Goal: Information Seeking & Learning: Learn about a topic

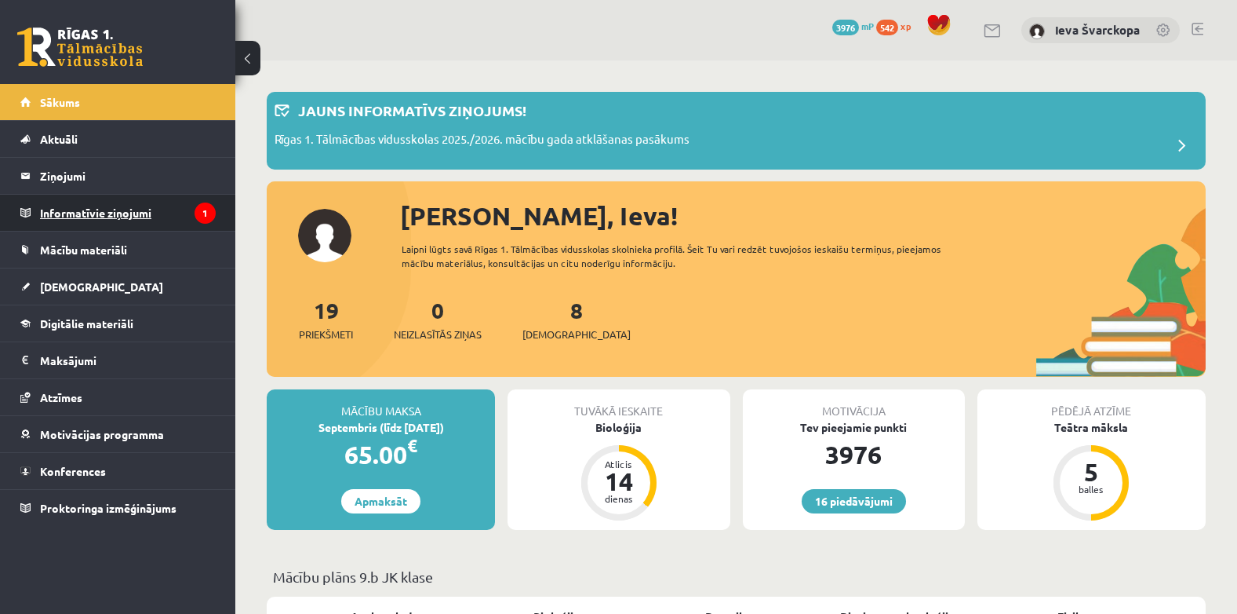
click at [75, 208] on legend "Informatīvie ziņojumi 1" at bounding box center [128, 213] width 176 height 36
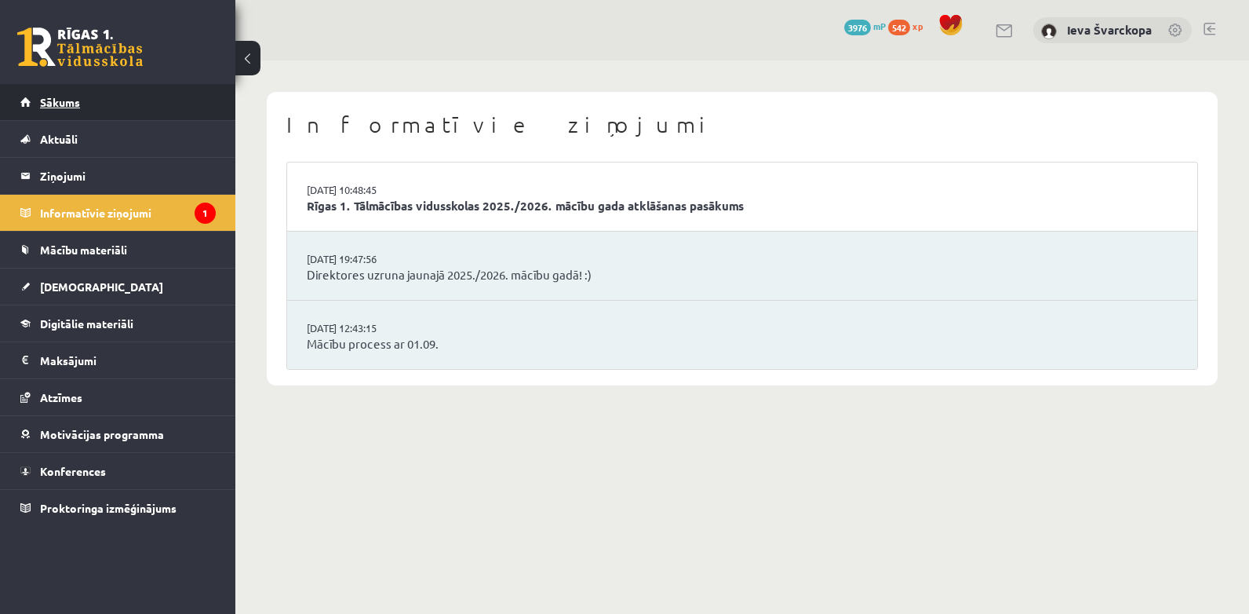
click at [55, 104] on span "Sākums" at bounding box center [60, 102] width 40 height 14
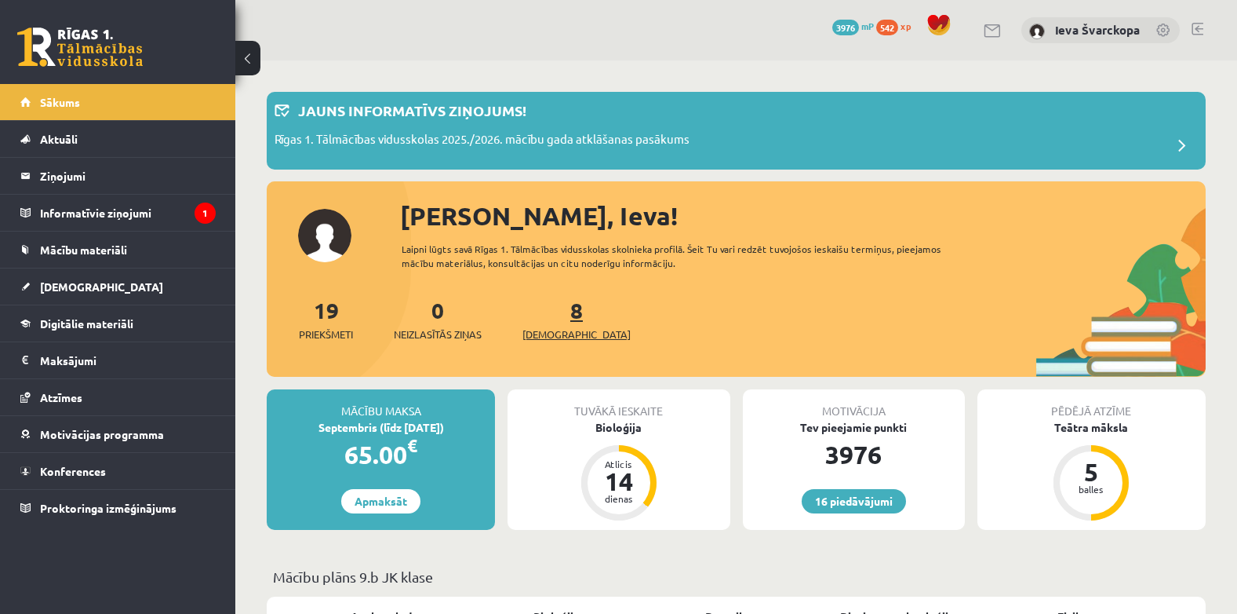
click at [554, 333] on span "[DEMOGRAPHIC_DATA]" at bounding box center [577, 334] width 108 height 16
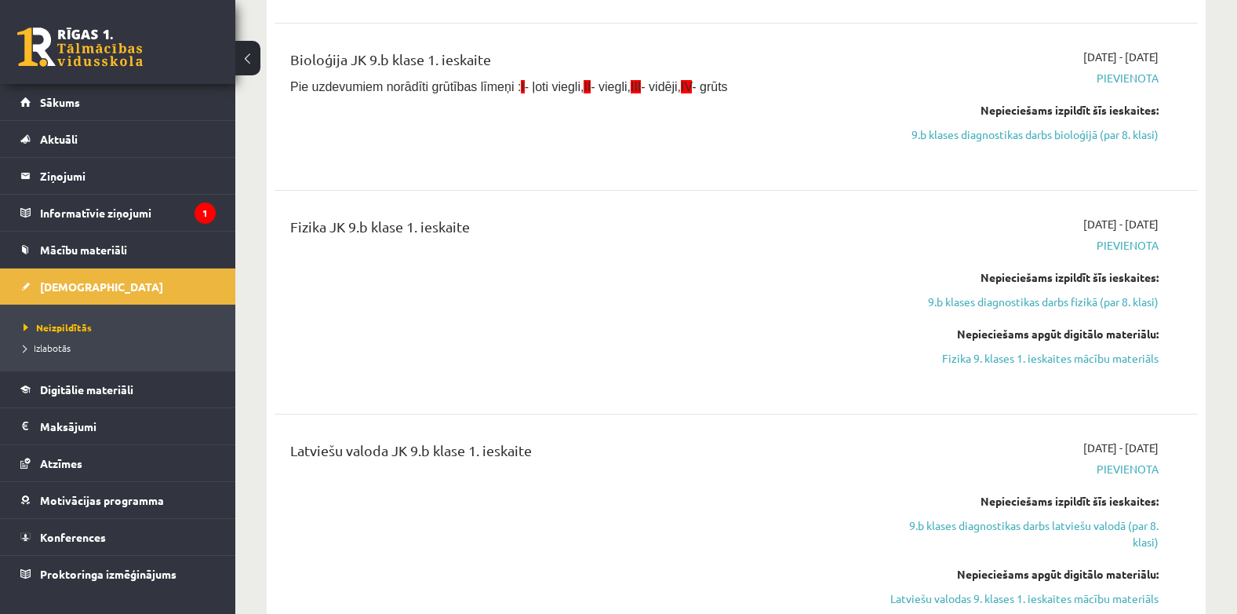
scroll to position [785, 0]
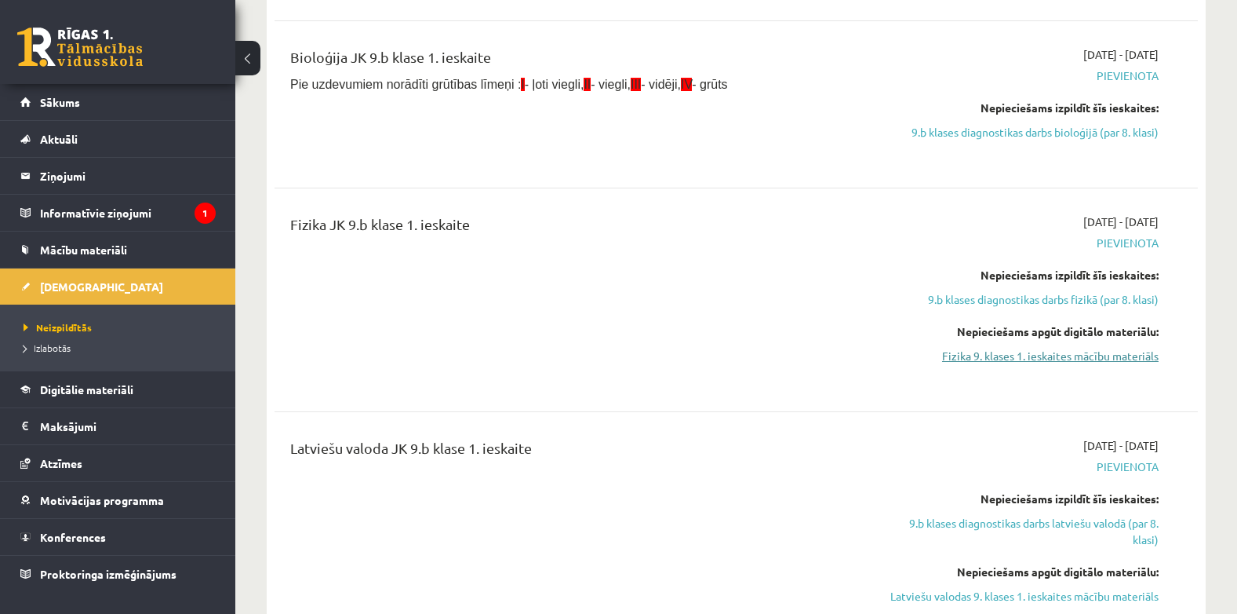
click at [1049, 360] on link "Fizika 9. klases 1. ieskaites mācību materiāls" at bounding box center [1022, 356] width 274 height 16
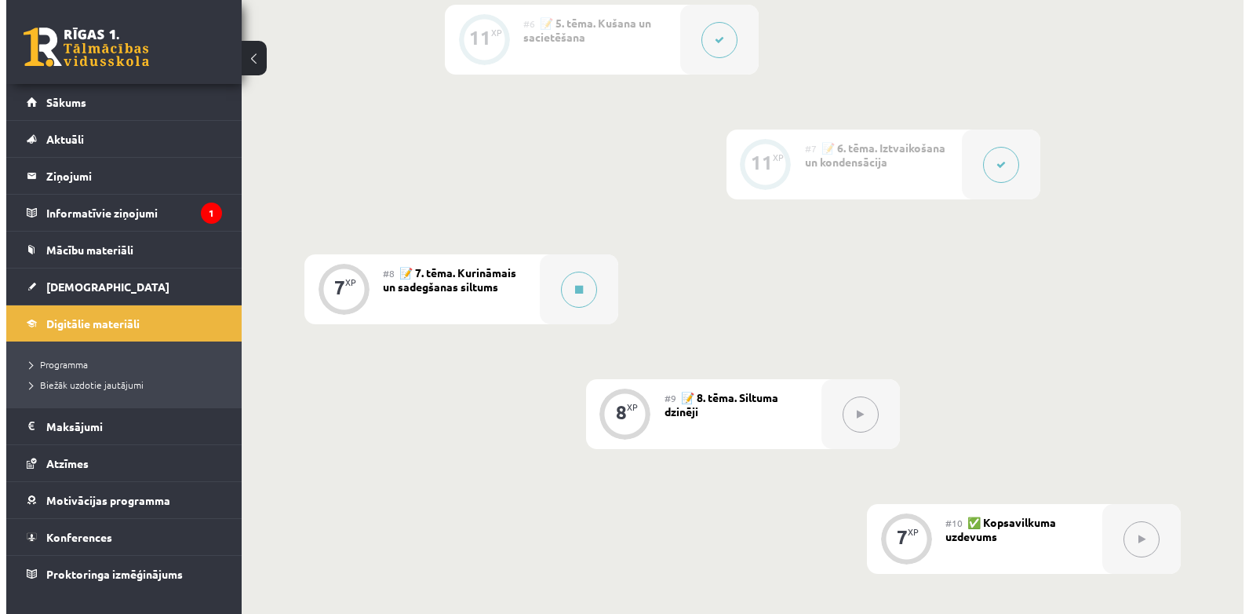
scroll to position [1041, 0]
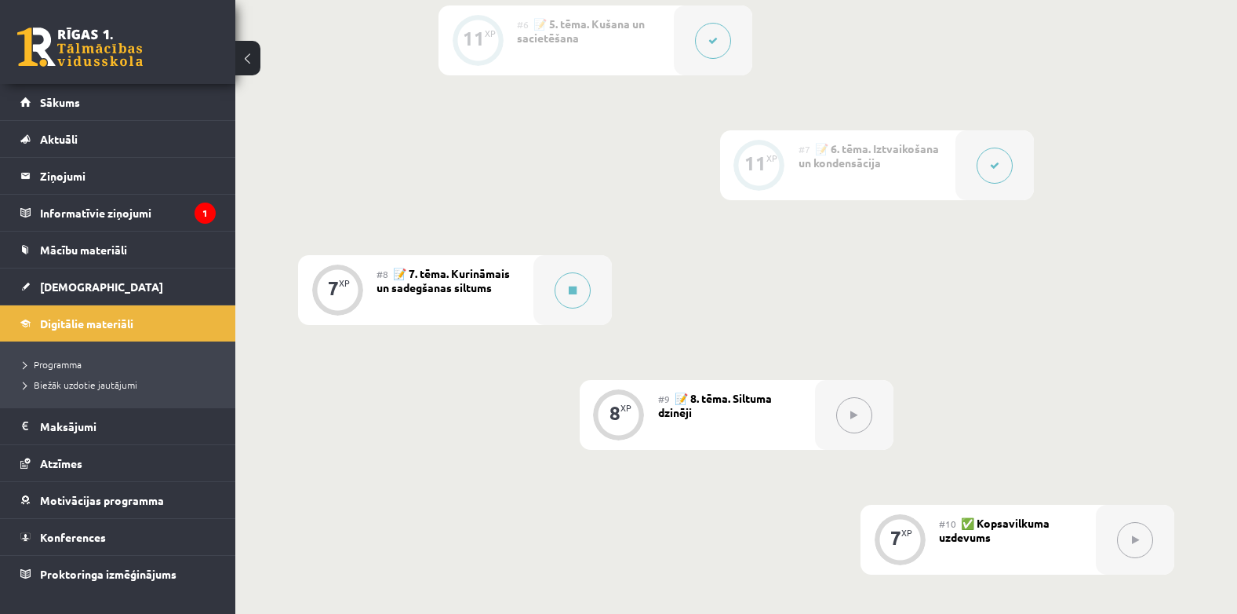
click at [471, 283] on span "📝 7. tēma. Kurināmais un sadegšanas siltums" at bounding box center [443, 280] width 133 height 28
click at [582, 295] on button at bounding box center [573, 290] width 36 height 36
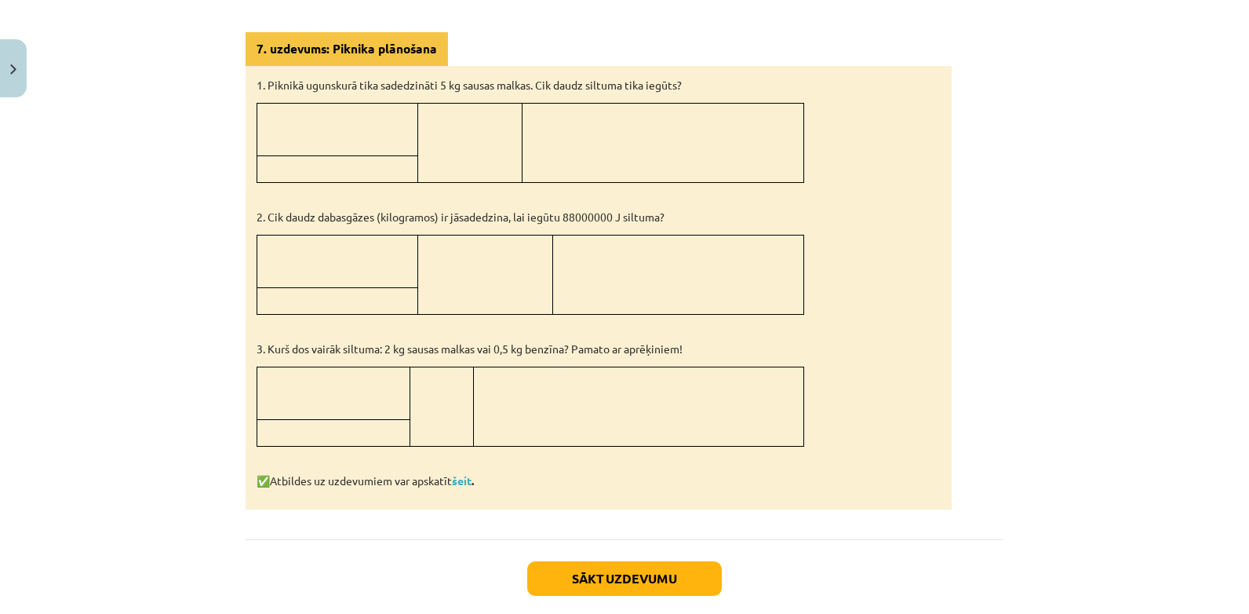
scroll to position [862, 0]
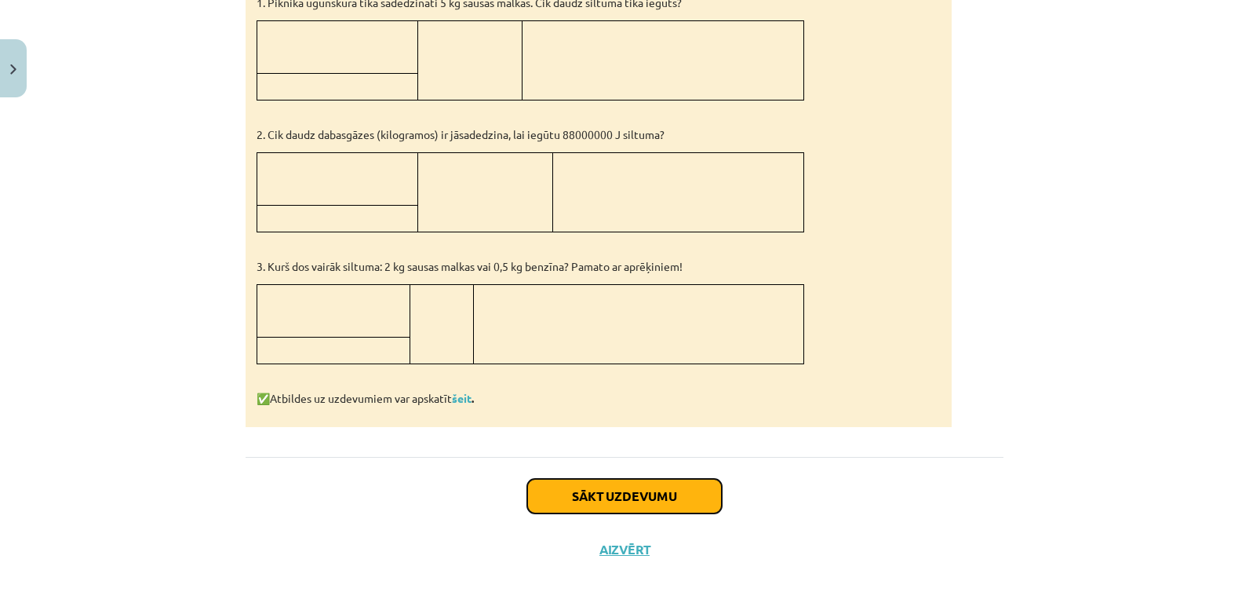
click at [622, 494] on button "Sākt uzdevumu" at bounding box center [624, 496] width 195 height 35
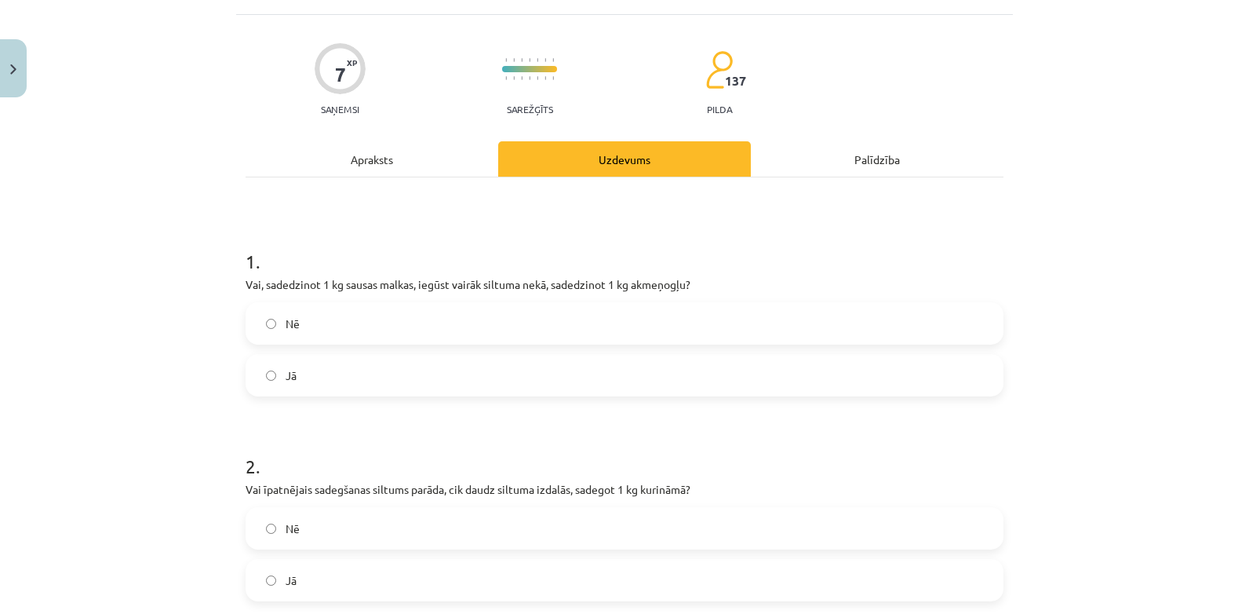
scroll to position [39, 0]
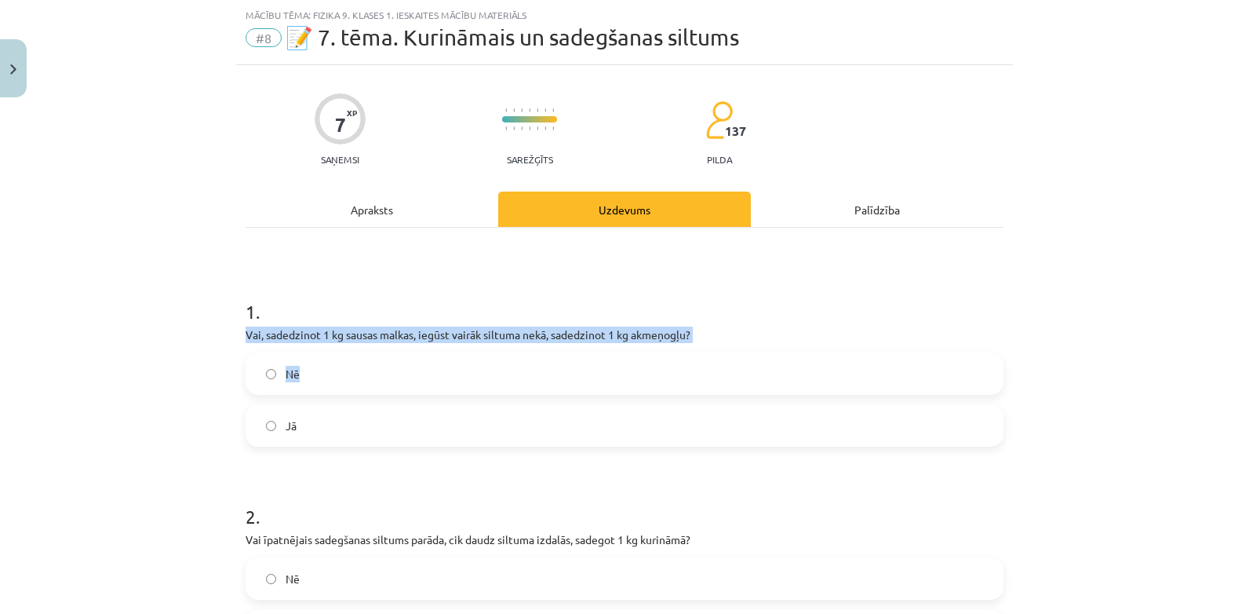
drag, startPoint x: 279, startPoint y: 319, endPoint x: 341, endPoint y: 375, distance: 84.5
click at [341, 375] on div "1 . Vai, sadedzinot 1 kg sausas malkas, iegūst vairāk siltuma nekā, sadedzinot …" at bounding box center [625, 359] width 758 height 173
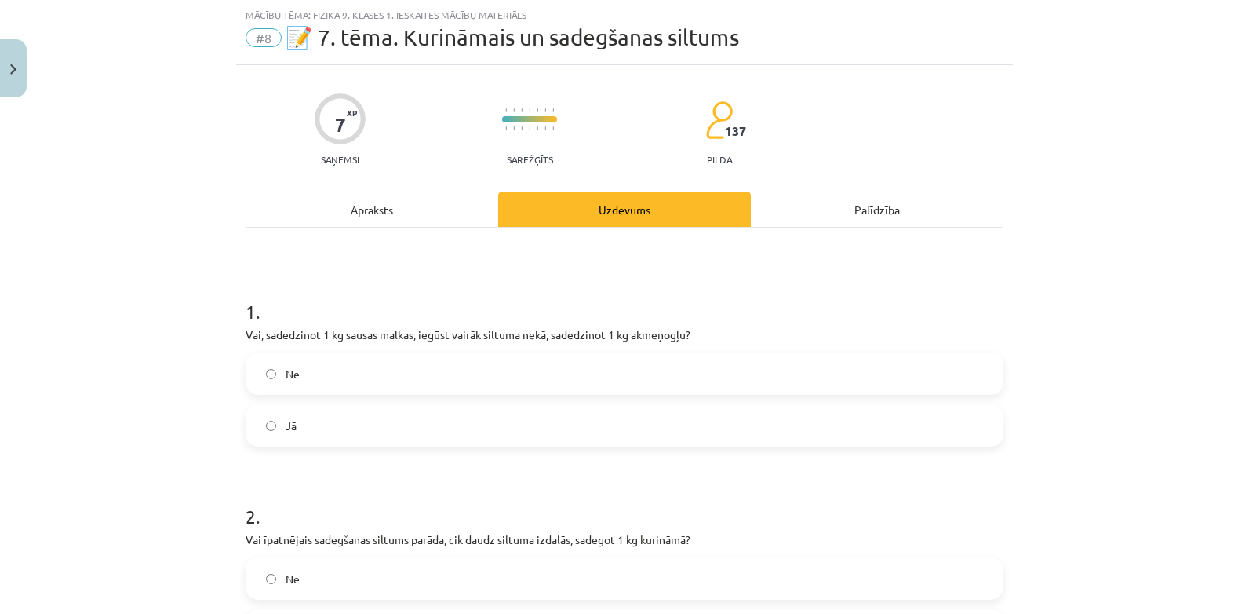
click at [153, 296] on div "Mācību tēma: Fizika 9. klases 1. ieskaites mācību materiāls #8 📝 7. tēma. Kurin…" at bounding box center [624, 307] width 1249 height 614
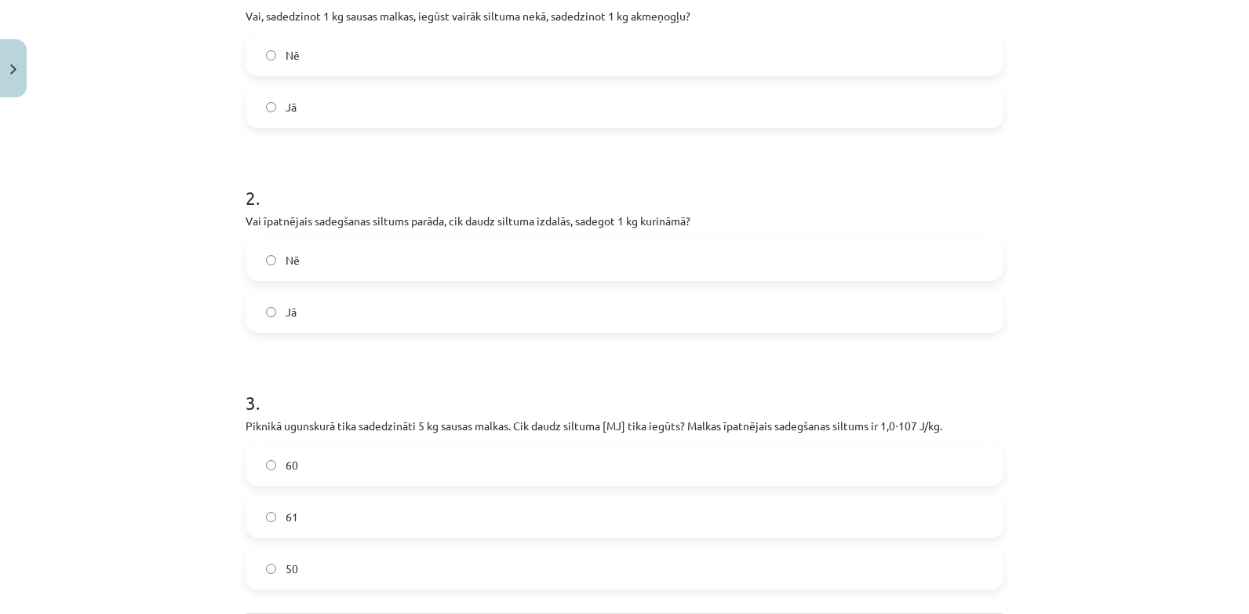
scroll to position [516, 0]
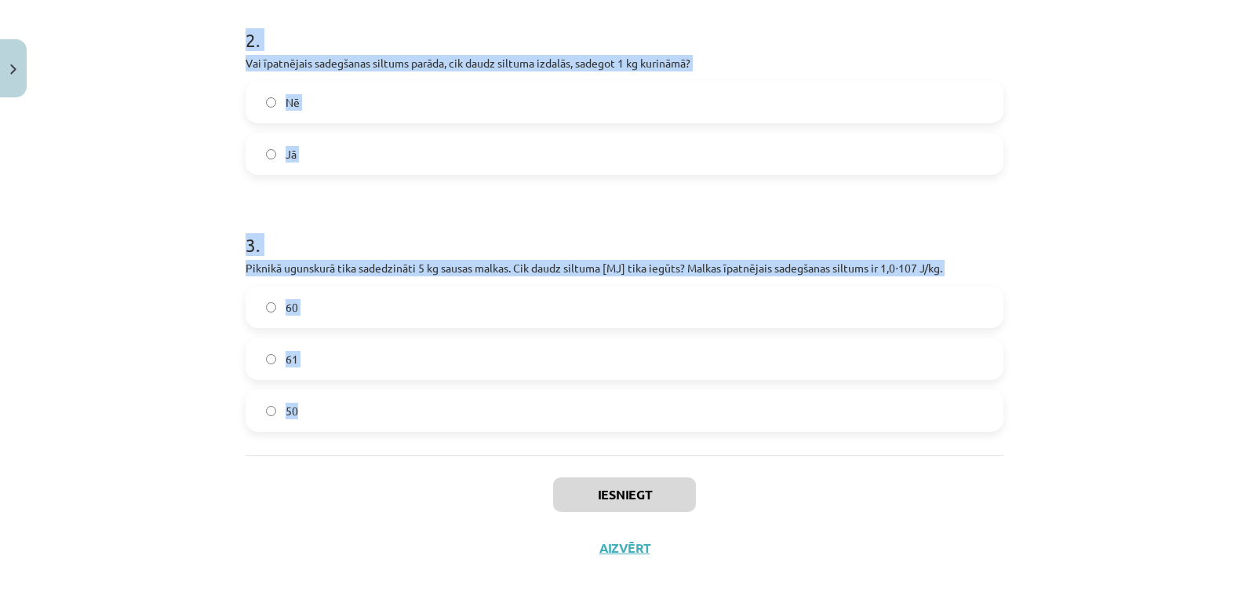
drag, startPoint x: 240, startPoint y: 297, endPoint x: 333, endPoint y: 435, distance: 166.3
click at [333, 435] on div "1 . Vai, sadedzinot 1 kg sausas malkas, iegūst vairāk siltuma nekā, sadedzinot …" at bounding box center [625, 103] width 758 height 704
drag, startPoint x: 333, startPoint y: 435, endPoint x: 348, endPoint y: 266, distance: 169.4
drag, startPoint x: 348, startPoint y: 266, endPoint x: 340, endPoint y: 266, distance: 8.6
copy form "1 . Vai, sadedzinot 1 kg sausas malkas, iegūst vairāk siltuma nekā, sadedzinot …"
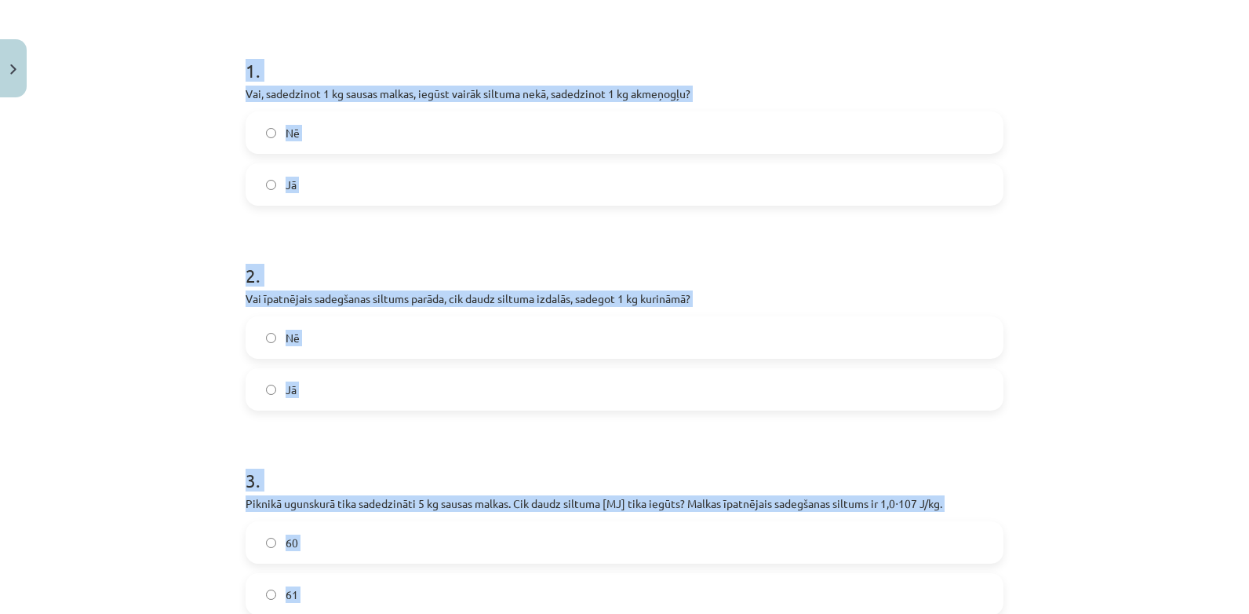
scroll to position [123, 0]
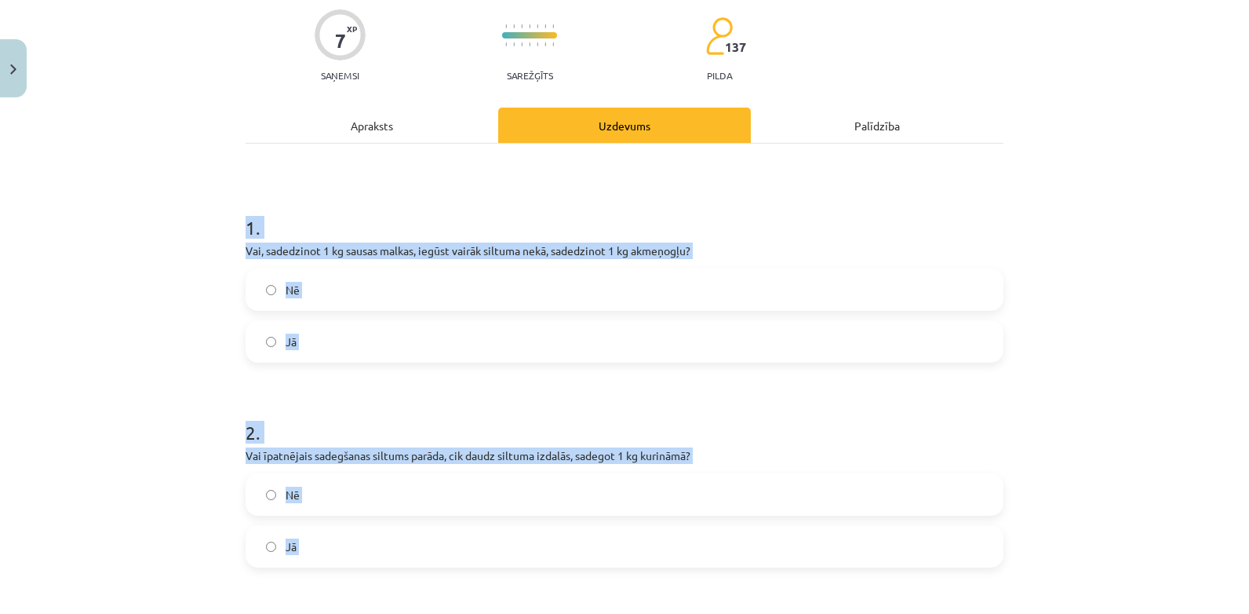
click at [144, 334] on div "Mācību tēma: Fizika 9. klases 1. ieskaites mācību materiāls #8 📝 7. tēma. Kurin…" at bounding box center [624, 307] width 1249 height 614
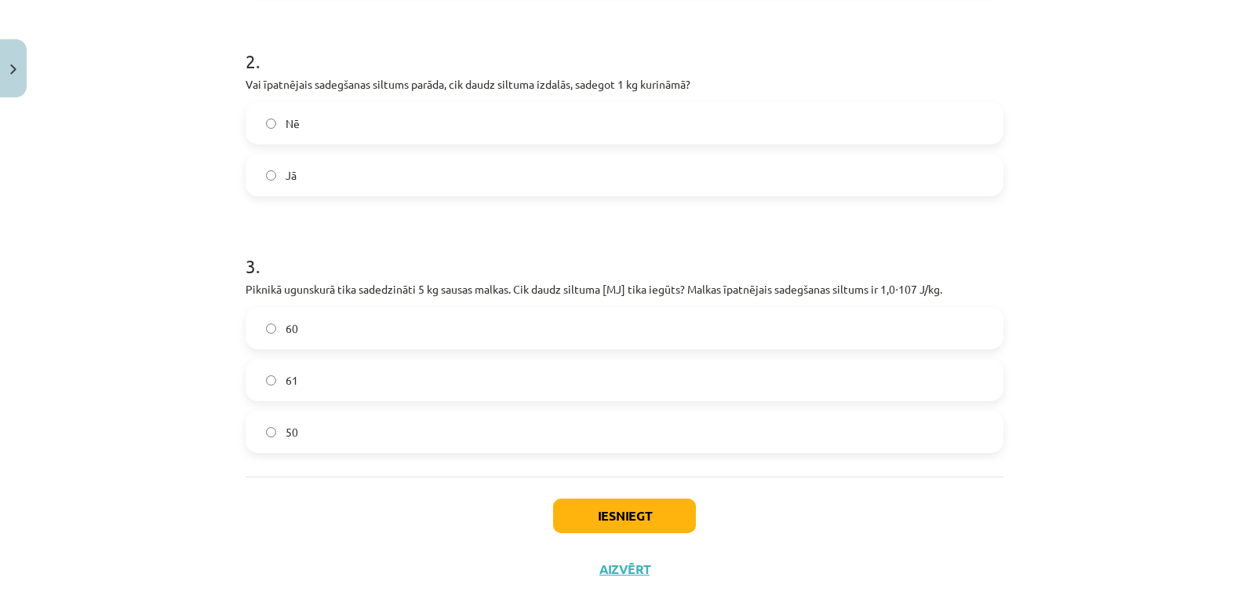
scroll to position [516, 0]
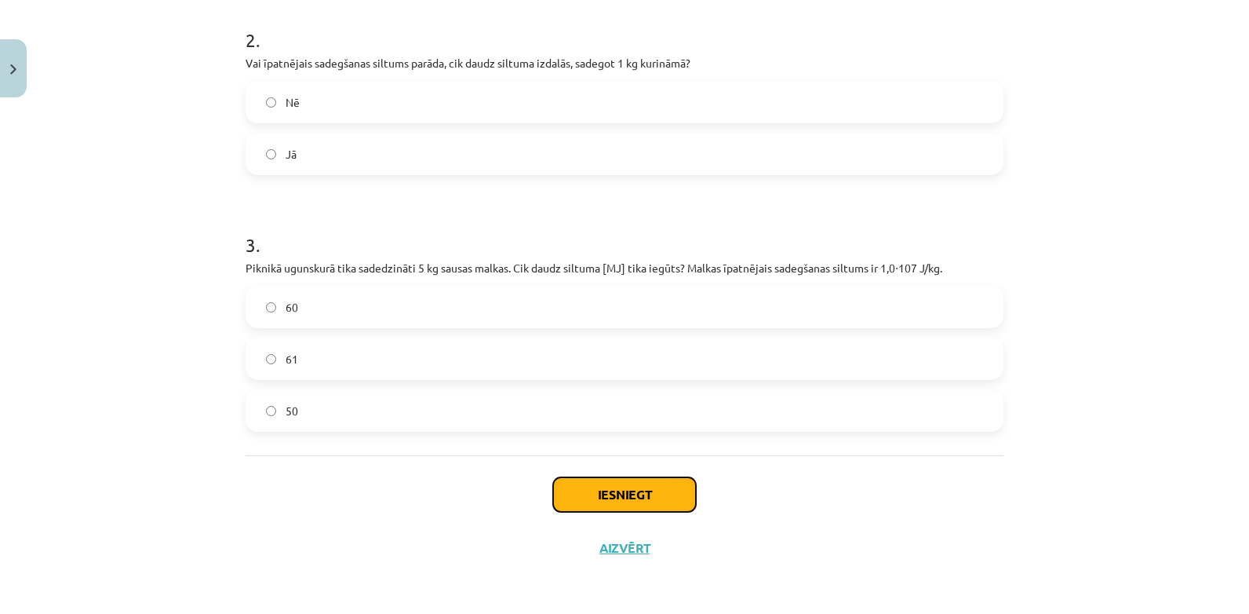
click at [609, 496] on button "Iesniegt" at bounding box center [624, 494] width 143 height 35
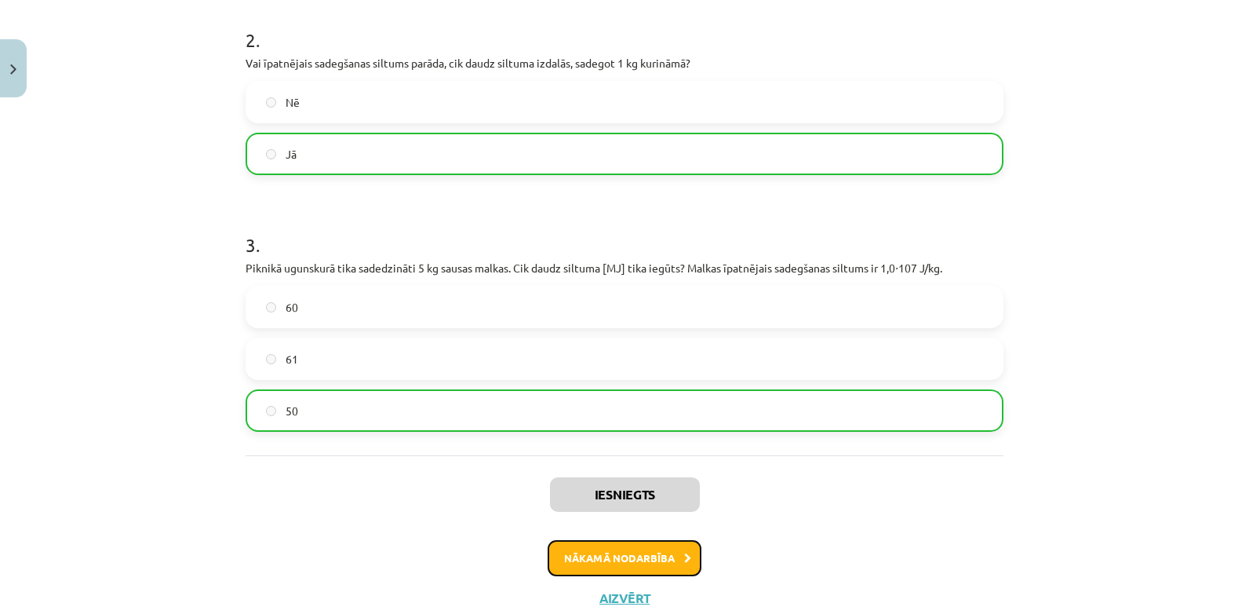
click at [609, 561] on button "Nākamā nodarbība" at bounding box center [625, 558] width 154 height 36
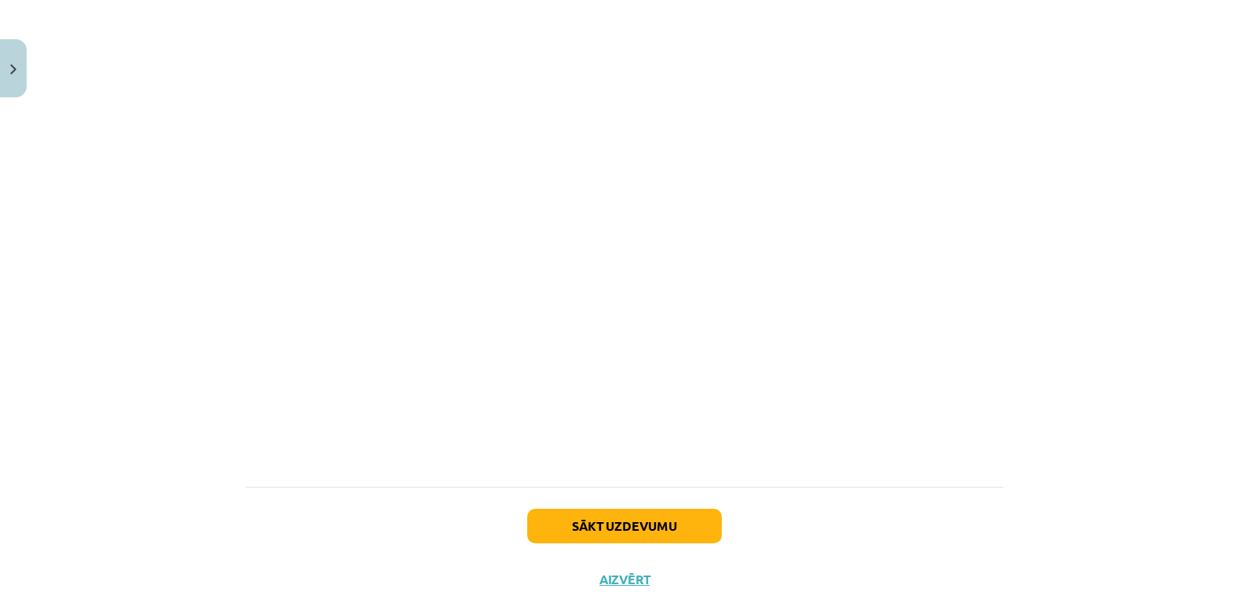
scroll to position [1074, 0]
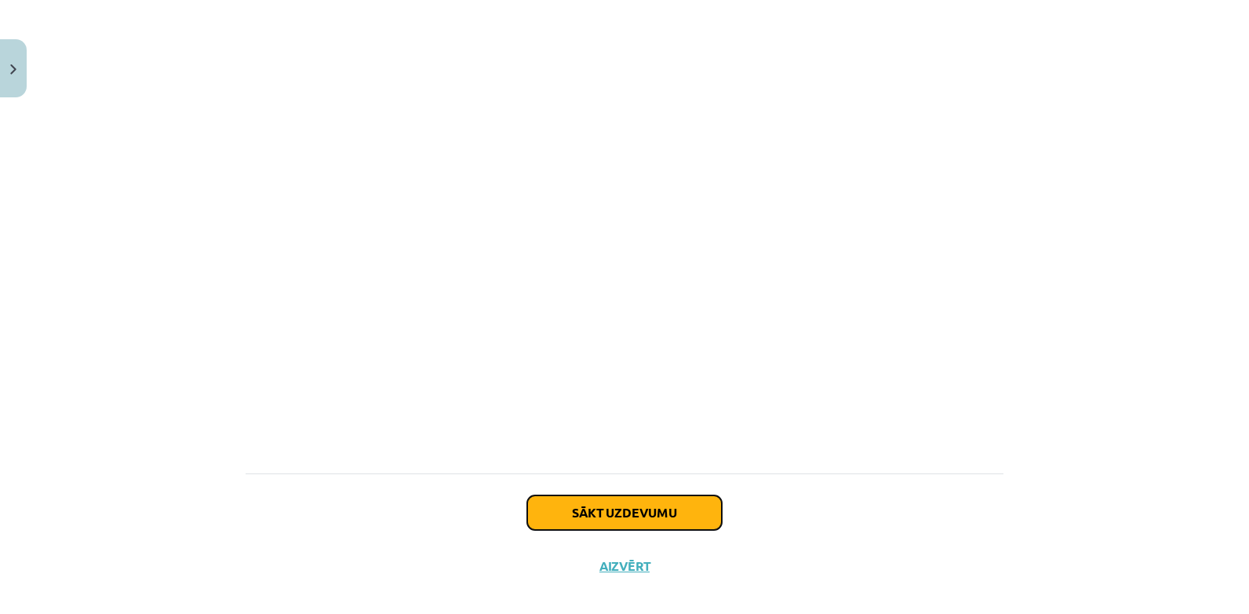
click at [635, 497] on button "Sākt uzdevumu" at bounding box center [624, 512] width 195 height 35
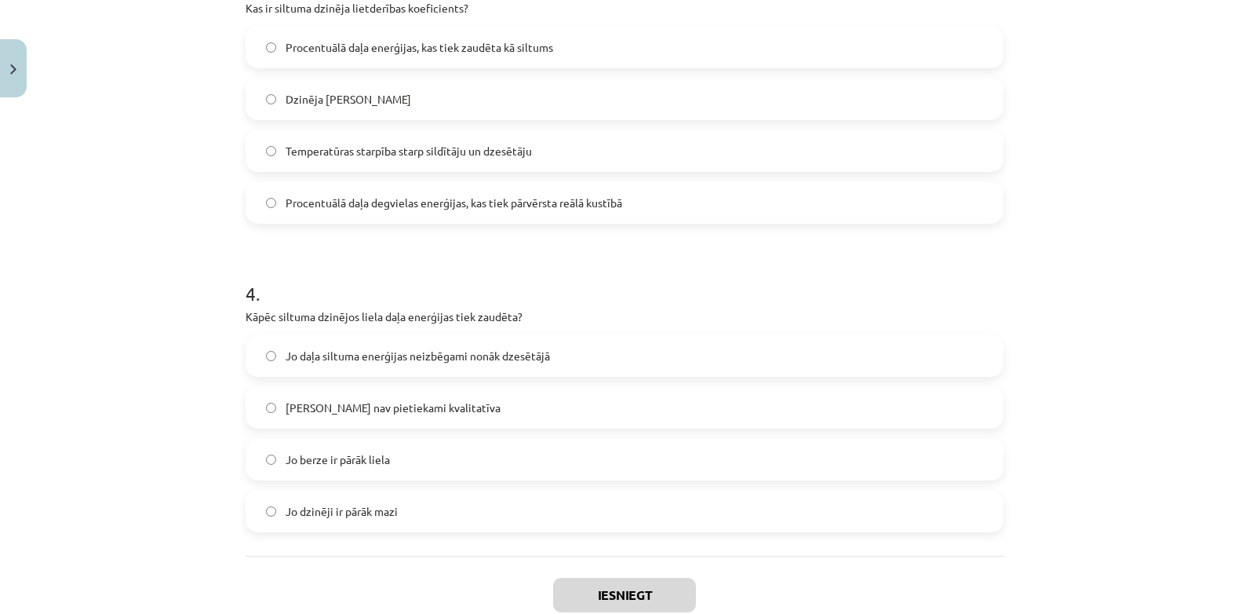
scroll to position [876, 0]
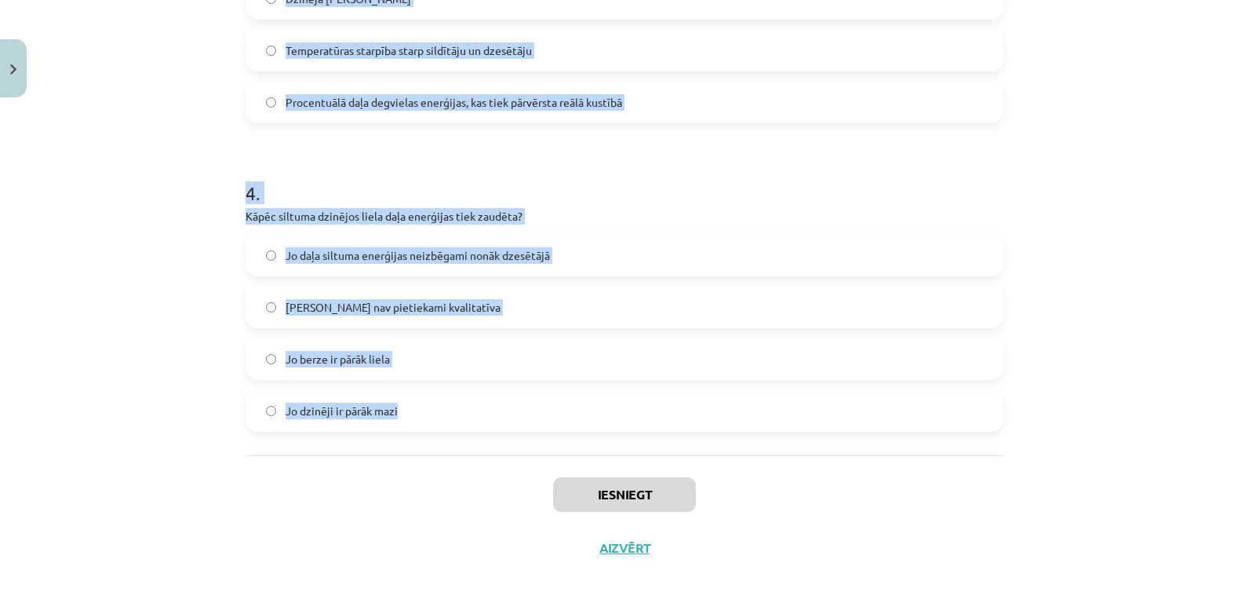
drag, startPoint x: 239, startPoint y: 300, endPoint x: 681, endPoint y: 443, distance: 465.0
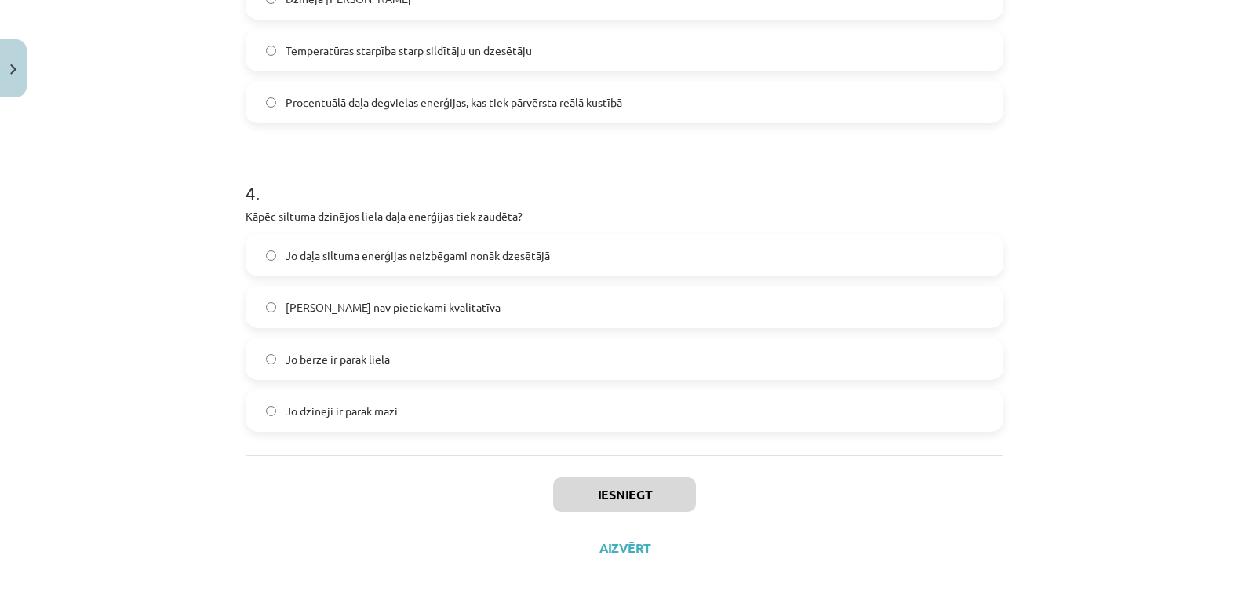
click at [135, 119] on div "Mācību tēma: Fizika 9. klases 1. ieskaites mācību materiāls #9 📝 8. tēma. Siltu…" at bounding box center [624, 307] width 1249 height 614
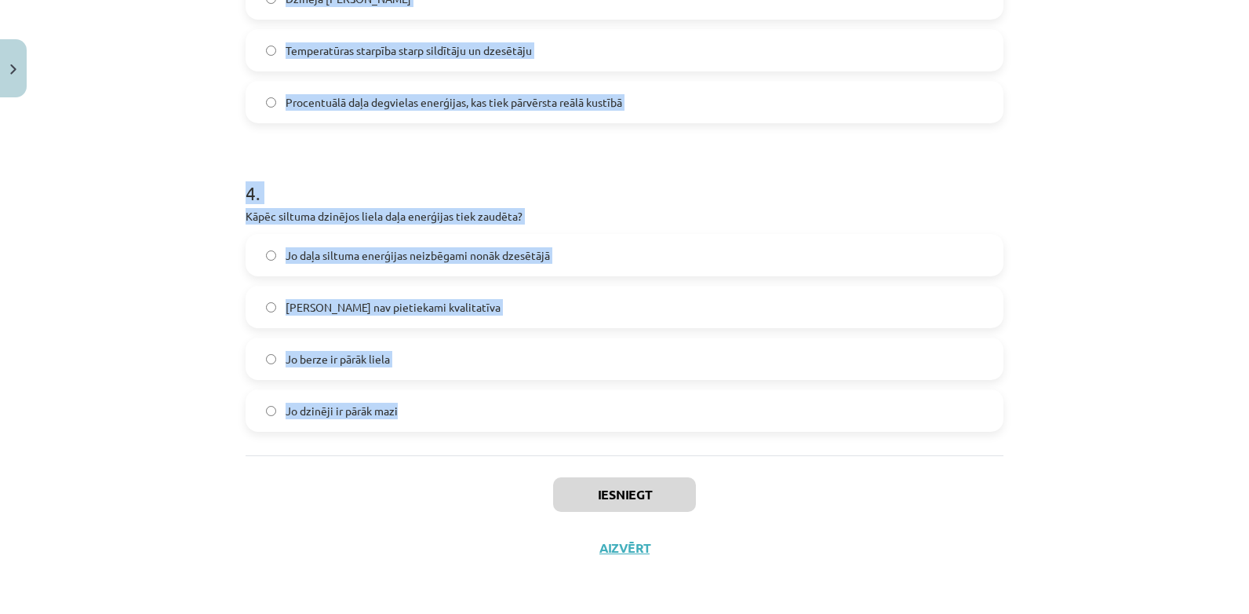
drag, startPoint x: 240, startPoint y: 341, endPoint x: 757, endPoint y: 413, distance: 522.0
copy form "1 . Vai siltuma dzinēji spēj visu siltuma enerģiju no degvielas pārvērst 100% l…"
click at [159, 144] on div "Mācību tēma: Fizika 9. klases 1. ieskaites mācību materiāls #9 📝 8. tēma. Siltu…" at bounding box center [624, 307] width 1249 height 614
click at [1179, 248] on div "Mācību tēma: Fizika 9. klases 1. ieskaites mācību materiāls #9 📝 8. tēma. Siltu…" at bounding box center [624, 307] width 1249 height 614
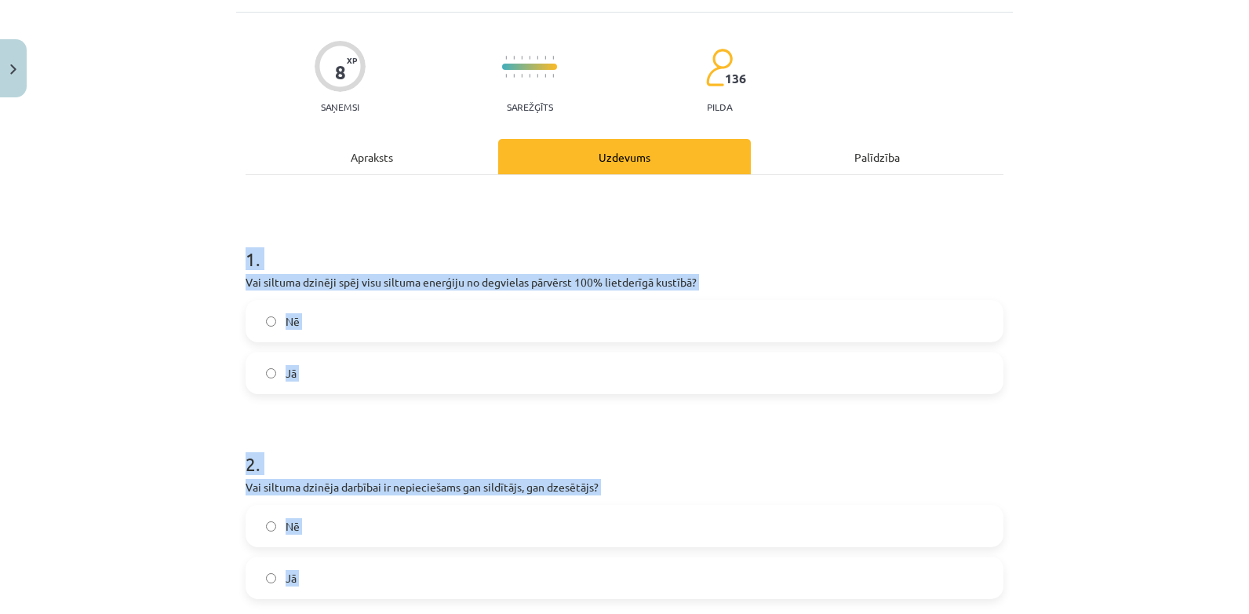
scroll to position [91, 0]
click at [118, 334] on div "Mācību tēma: Fizika 9. klases 1. ieskaites mācību materiāls #9 📝 8. tēma. Siltu…" at bounding box center [624, 307] width 1249 height 614
click at [213, 314] on div "Mācību tēma: Fizika 9. klases 1. ieskaites mācību materiāls #9 📝 8. tēma. Siltu…" at bounding box center [624, 307] width 1249 height 614
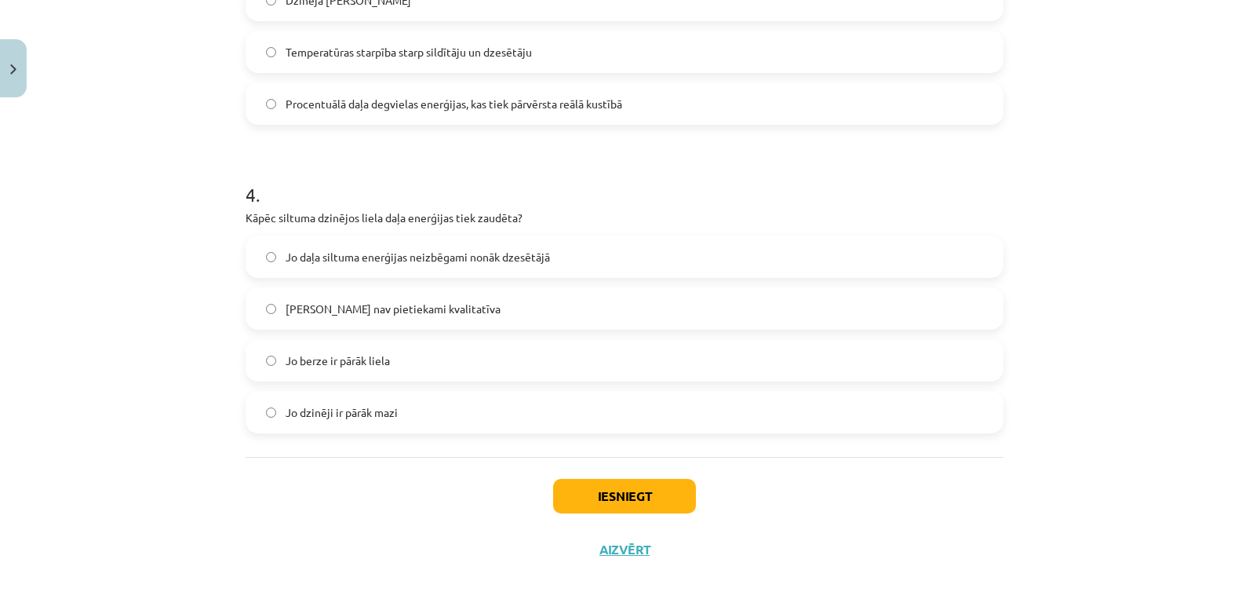
scroll to position [876, 0]
click at [636, 490] on button "Iesniegt" at bounding box center [624, 494] width 143 height 35
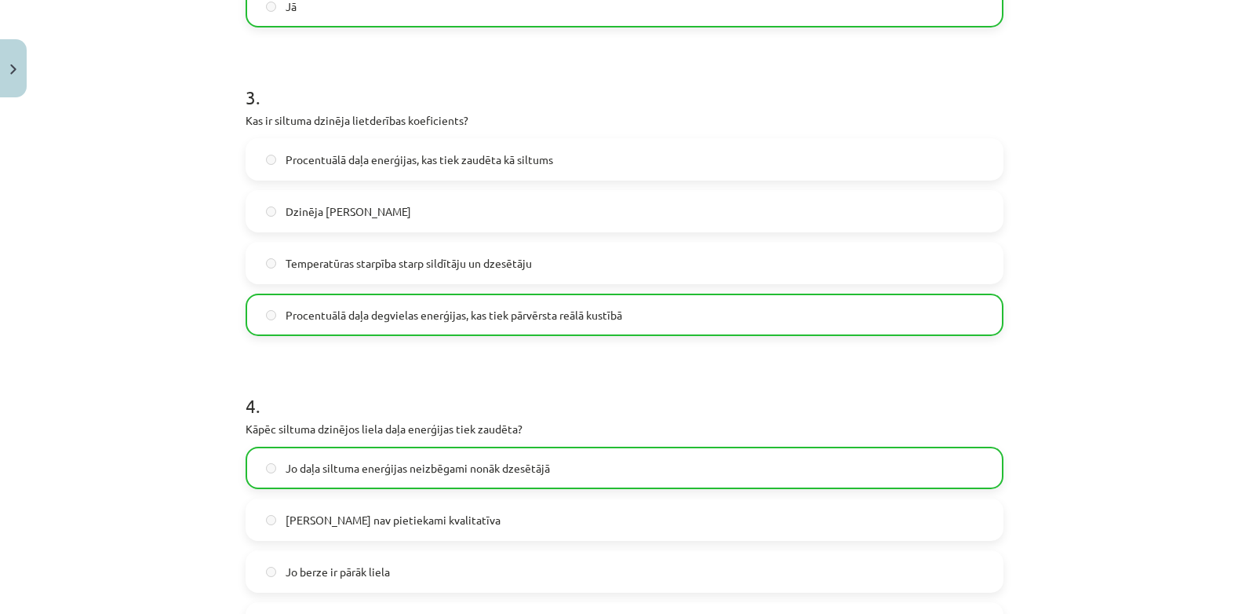
scroll to position [926, 0]
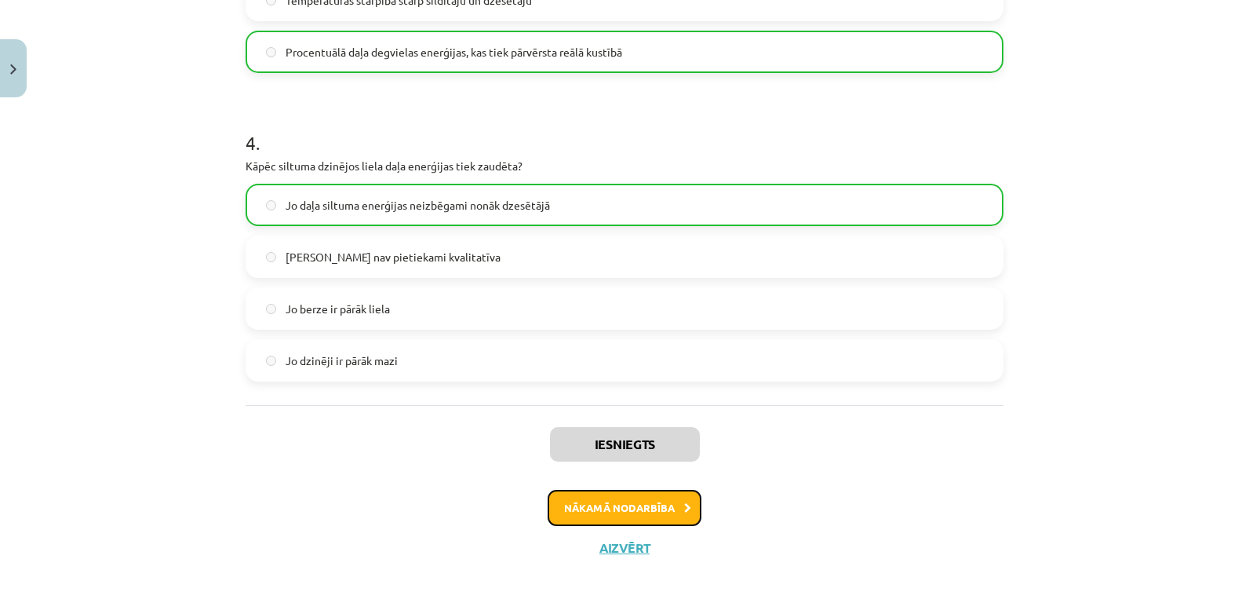
click at [630, 511] on button "Nākamā nodarbība" at bounding box center [625, 508] width 154 height 36
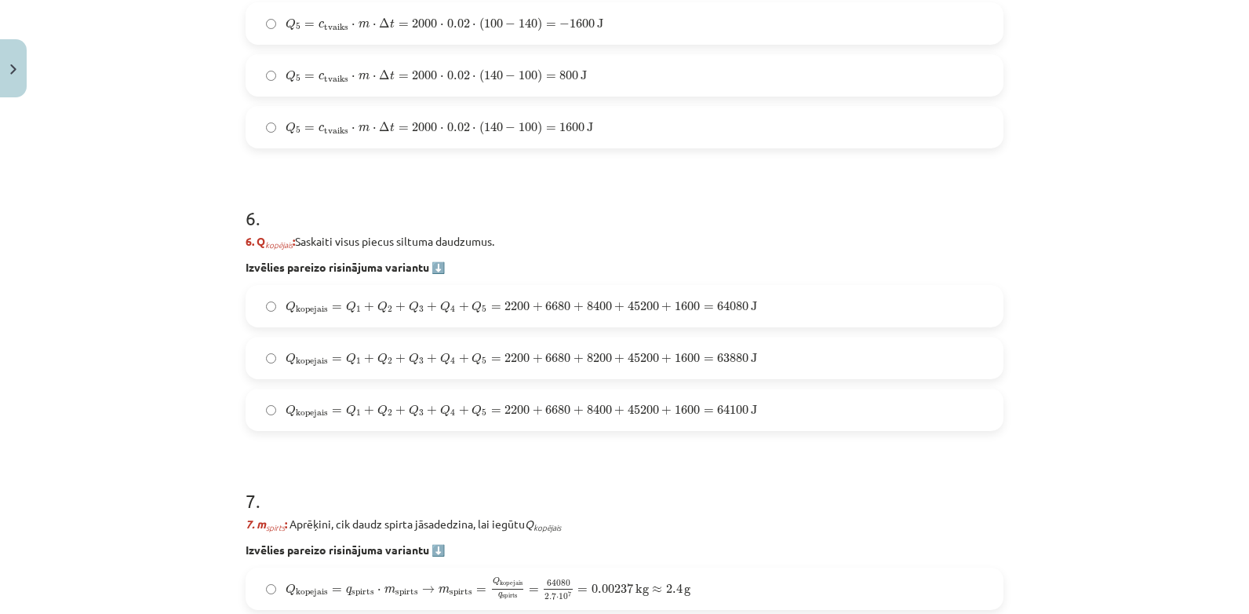
scroll to position [2188, 0]
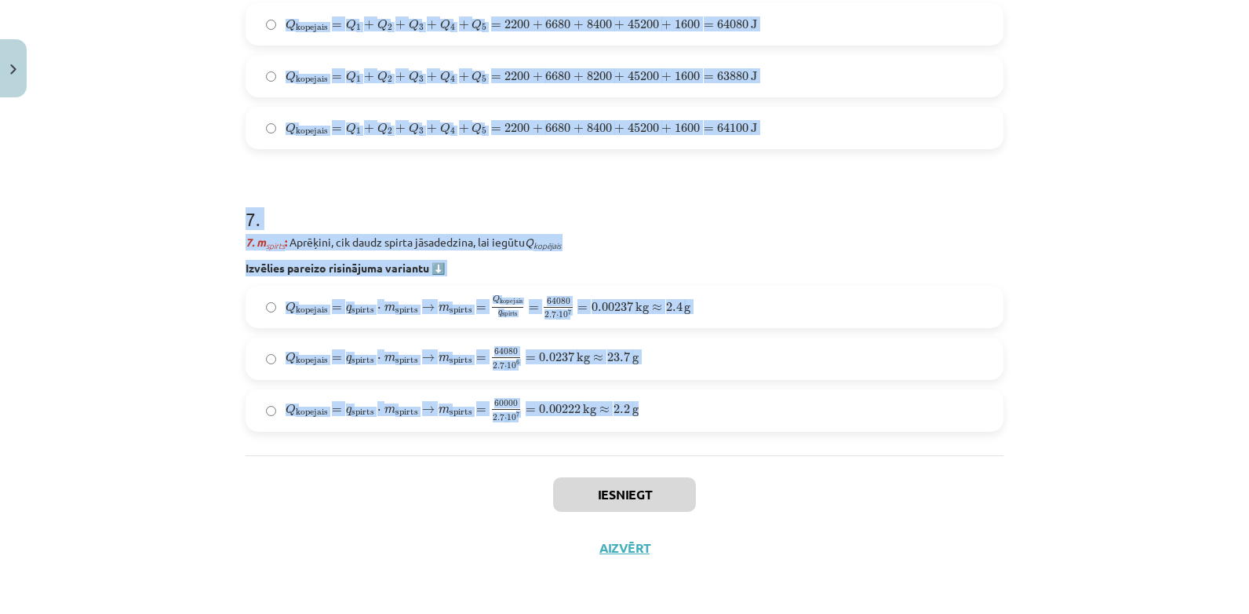
drag, startPoint x: 239, startPoint y: 108, endPoint x: 799, endPoint y: 420, distance: 641.0
click at [799, 420] on label "Q kopejais = q spirts ⋅ m spirts → m spirts = 60000 2.7 ⋅ 10 7 = 0.00222 kg ≈ 2…" at bounding box center [624, 410] width 755 height 39
drag, startPoint x: 242, startPoint y: 38, endPoint x: 643, endPoint y: 408, distance: 545.3
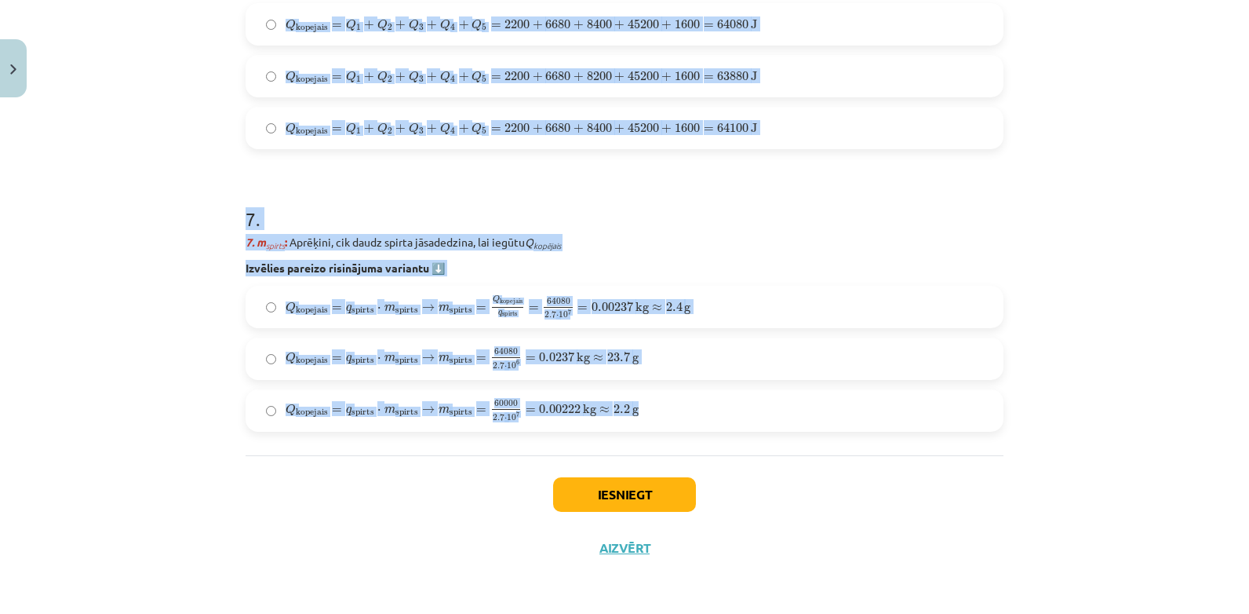
drag, startPoint x: 643, startPoint y: 408, endPoint x: 583, endPoint y: 405, distance: 60.5
drag, startPoint x: 603, startPoint y: 346, endPoint x: 643, endPoint y: 359, distance: 42.2
copy form "1 . Uzdevums: No ledus līdz tvaikam Aprēķini, cik daudz spirta jāsadedzina spir…"
click at [159, 166] on div "Mācību tēma: Fizika 9. klases 1. ieskaites mācību materiāls #10 ✅ Kopsavilkuma …" at bounding box center [624, 307] width 1249 height 614
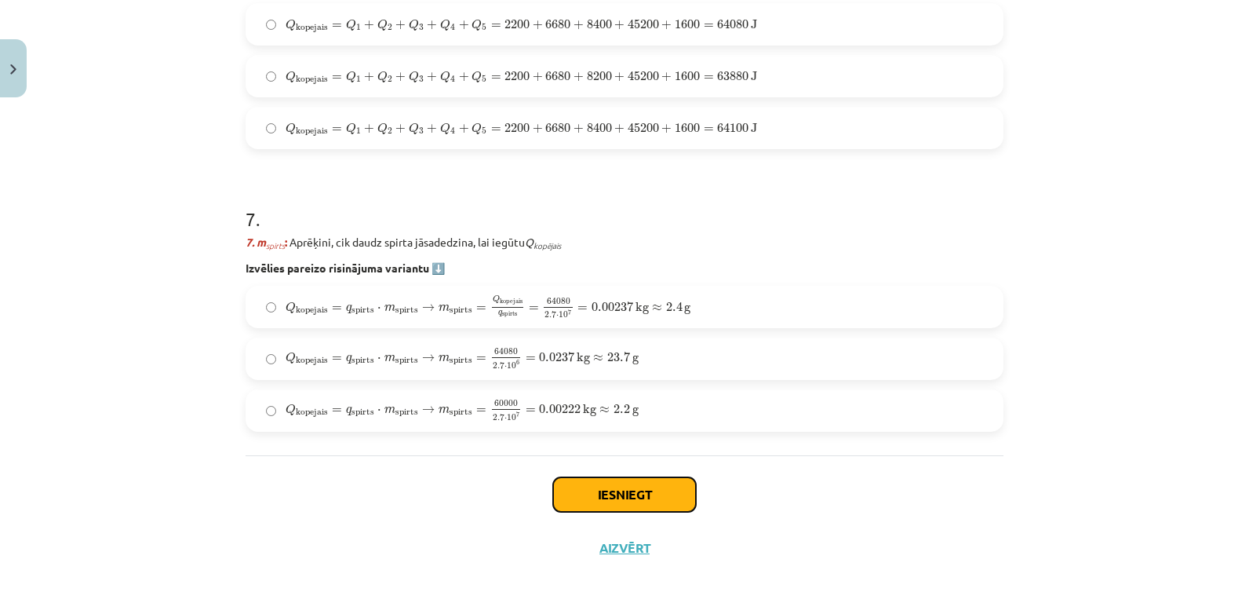
click at [663, 501] on button "Iesniegt" at bounding box center [624, 494] width 143 height 35
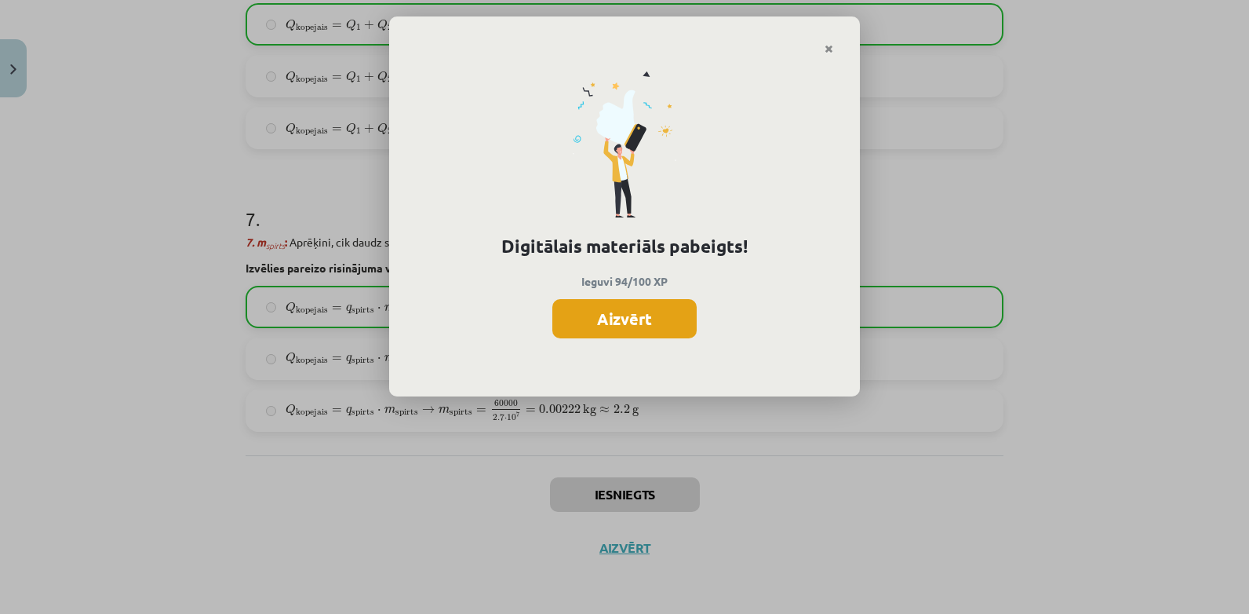
click at [633, 320] on button "Aizvērt" at bounding box center [624, 318] width 144 height 39
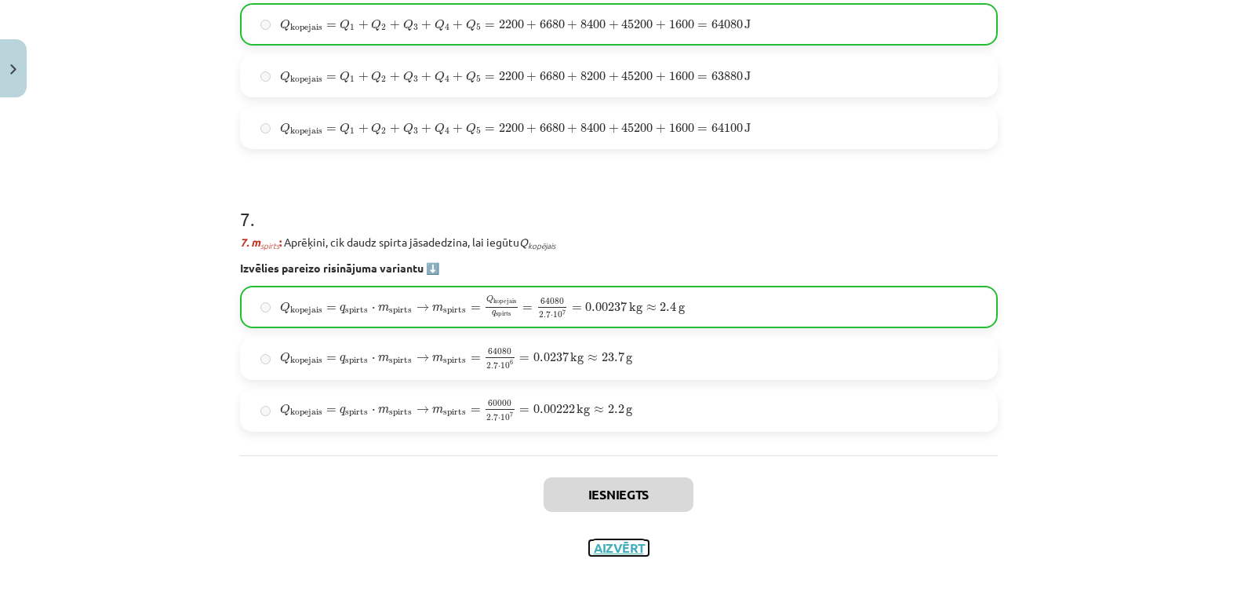
click at [602, 552] on button "Aizvērt" at bounding box center [619, 548] width 60 height 16
click at [602, 552] on div "Iesniegts Aizvērt" at bounding box center [619, 510] width 758 height 110
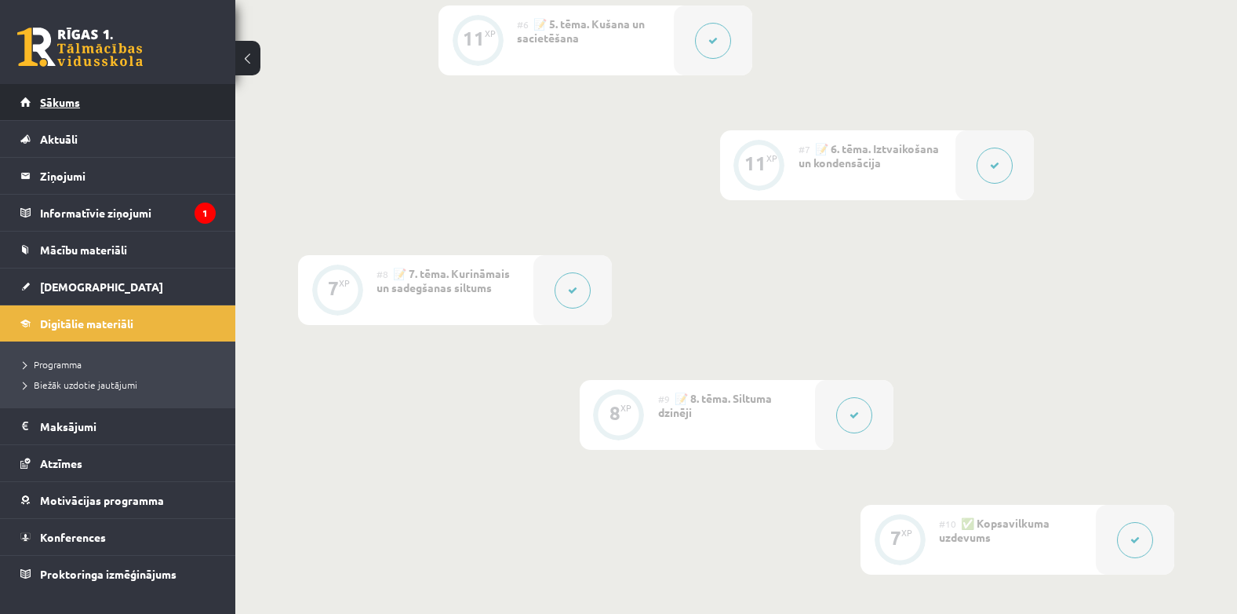
click at [62, 104] on span "Sākums" at bounding box center [60, 102] width 40 height 14
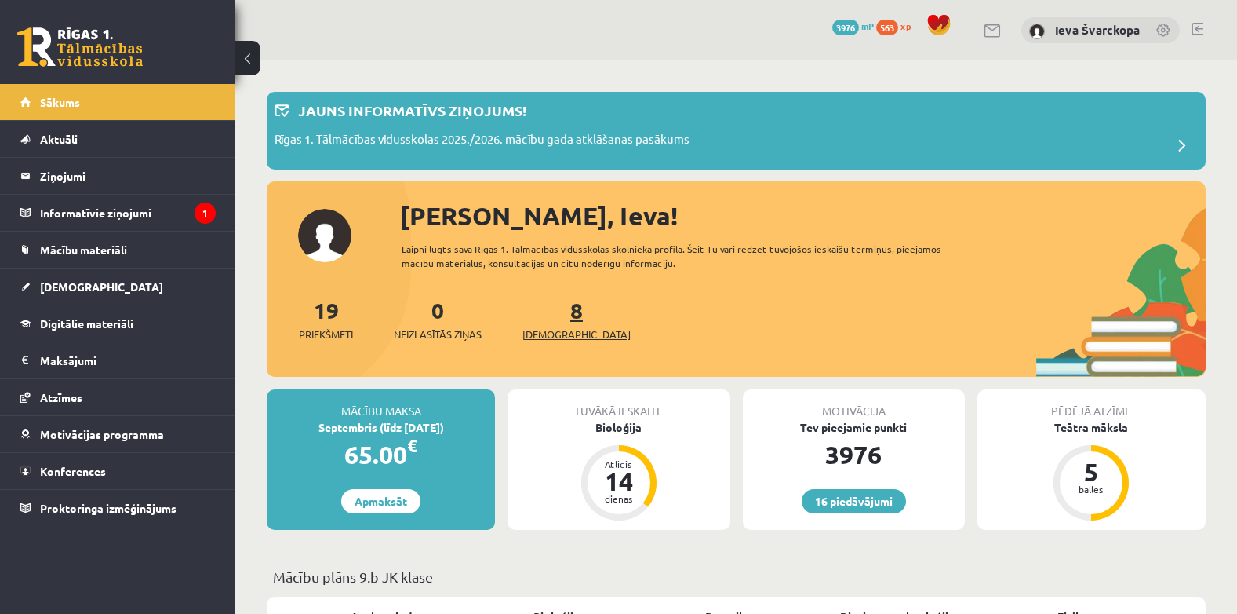
click at [548, 337] on span "[DEMOGRAPHIC_DATA]" at bounding box center [577, 334] width 108 height 16
click at [549, 333] on span "[DEMOGRAPHIC_DATA]" at bounding box center [577, 334] width 108 height 16
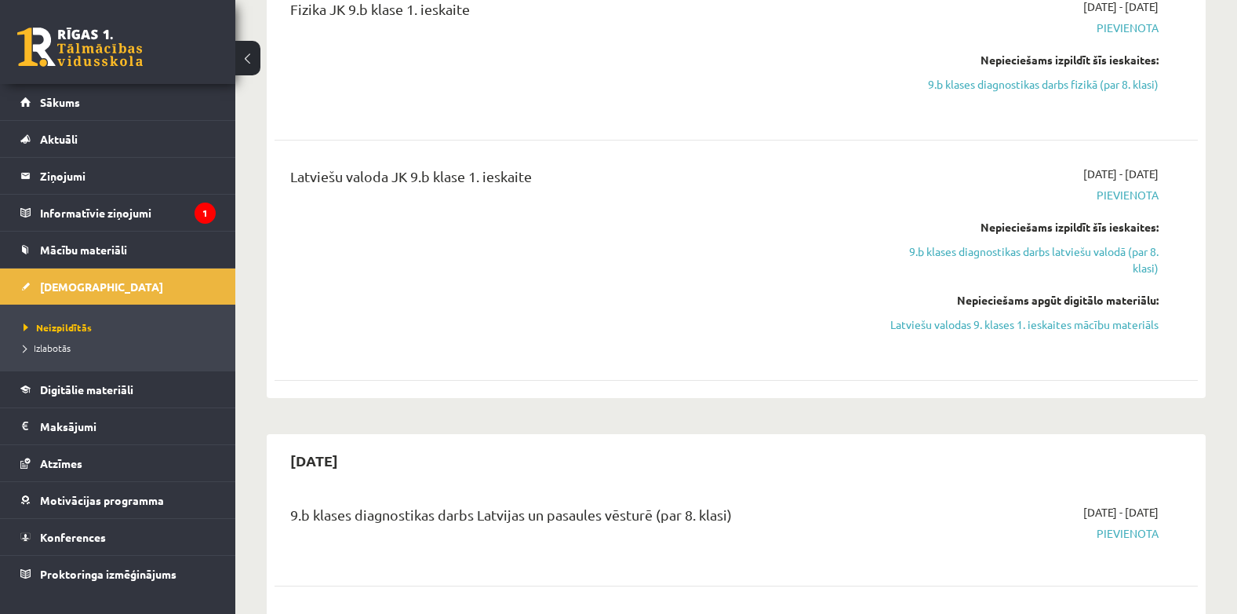
scroll to position [1020, 0]
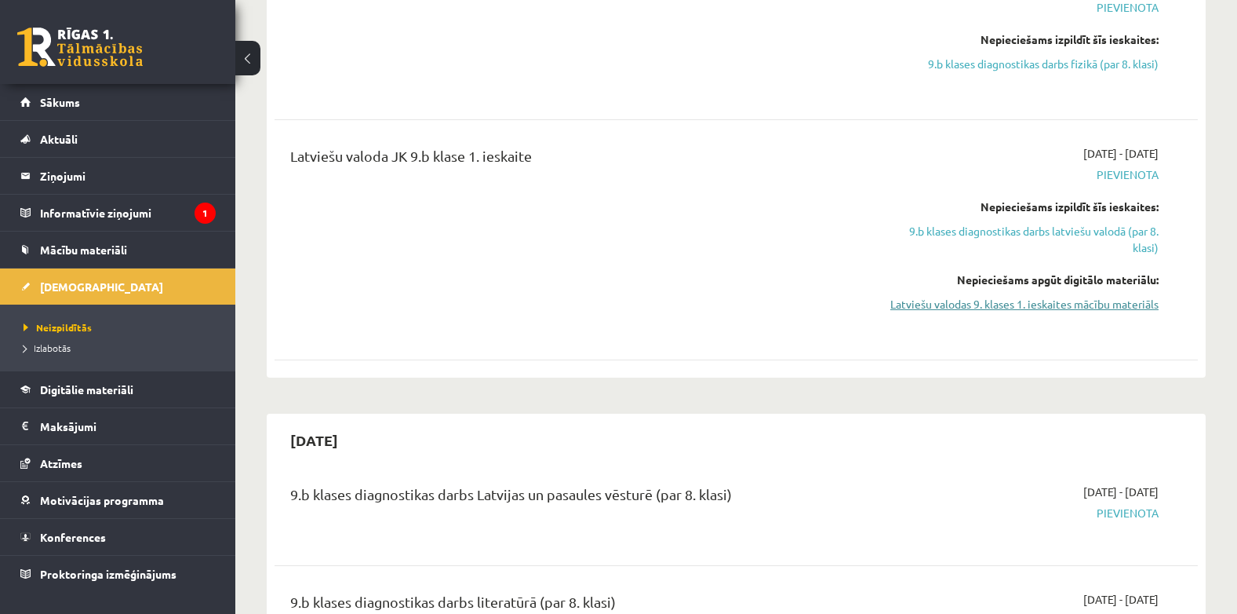
click at [1061, 307] on link "Latviešu valodas 9. klases 1. ieskaites mācību materiāls" at bounding box center [1022, 304] width 274 height 16
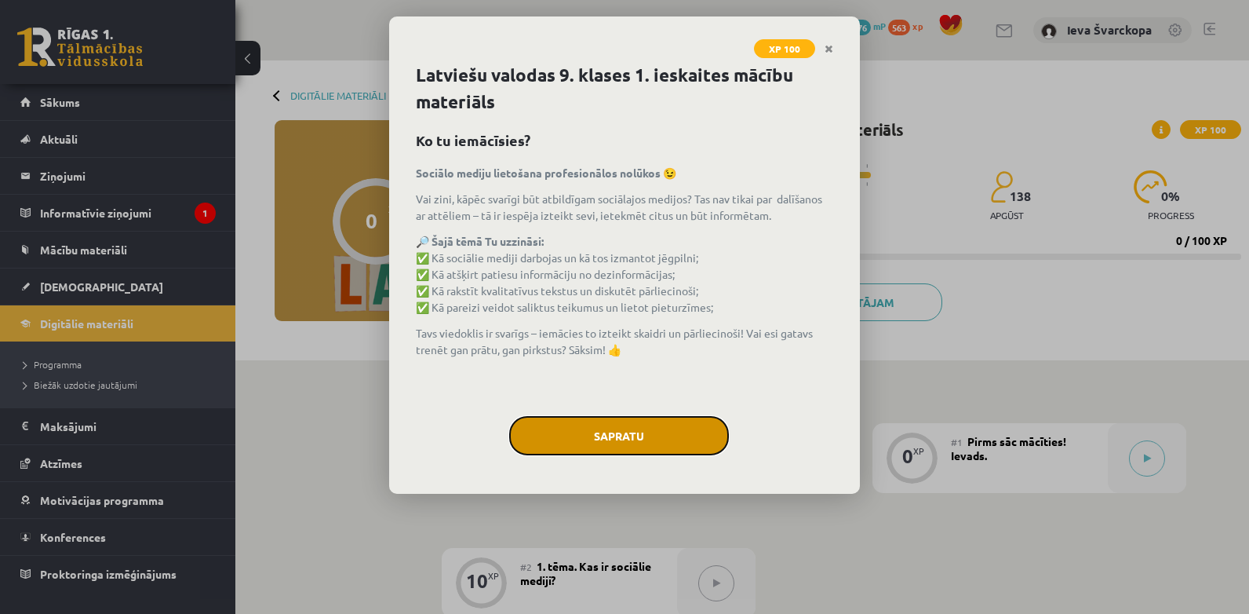
click at [653, 433] on button "Sapratu" at bounding box center [619, 435] width 220 height 39
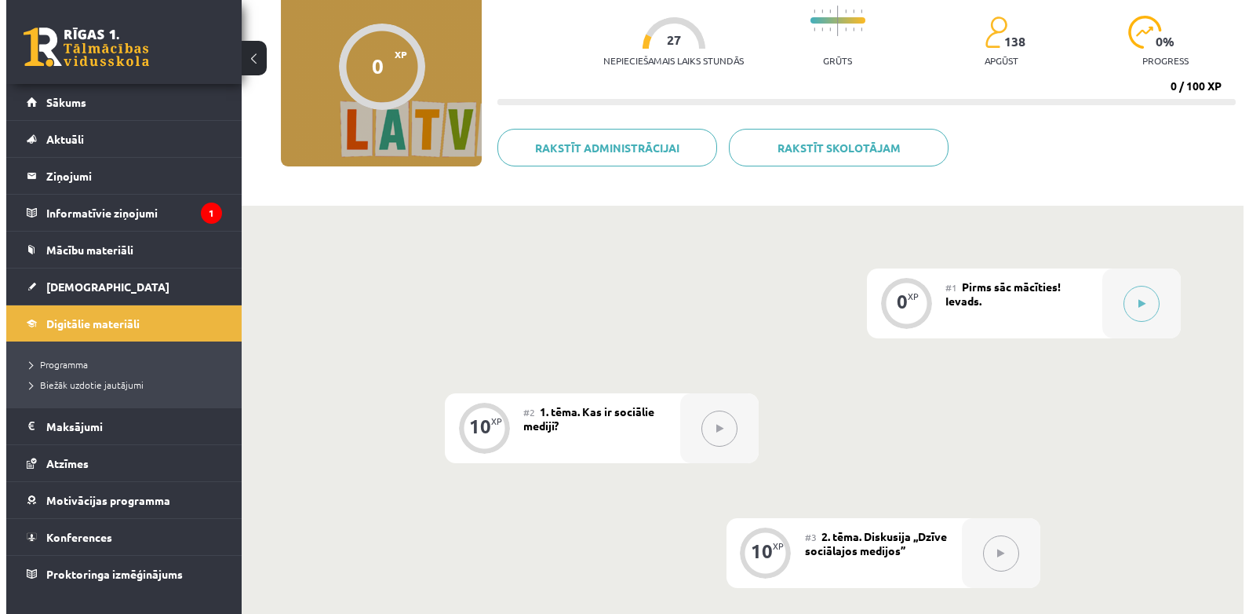
scroll to position [157, 0]
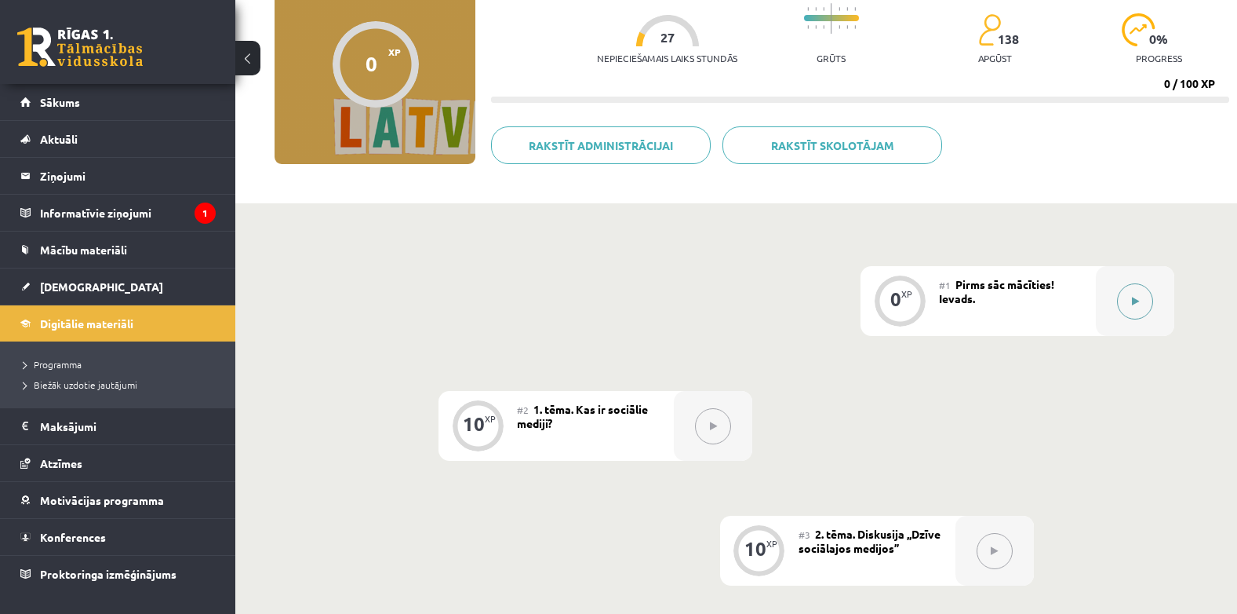
click at [1134, 303] on icon at bounding box center [1135, 301] width 7 height 9
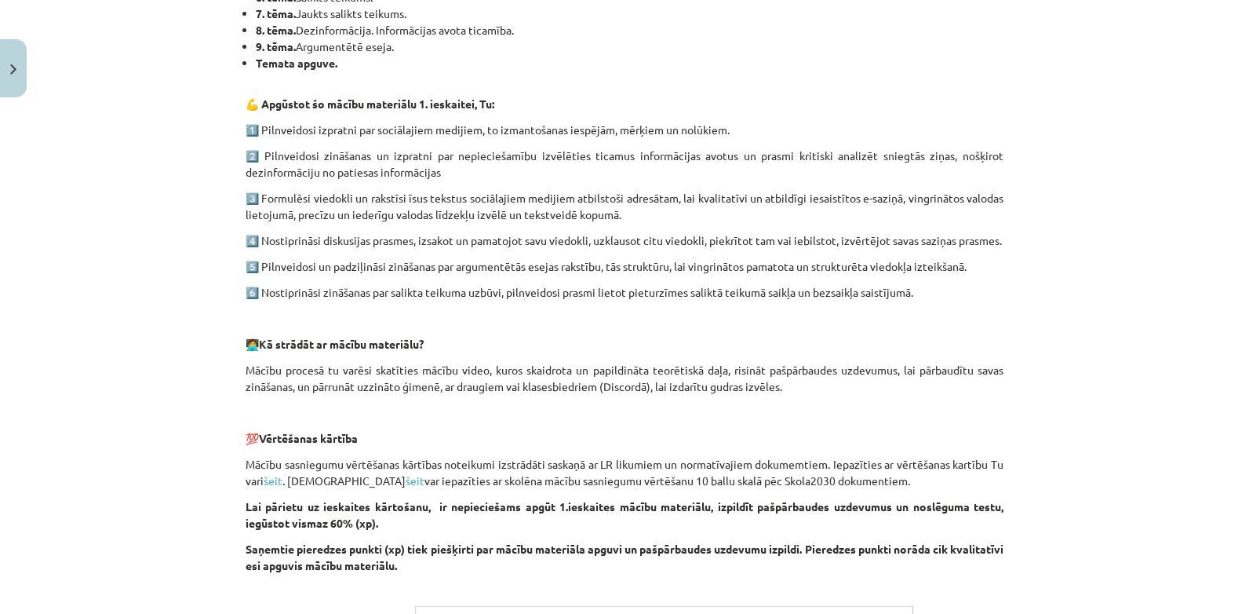
scroll to position [863, 0]
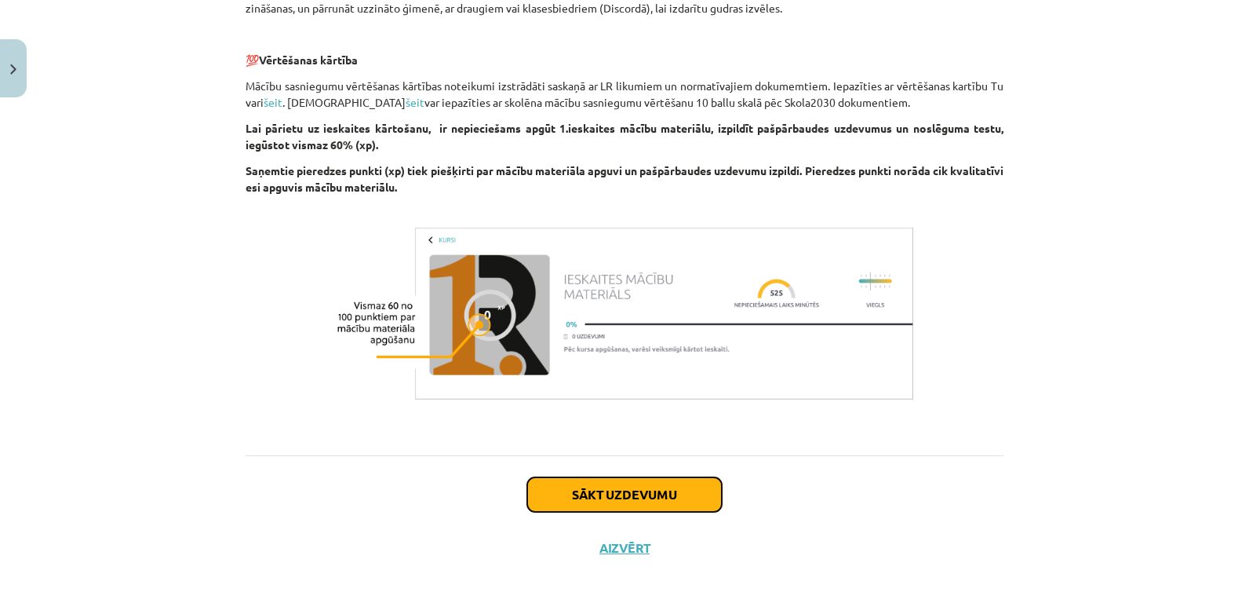
click at [580, 508] on button "Sākt uzdevumu" at bounding box center [624, 494] width 195 height 35
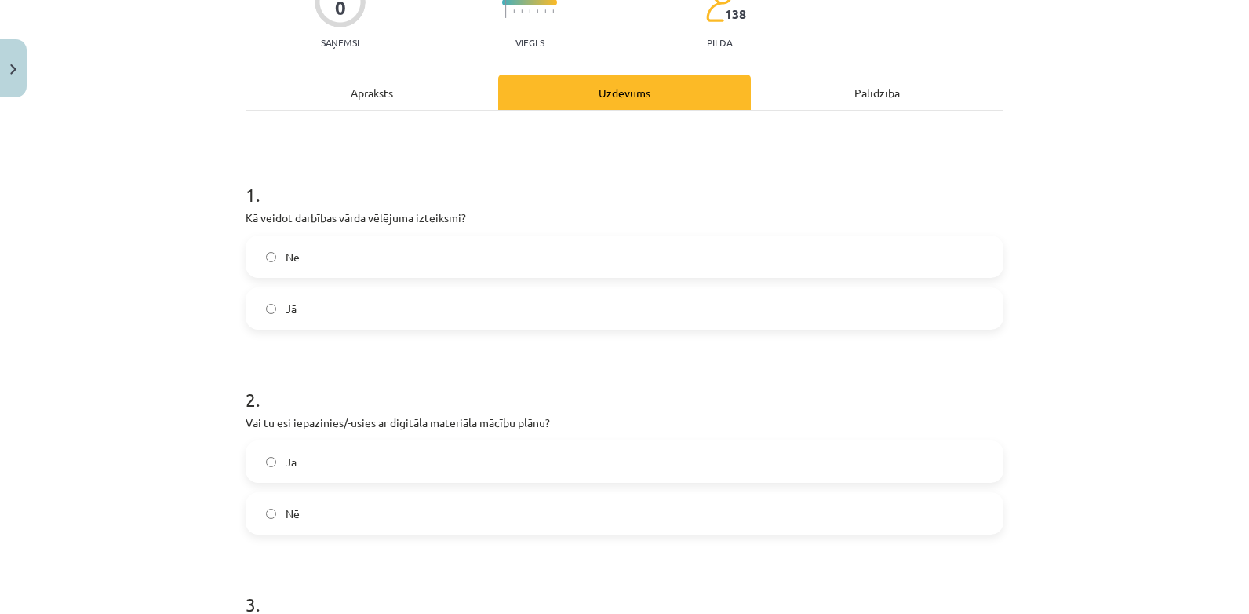
scroll to position [118, 0]
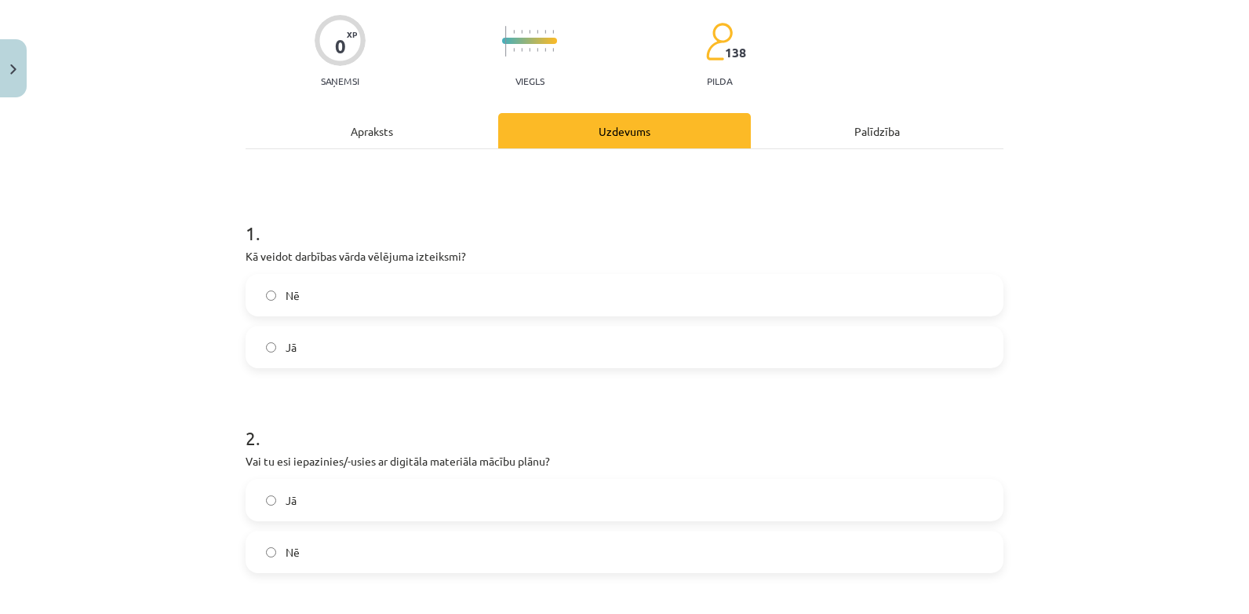
click at [272, 341] on label "Jā" at bounding box center [624, 346] width 755 height 39
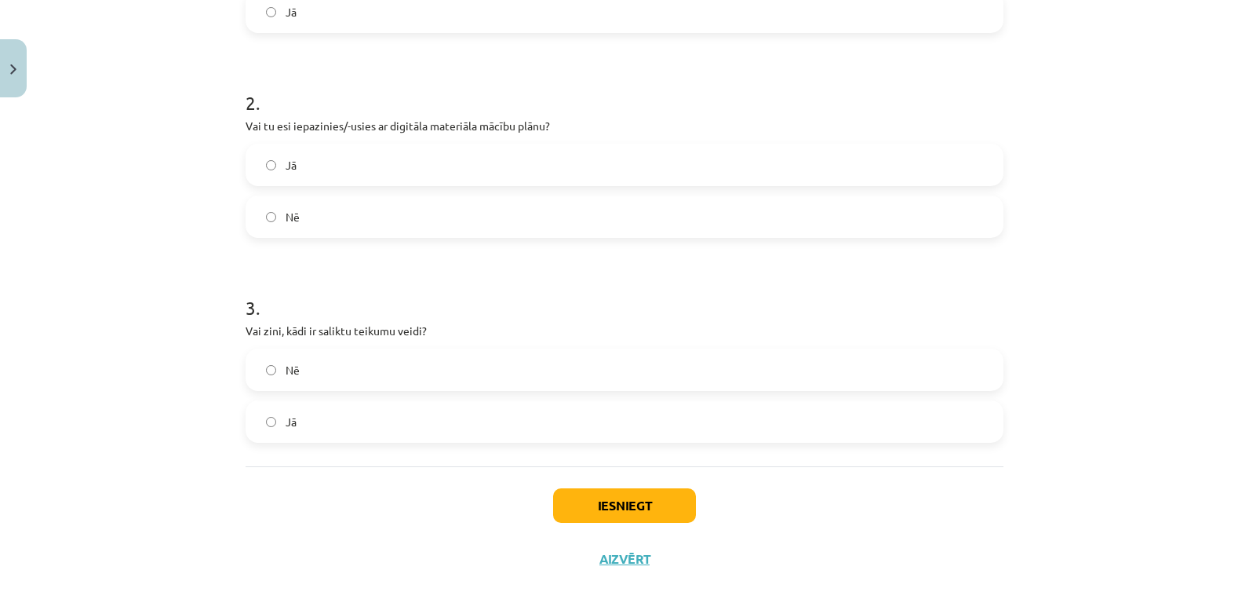
scroll to position [464, 0]
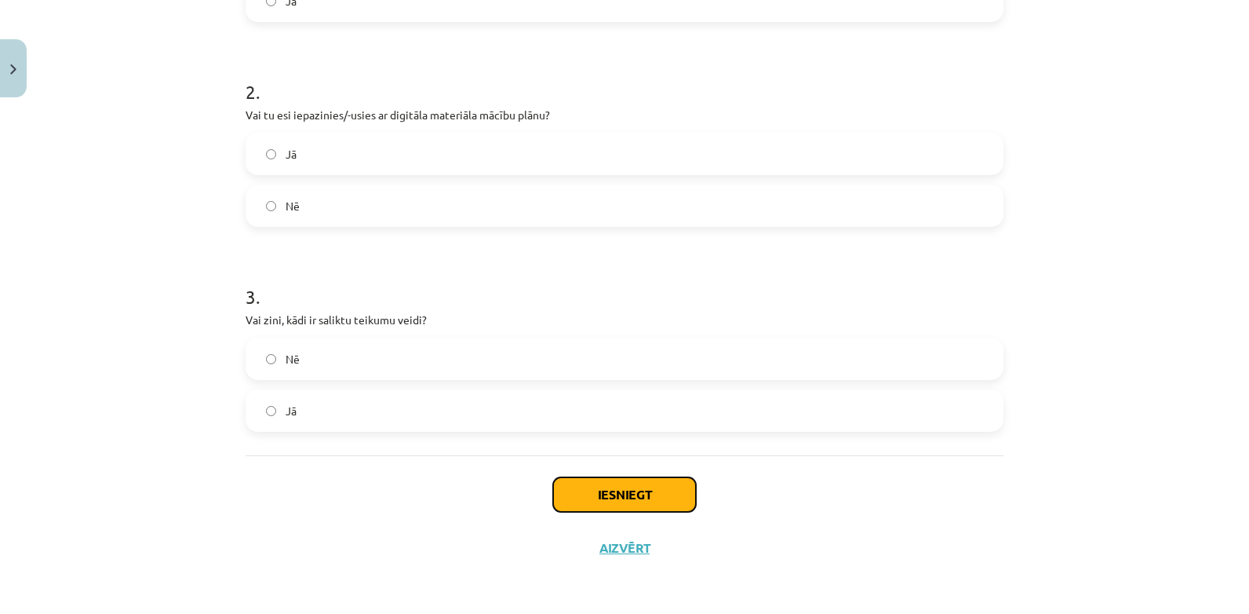
click at [618, 503] on button "Iesniegt" at bounding box center [624, 494] width 143 height 35
click at [615, 500] on button "Iesniegt" at bounding box center [624, 494] width 143 height 35
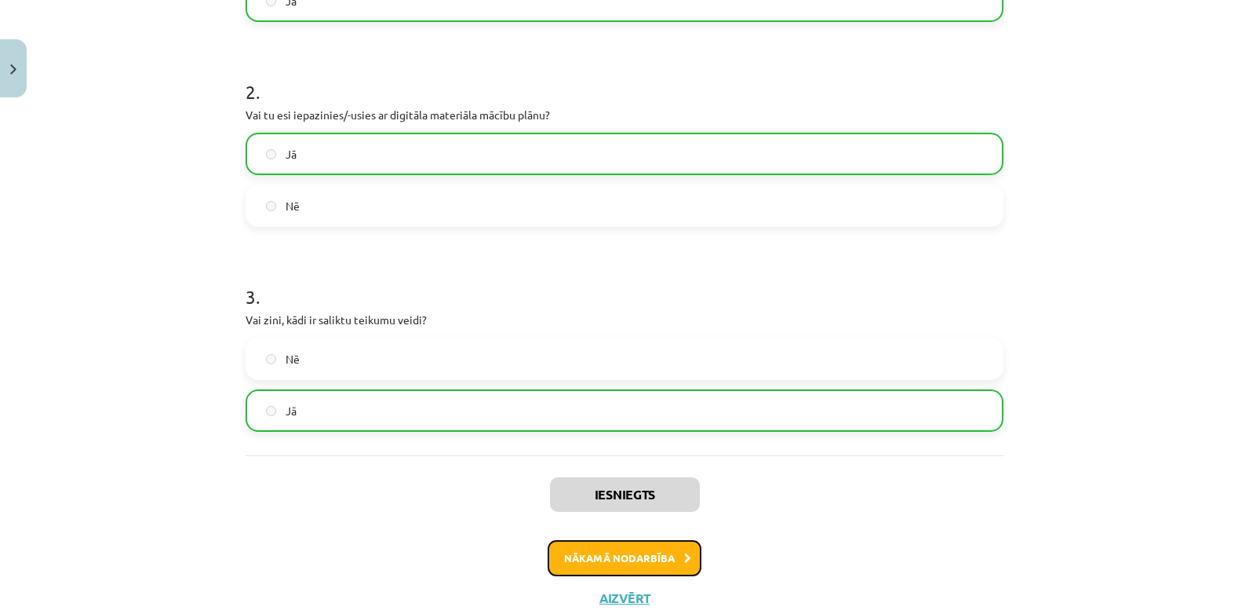
click at [615, 560] on button "Nākamā nodarbība" at bounding box center [625, 558] width 154 height 36
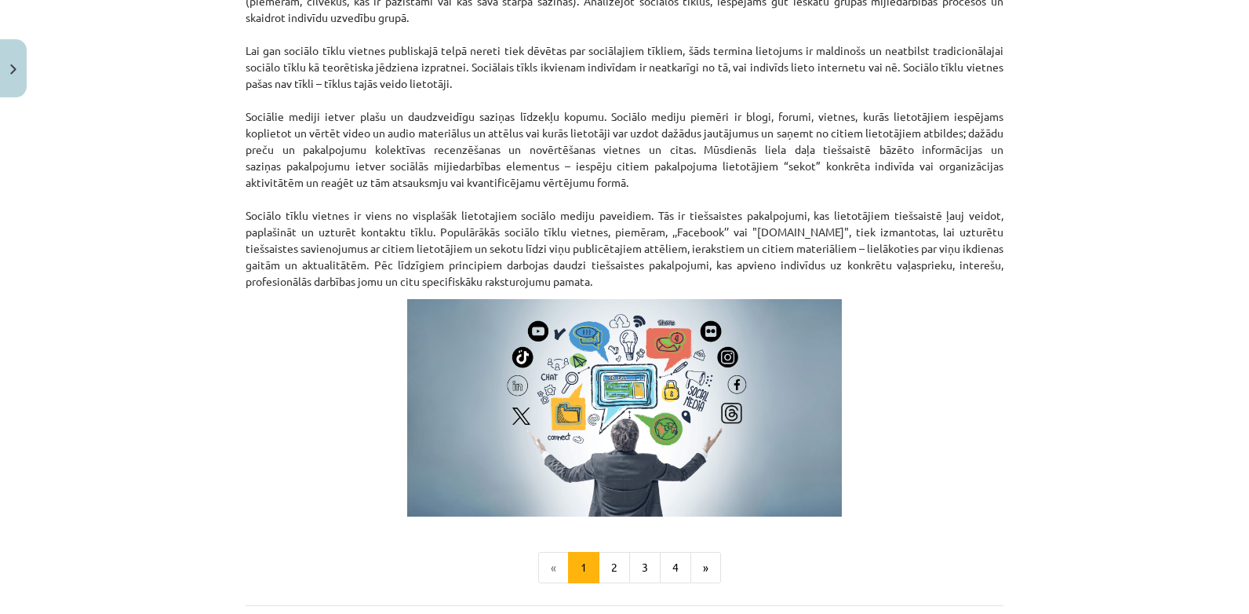
scroll to position [981, 0]
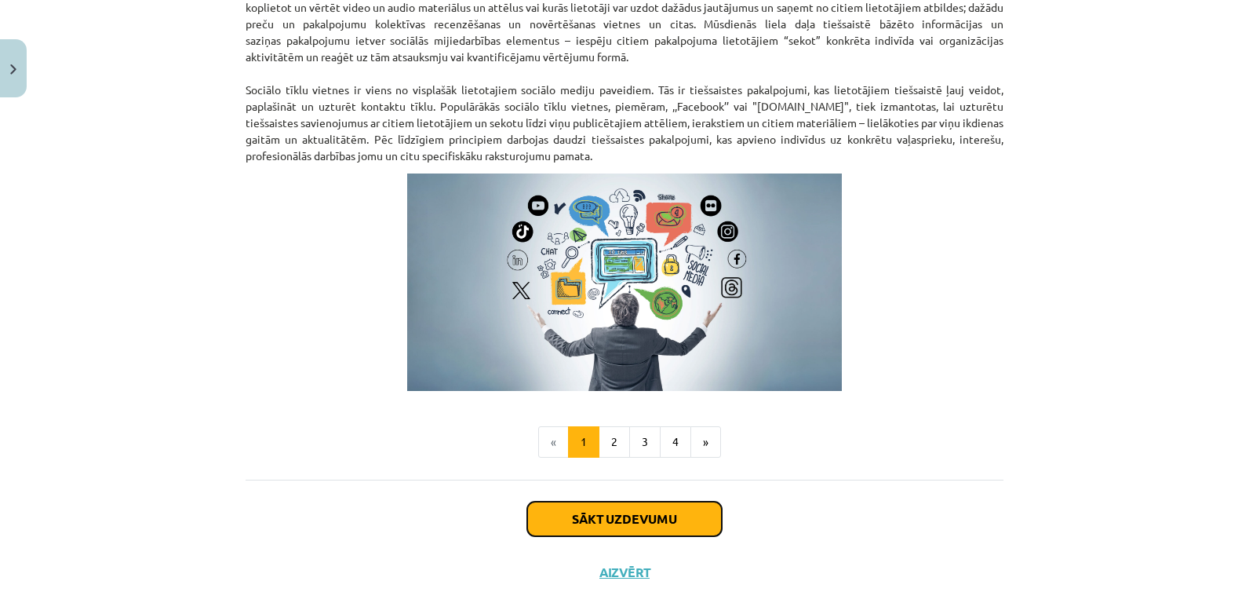
click at [581, 519] on button "Sākt uzdevumu" at bounding box center [624, 518] width 195 height 35
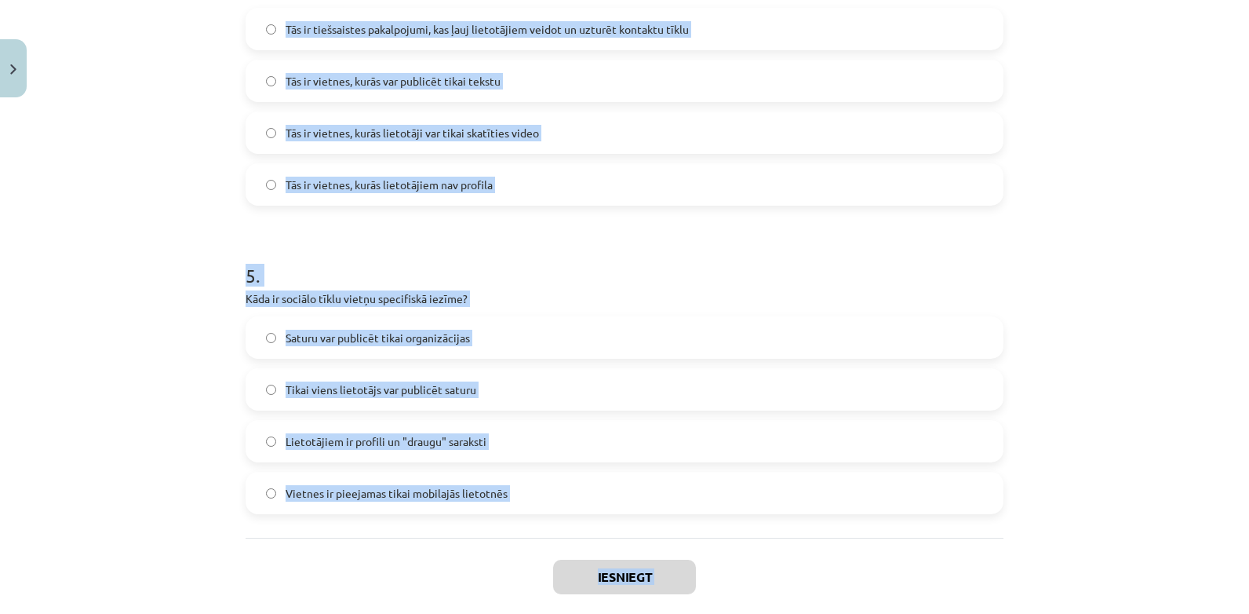
scroll to position [1332, 0]
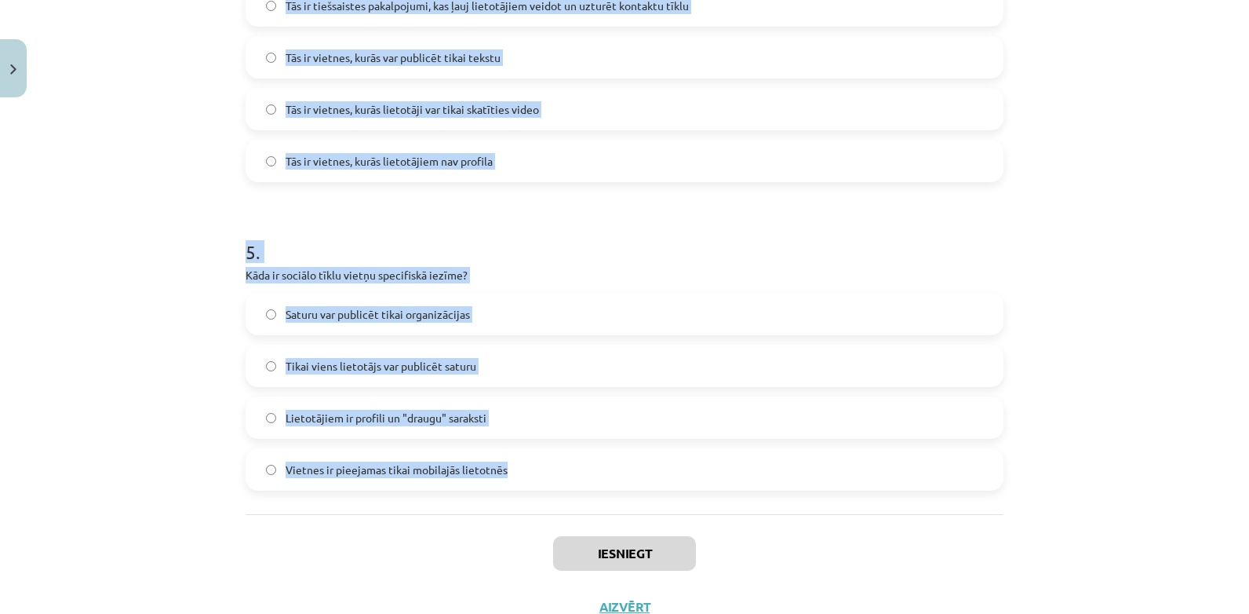
drag, startPoint x: 241, startPoint y: 148, endPoint x: 670, endPoint y: 470, distance: 536.4
click at [670, 470] on label "Vietnes ir pieejamas tikai mobilajās lietotnēs" at bounding box center [624, 469] width 755 height 39
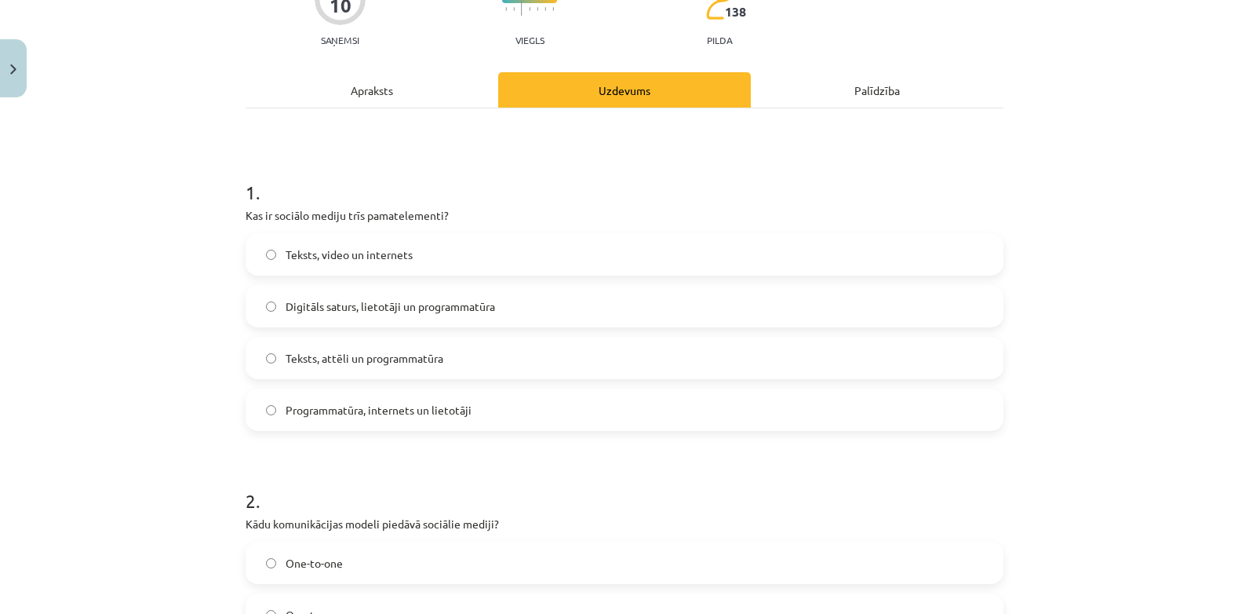
scroll to position [0, 0]
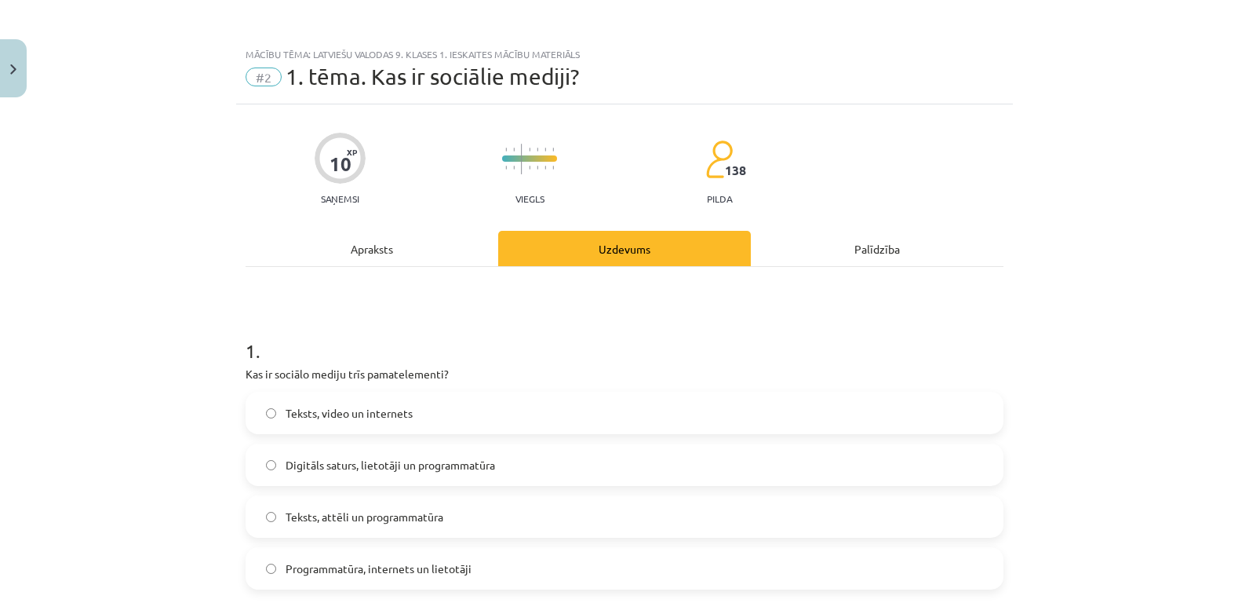
click at [177, 334] on div "Mācību tēma: Latviešu valodas 9. klases 1. ieskaites mācību materiāls #2 1. tēm…" at bounding box center [624, 307] width 1249 height 614
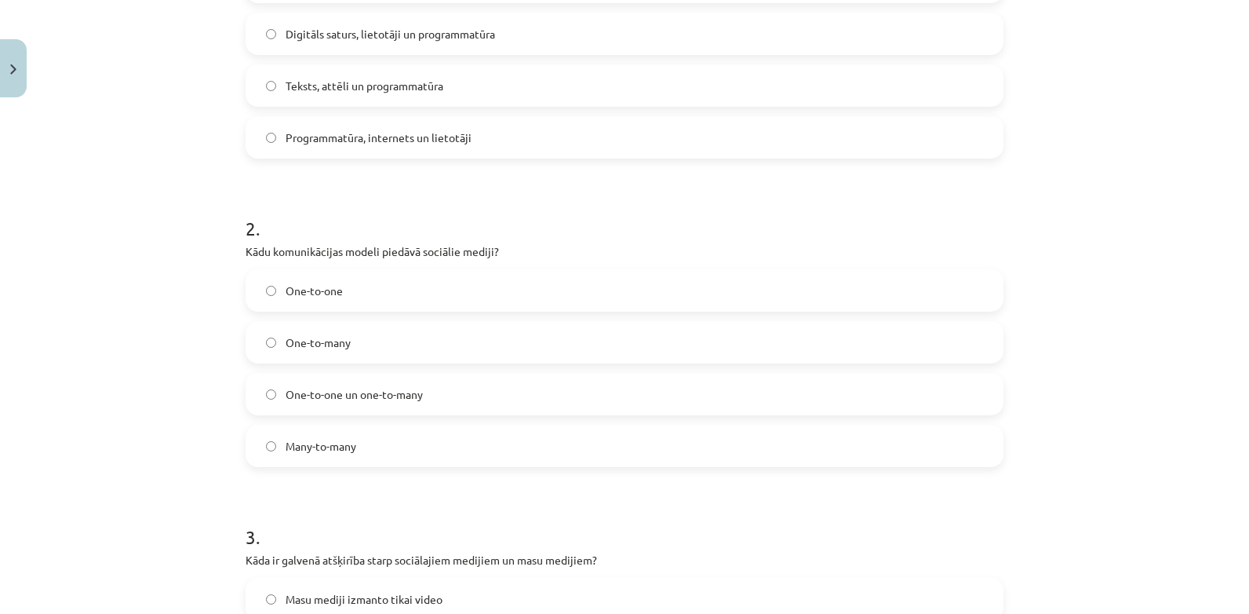
drag, startPoint x: 239, startPoint y: 343, endPoint x: 578, endPoint y: 618, distance: 435.7
click at [578, 457] on html "0 Dāvanas 3976 mP 563 xp Ieva [GEOGRAPHIC_DATA] Sākums Aktuāli Kā mācīties eSKO…" at bounding box center [624, 150] width 1249 height 614
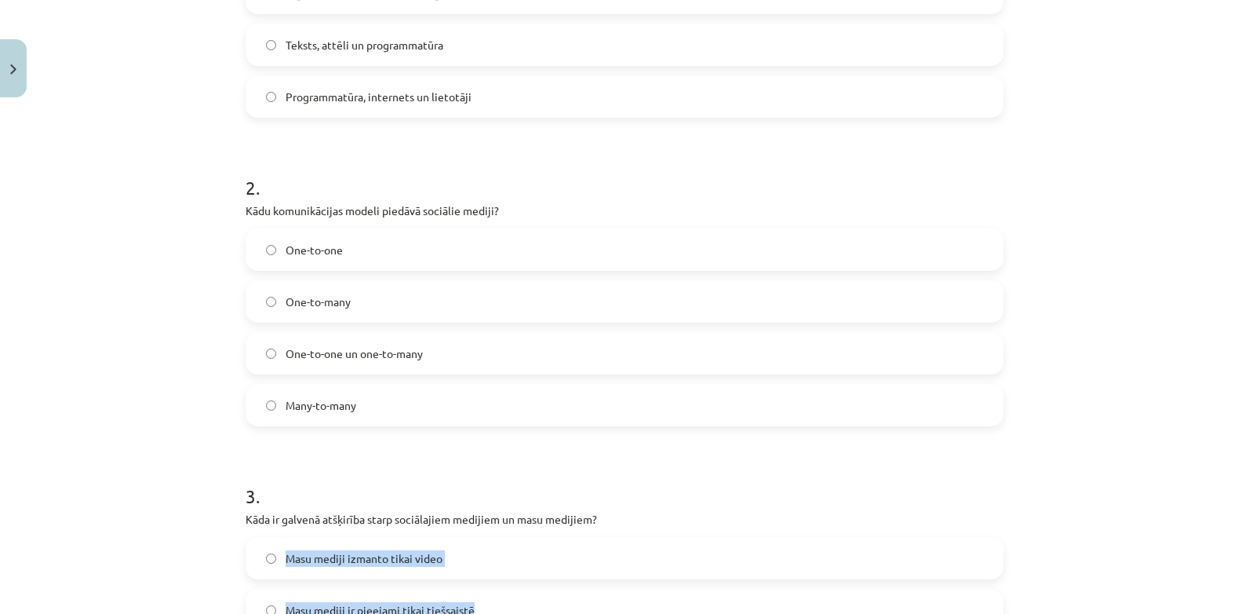
drag, startPoint x: 578, startPoint y: 618, endPoint x: 610, endPoint y: 521, distance: 102.0
click at [610, 521] on div "3 . Kāda ir galvenā atšķirība starp sociālajiem medijiem un masu medijiem? Masu…" at bounding box center [625, 595] width 758 height 277
click at [117, 353] on div "Mācību tēma: Latviešu valodas 9. klases 1. ieskaites mācību materiāls #2 1. tēm…" at bounding box center [624, 307] width 1249 height 614
click at [118, 356] on div "Mācību tēma: Latviešu valodas 9. klases 1. ieskaites mācību materiāls #2 1. tēm…" at bounding box center [624, 307] width 1249 height 614
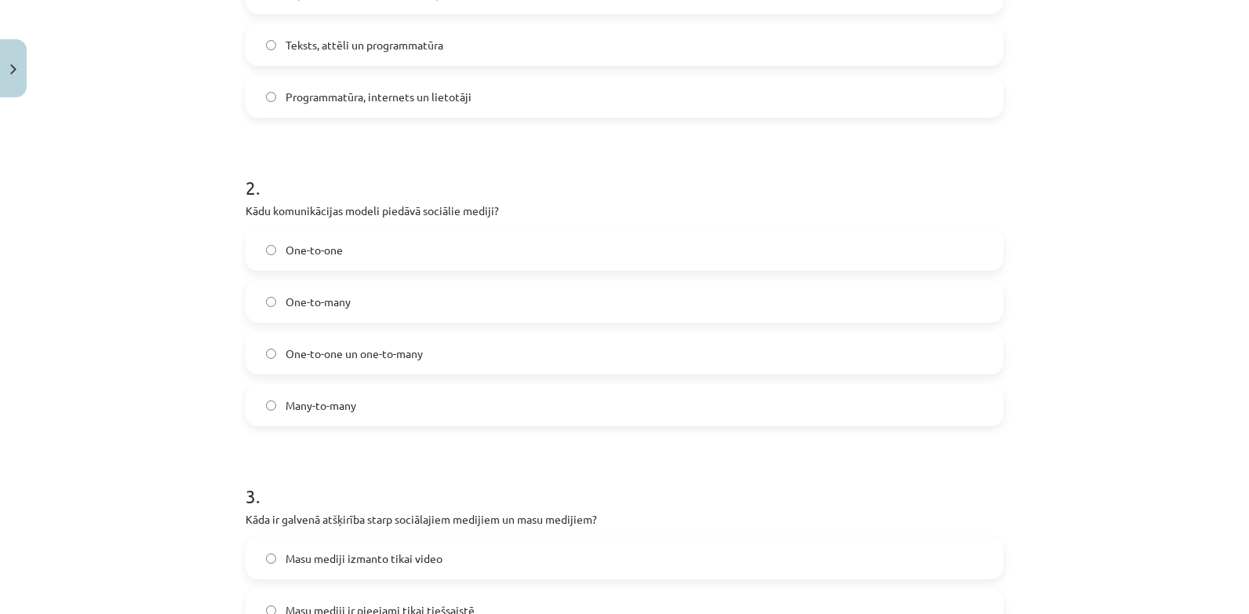
click at [118, 356] on div "Mācību tēma: Latviešu valodas 9. klases 1. ieskaites mācību materiāls #2 1. tēm…" at bounding box center [624, 307] width 1249 height 614
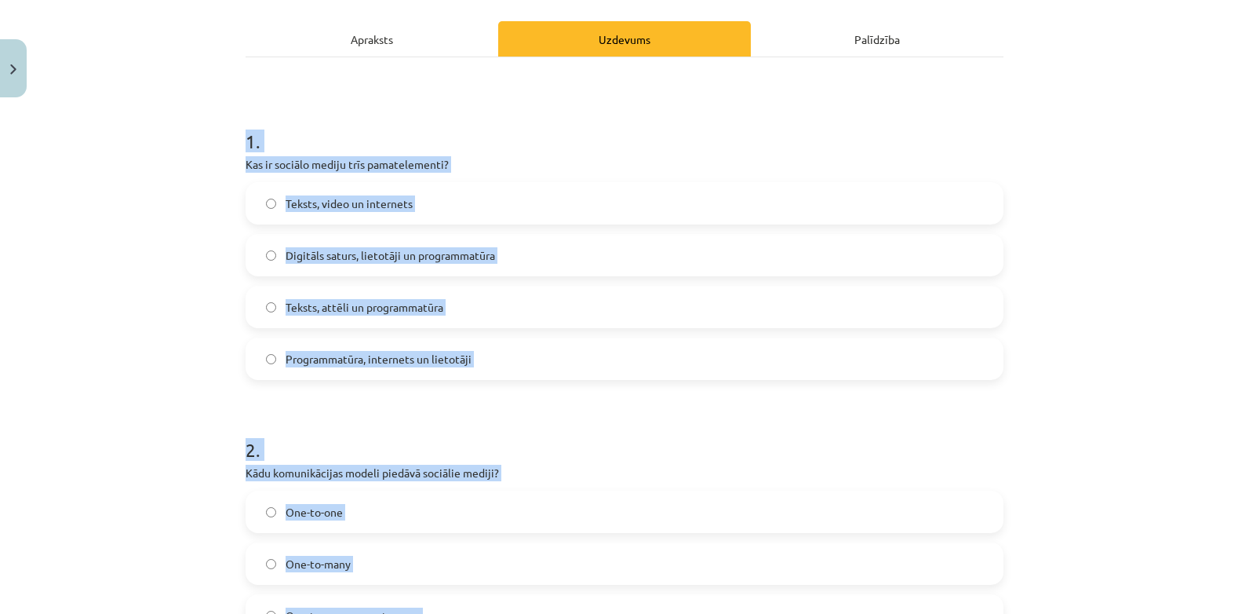
scroll to position [233, 0]
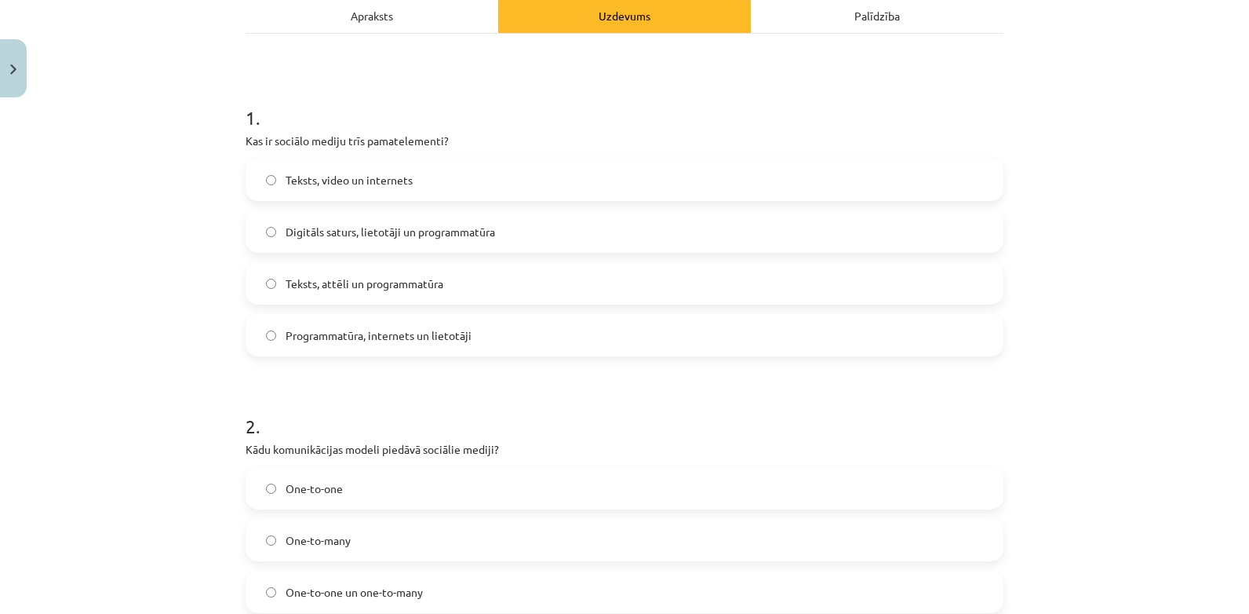
drag, startPoint x: 559, startPoint y: 601, endPoint x: 360, endPoint y: 443, distance: 253.6
click at [360, 443] on div "2 . Kādu komunikācijas modeli piedāvā sociālie mediji? One-to-one One-to-many O…" at bounding box center [625, 526] width 758 height 277
drag, startPoint x: 360, startPoint y: 443, endPoint x: 169, endPoint y: 282, distance: 249.5
click at [169, 282] on div "Mācību tēma: Latviešu valodas 9. klases 1. ieskaites mācību materiāls #2 1. tēm…" at bounding box center [624, 307] width 1249 height 614
drag, startPoint x: 169, startPoint y: 282, endPoint x: 140, endPoint y: 293, distance: 31.8
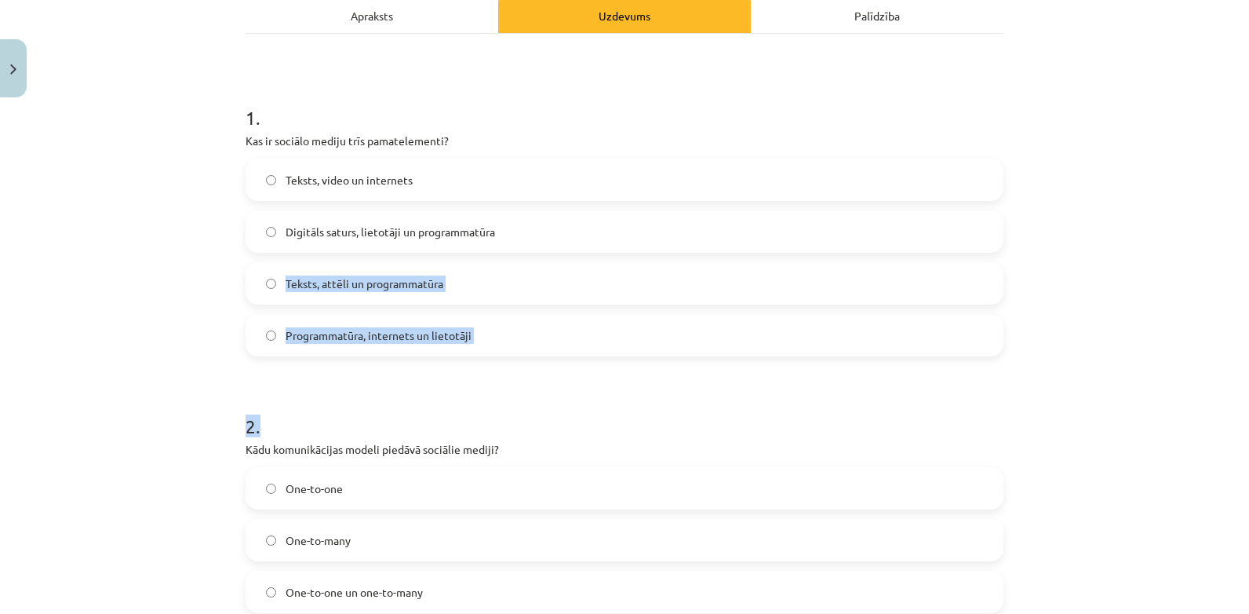
click at [140, 293] on div "Mācību tēma: Latviešu valodas 9. klases 1. ieskaites mācību materiāls #2 1. tēm…" at bounding box center [624, 307] width 1249 height 614
click at [133, 302] on div "Mācību tēma: Latviešu valodas 9. klases 1. ieskaites mācību materiāls #2 1. tēm…" at bounding box center [624, 307] width 1249 height 614
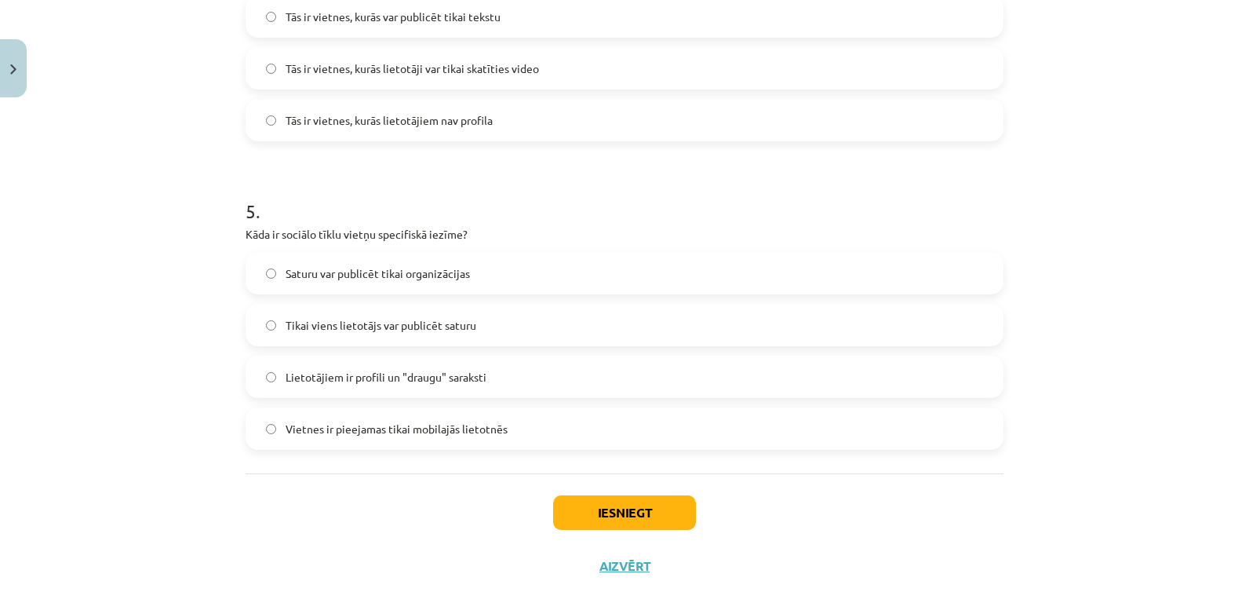
scroll to position [1391, 0]
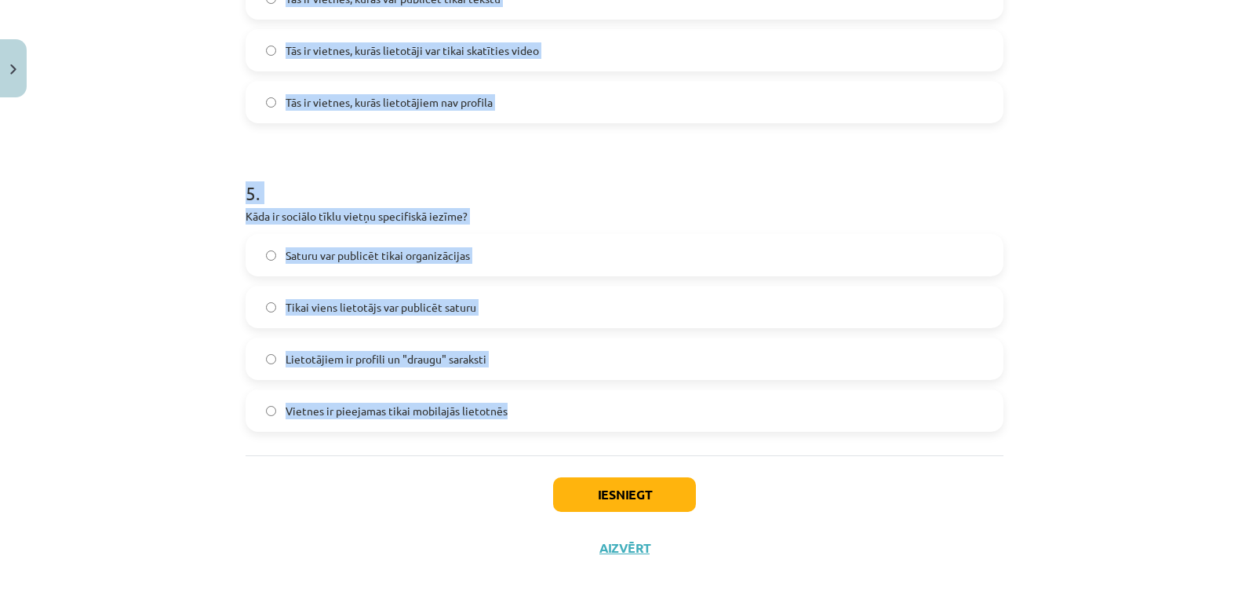
drag, startPoint x: 240, startPoint y: 107, endPoint x: 770, endPoint y: 413, distance: 611.7
copy form "9 . Lor ip dolorsi ametco adip elitseddoeius? Tempor, incid ut laboreetd Magnaa…"
click at [174, 83] on div "Mācību tēma: Latviešu valodas 9. klases 1. ieskaites mācību materiāls #2 1. tēm…" at bounding box center [624, 307] width 1249 height 614
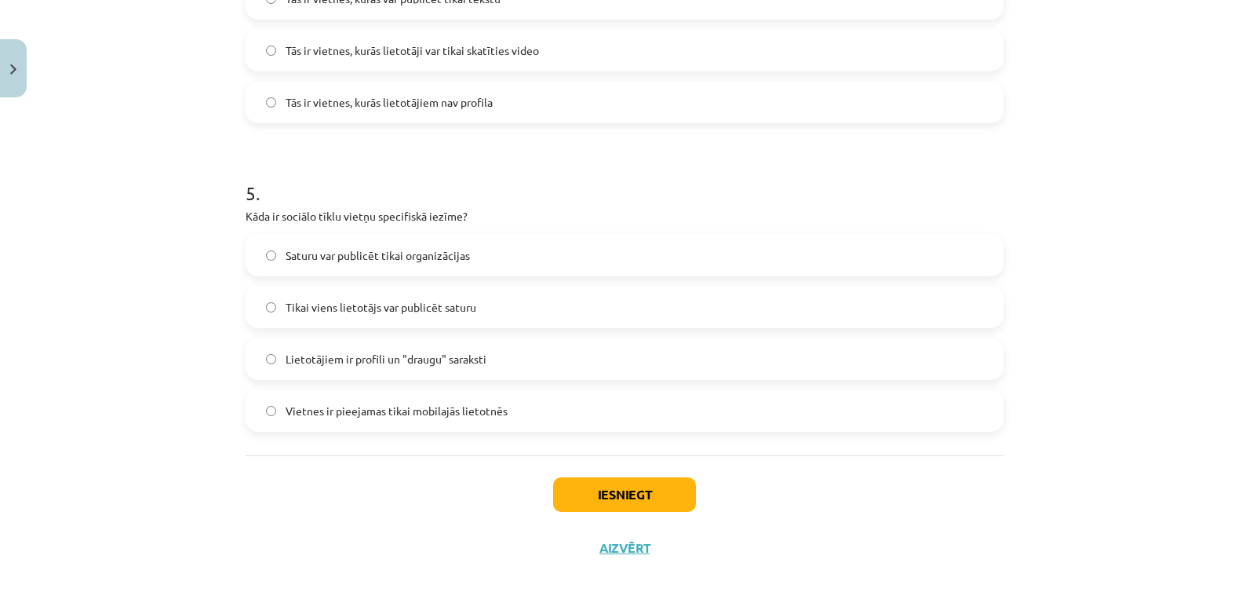
click at [174, 83] on div "Mācību tēma: Latviešu valodas 9. klases 1. ieskaites mācību materiāls #2 1. tēm…" at bounding box center [624, 307] width 1249 height 614
click at [610, 500] on button "Iesniegt" at bounding box center [624, 494] width 143 height 35
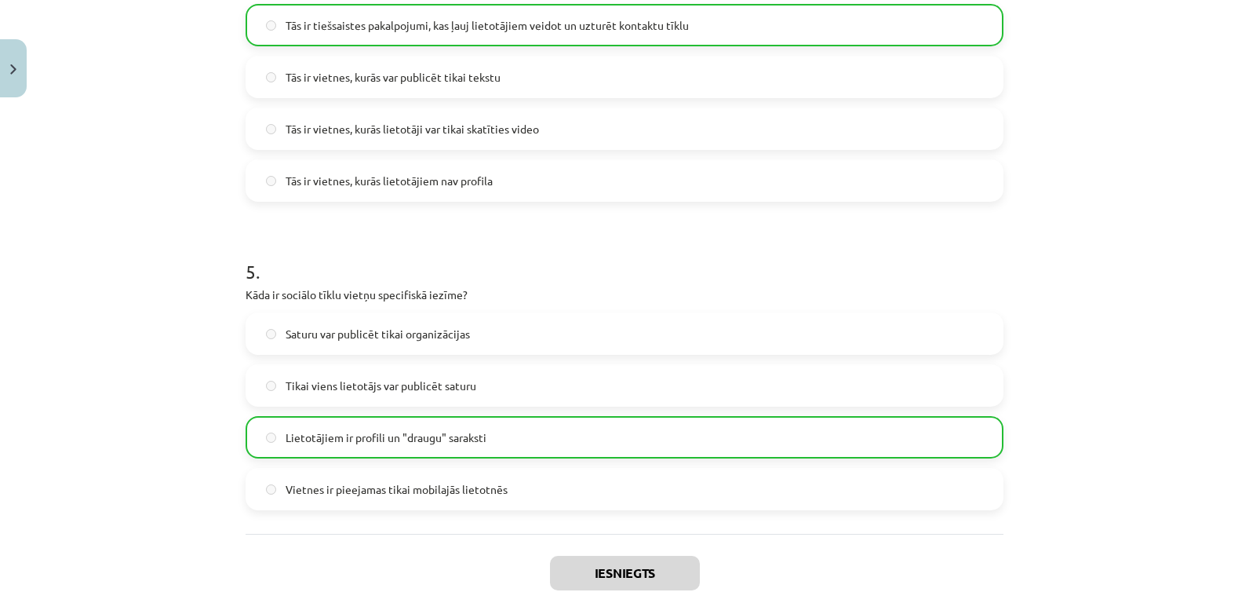
scroll to position [1441, 0]
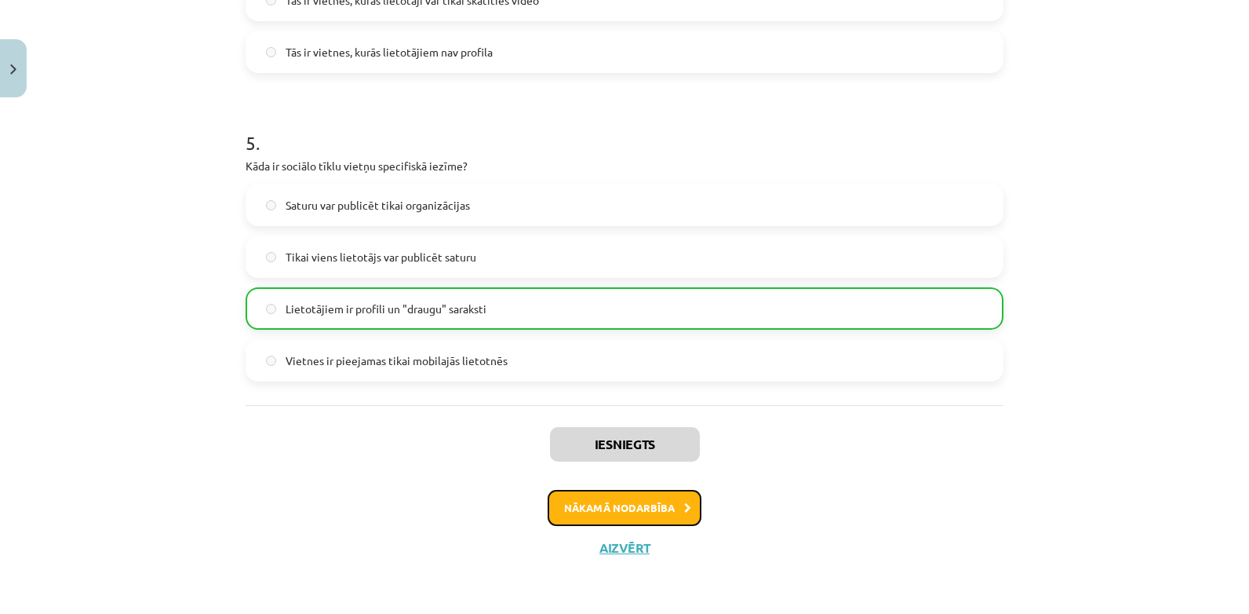
click at [616, 508] on button "Nākamā nodarbība" at bounding box center [625, 508] width 154 height 36
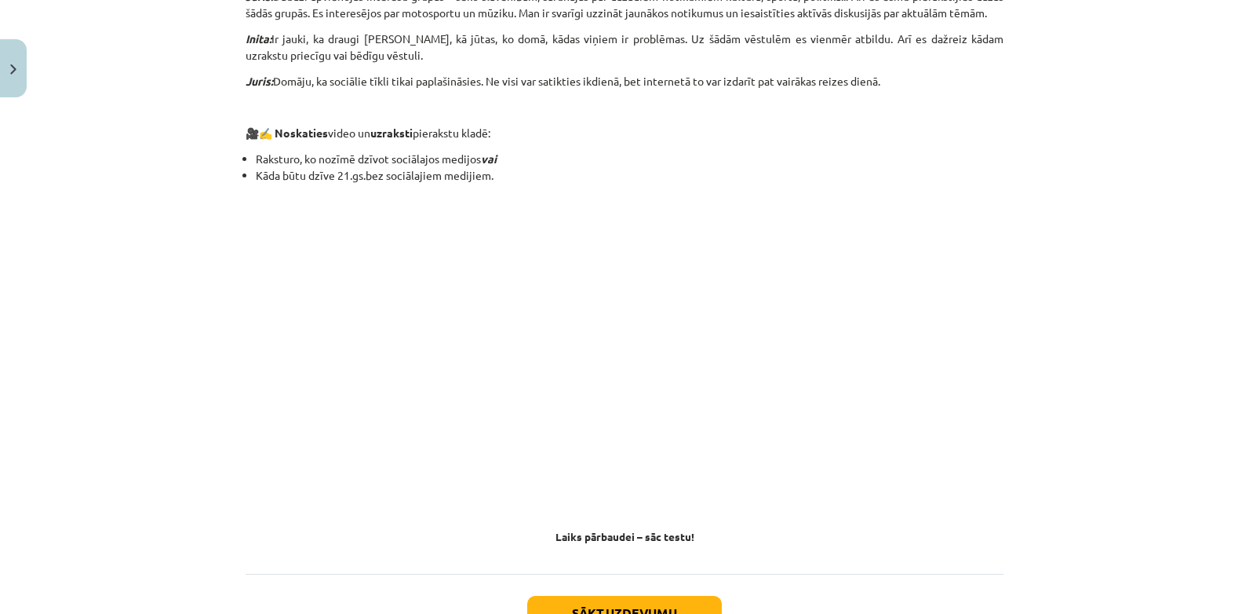
scroll to position [1388, 0]
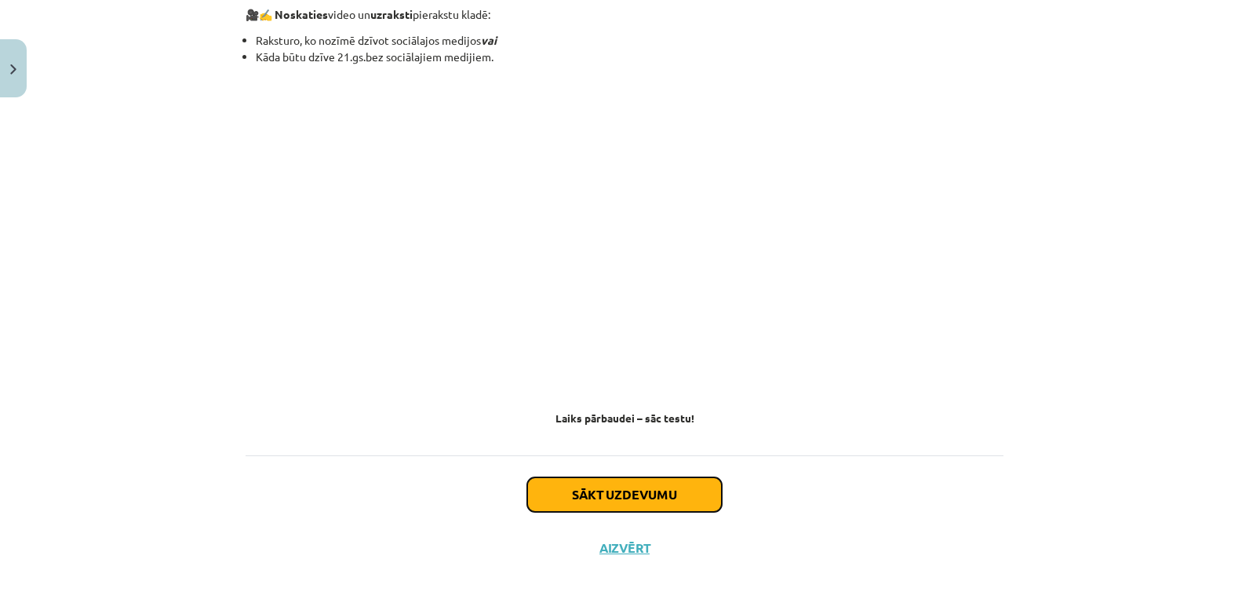
click at [635, 499] on button "Sākt uzdevumu" at bounding box center [624, 494] width 195 height 35
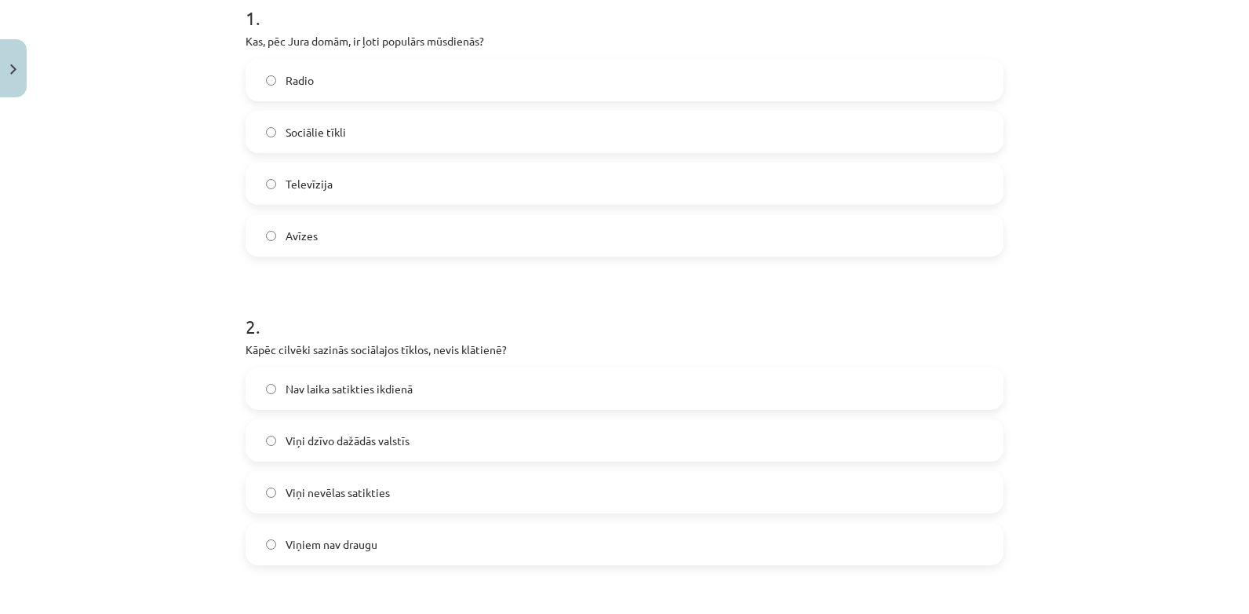
scroll to position [39, 0]
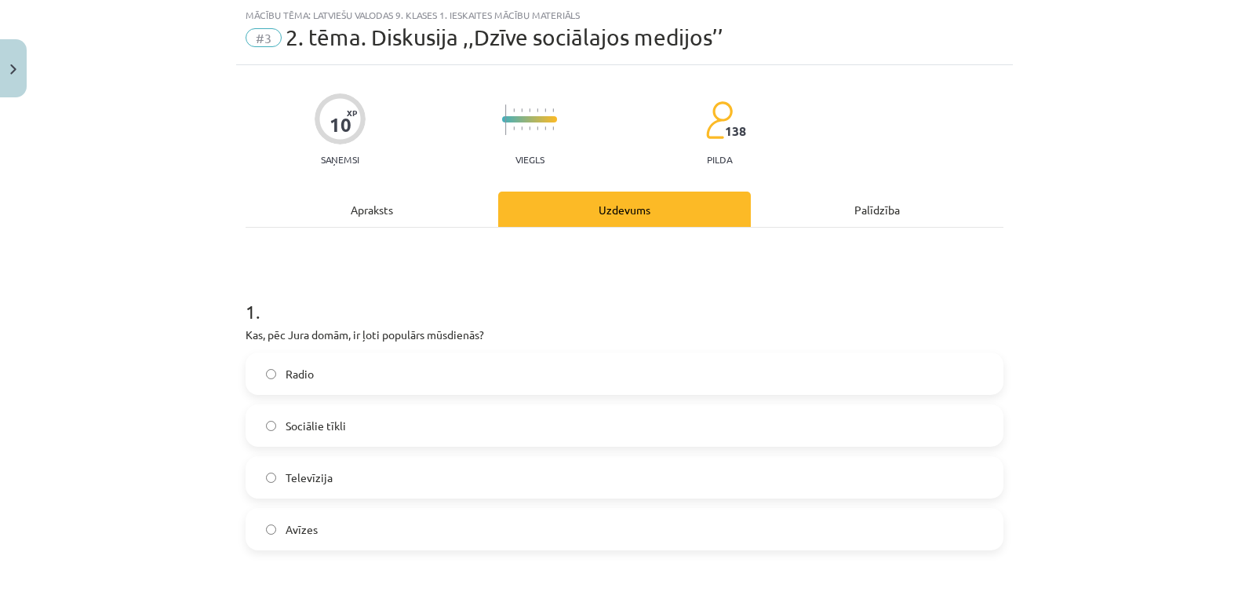
click at [370, 205] on div "Apraksts" at bounding box center [372, 208] width 253 height 35
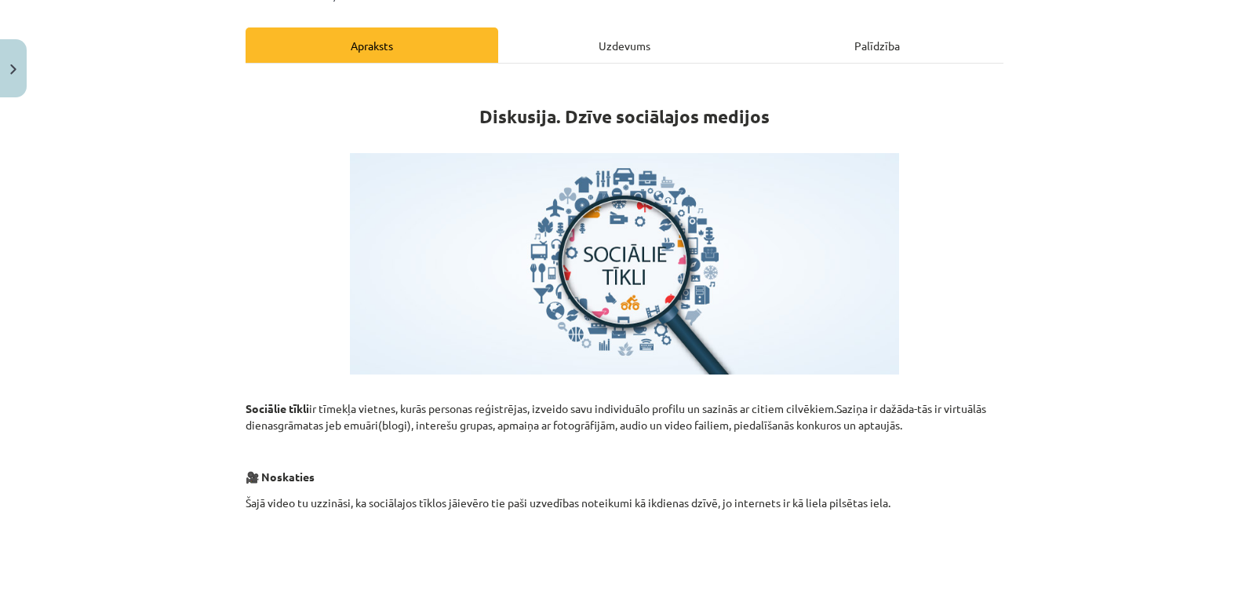
scroll to position [157, 0]
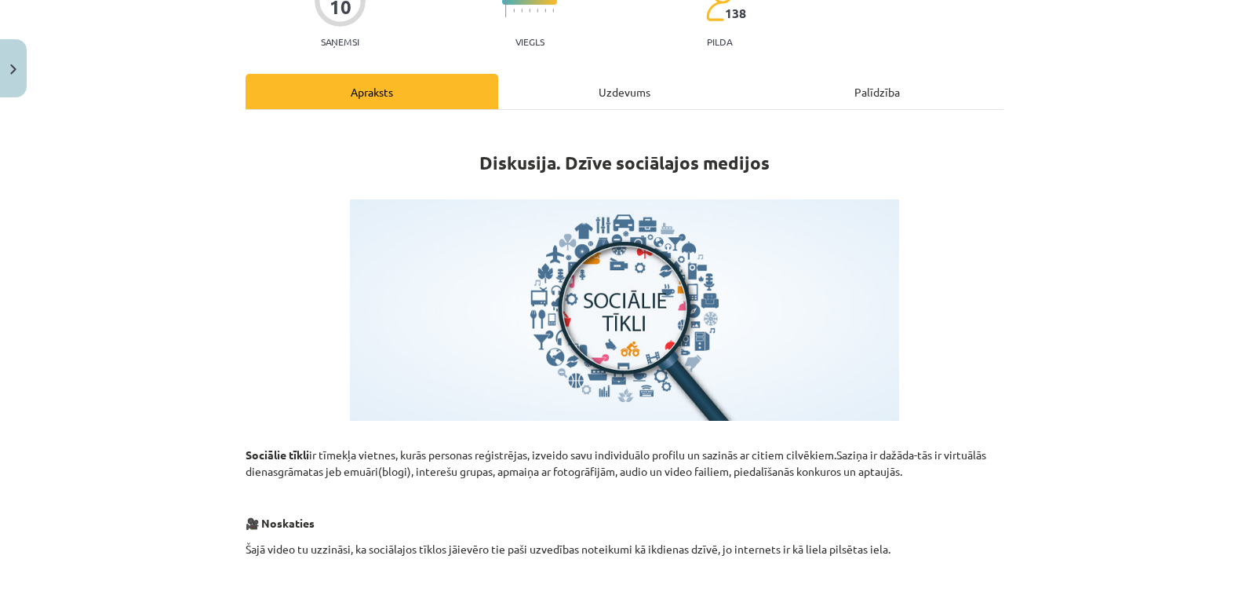
click at [632, 96] on div "Uzdevums" at bounding box center [624, 91] width 253 height 35
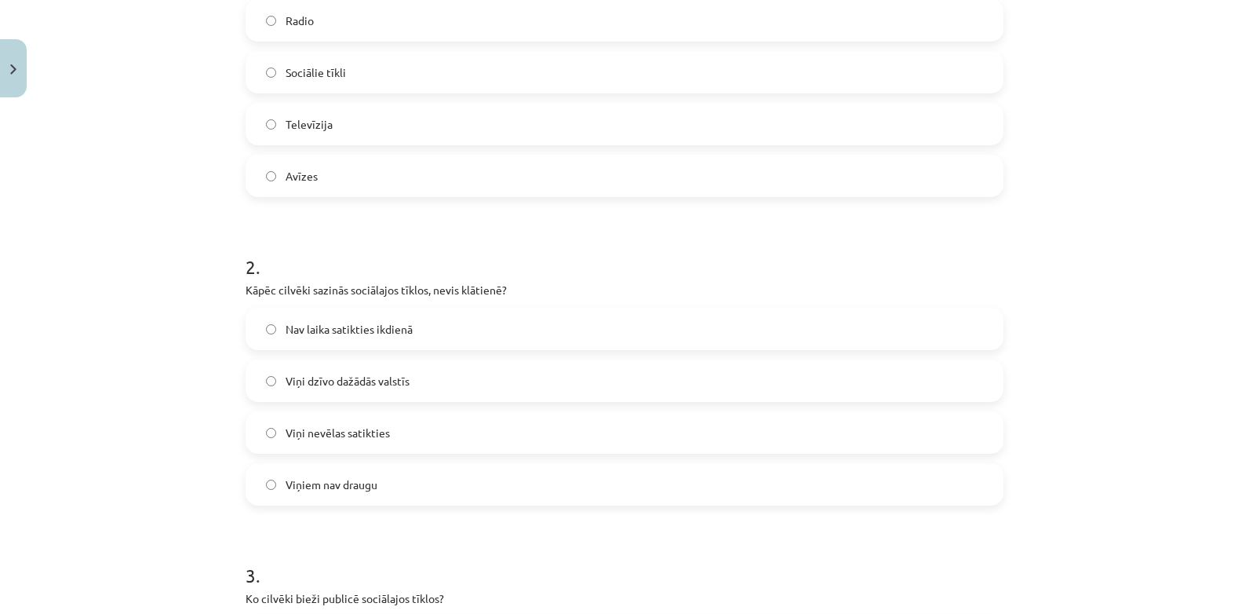
scroll to position [432, 0]
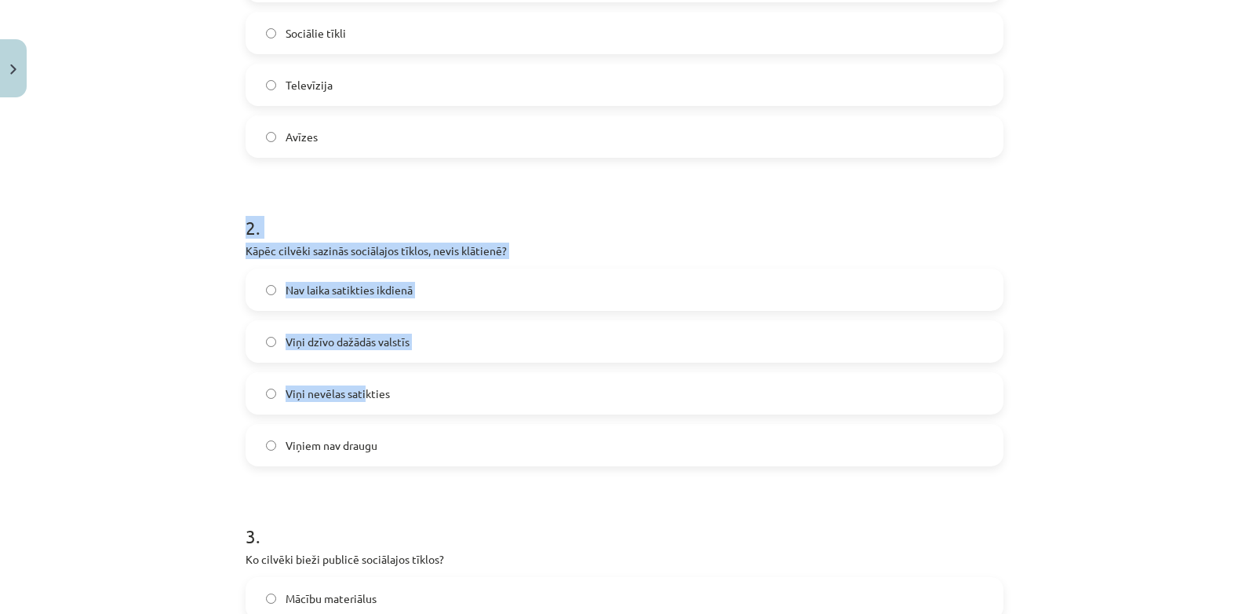
drag, startPoint x: 239, startPoint y: 220, endPoint x: 381, endPoint y: 435, distance: 257.2
click at [368, 423] on div "2 . Kāpēc cilvēki sazinās sociālajos tīklos, nevis klātienē? Nav laika satiktie…" at bounding box center [625, 327] width 758 height 277
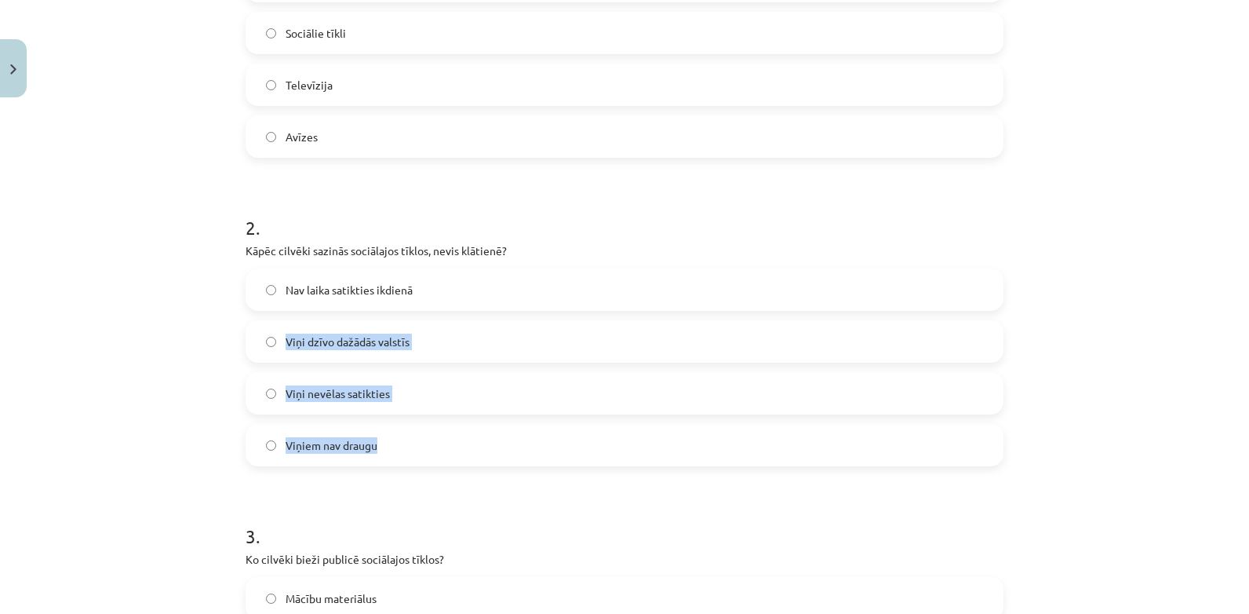
drag, startPoint x: 381, startPoint y: 435, endPoint x: 634, endPoint y: 272, distance: 301.0
click at [634, 272] on div "Nav laika satikties ikdienā Viņi dzīvo dažādās valstīs Viņi nevēlas satikties V…" at bounding box center [625, 367] width 758 height 198
drag, startPoint x: 722, startPoint y: 197, endPoint x: 547, endPoint y: 222, distance: 176.8
click at [547, 222] on h1 "2 ." at bounding box center [625, 213] width 758 height 49
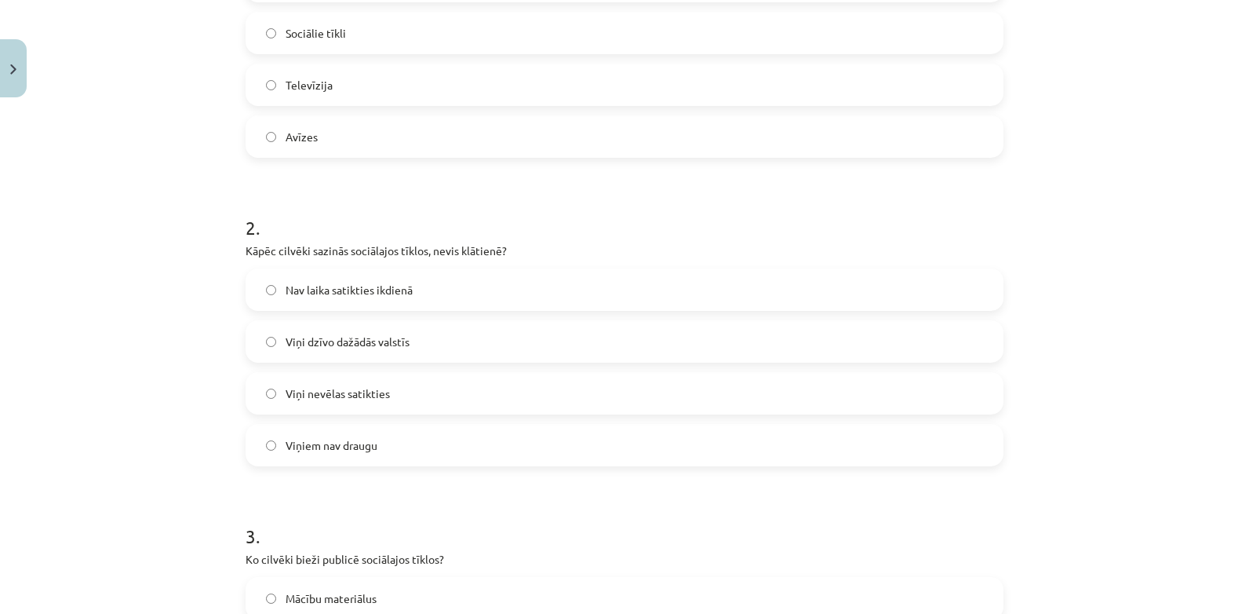
click at [545, 221] on h1 "2 ." at bounding box center [625, 213] width 758 height 49
click at [226, 208] on div "Mācību tēma: Latviešu valodas 9. klases 1. ieskaites mācību materiāls #3 2. tēm…" at bounding box center [624, 307] width 1249 height 614
drag, startPoint x: 226, startPoint y: 208, endPoint x: 195, endPoint y: 215, distance: 31.4
click at [195, 215] on div "Mācību tēma: Latviešu valodas 9. klases 1. ieskaites mācību materiāls #3 2. tēm…" at bounding box center [624, 307] width 1249 height 614
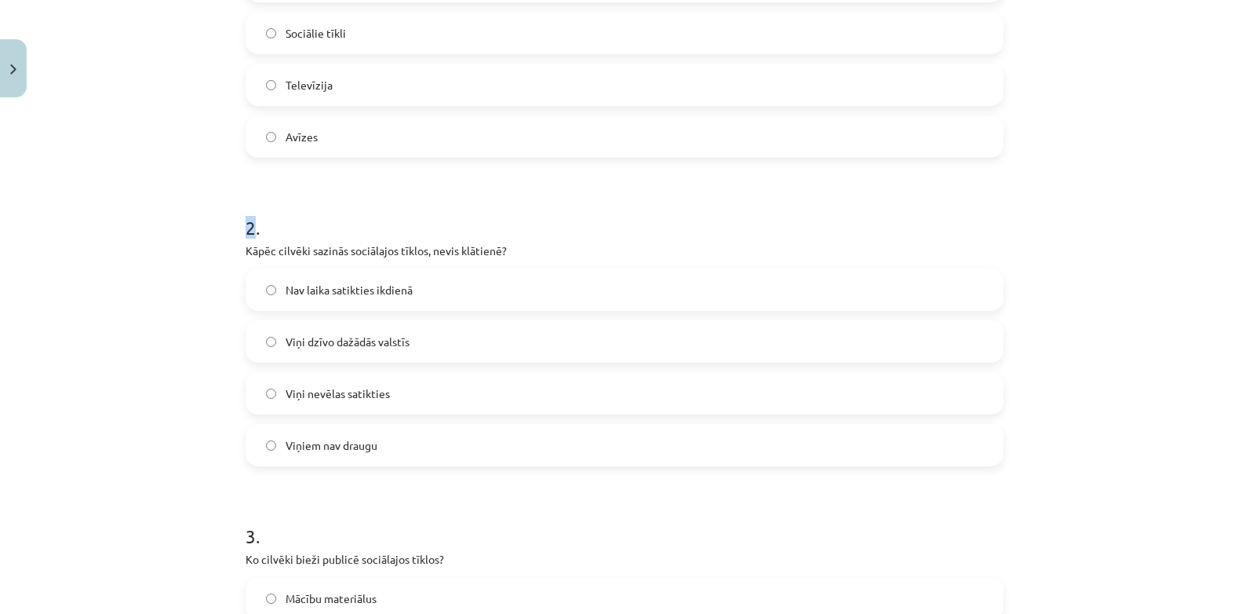
click at [236, 206] on div "10 XP Saņemsi Viegls 138 pilda Apraksts Uzdevums Palīdzība 1 . Kas, pēc Jura do…" at bounding box center [624, 603] width 777 height 1861
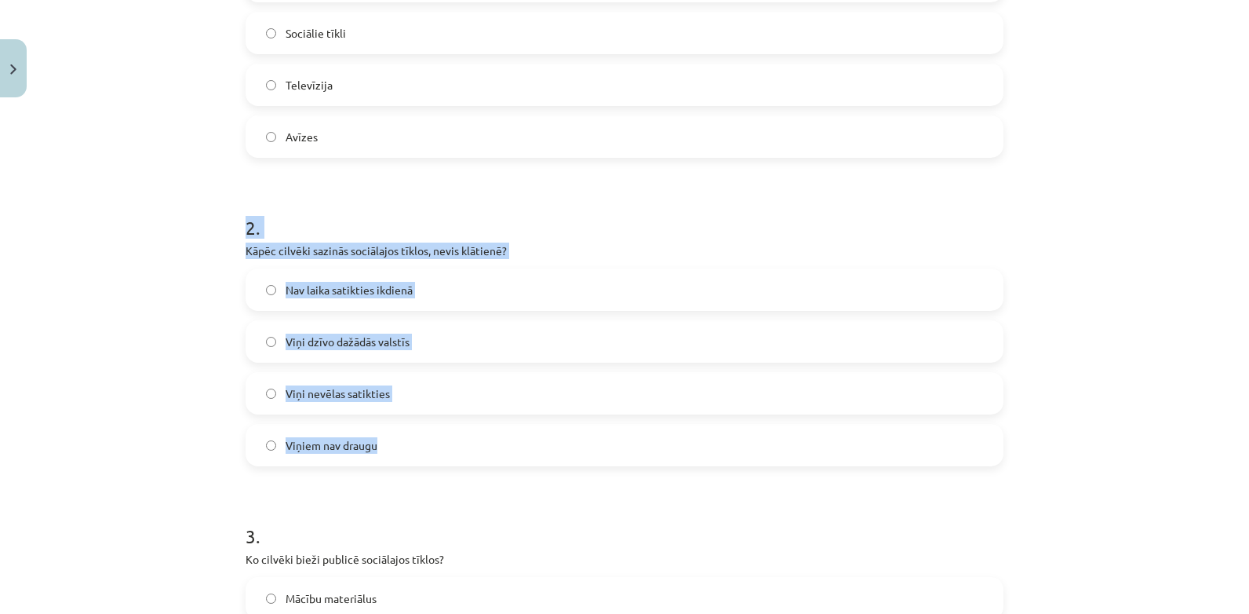
drag, startPoint x: 242, startPoint y: 216, endPoint x: 428, endPoint y: 453, distance: 300.8
click at [428, 453] on div "2 . Kāpēc cilvēki sazinās sociālajos tīklos, nevis klātienē? Nav laika satiktie…" at bounding box center [625, 327] width 758 height 277
drag, startPoint x: 428, startPoint y: 453, endPoint x: 419, endPoint y: 251, distance: 201.8
copy div "2 . Kāpēc cilvēki sazinās sociālajos tīklos, nevis klātienē? Nav laika satiktie…"
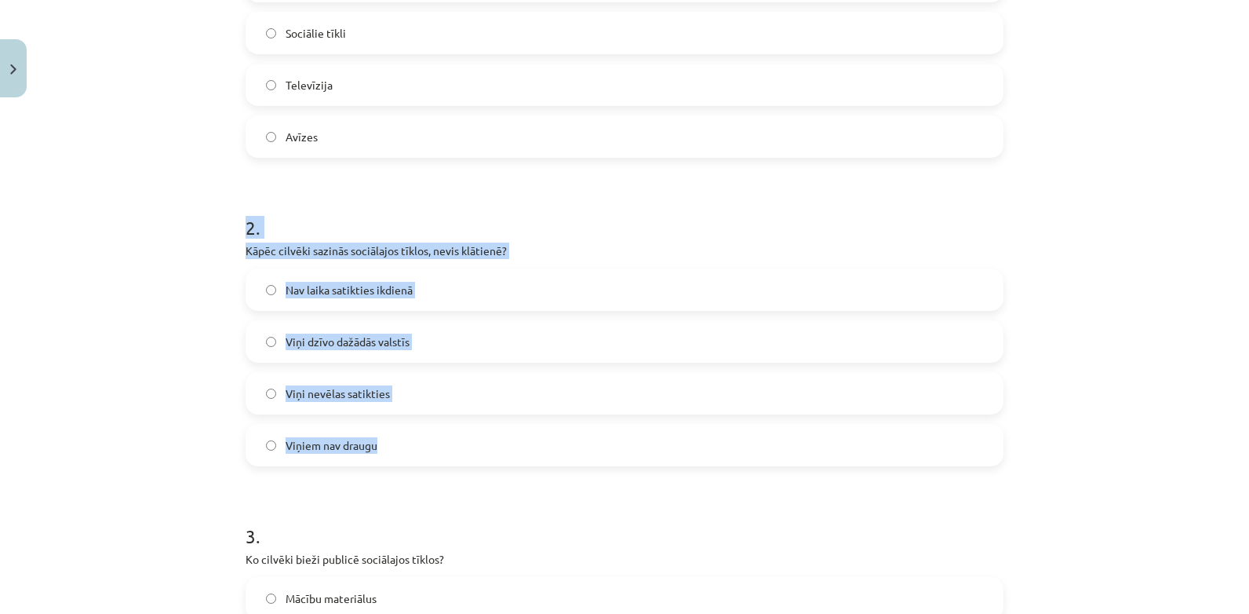
click at [137, 339] on div "Mācību tēma: Latviešu valodas 9. klases 1. ieskaites mācību materiāls #3 2. tēm…" at bounding box center [624, 307] width 1249 height 614
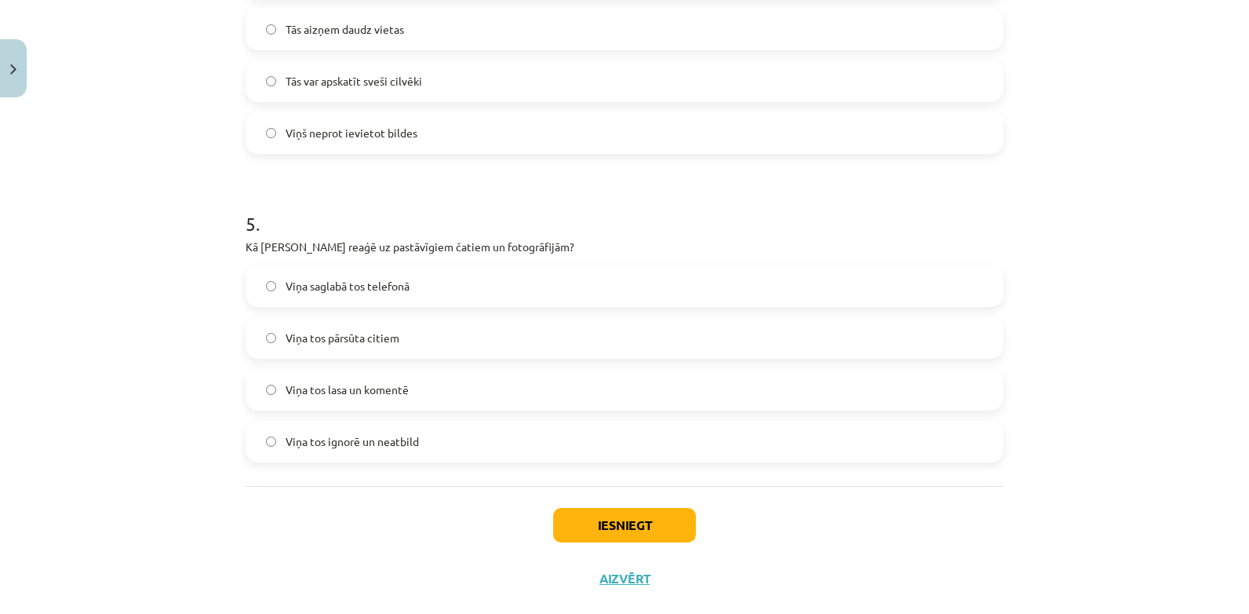
scroll to position [1391, 0]
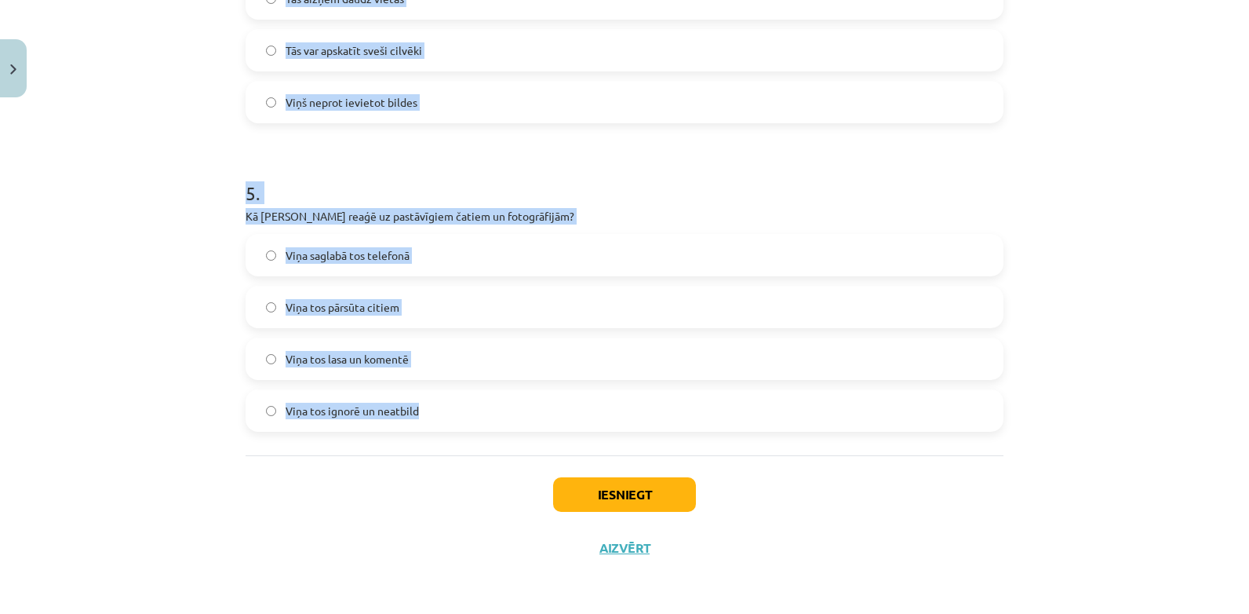
drag, startPoint x: 242, startPoint y: 136, endPoint x: 604, endPoint y: 409, distance: 453.9
click at [605, 409] on label "Viņa tos ignorē un neatbild" at bounding box center [624, 410] width 755 height 39
copy form "3 . Ko cilvēki bieži publicē sociālajos tīklos? Mācību materiālus Bildes un inf…"
click at [107, 123] on div "Mācību tēma: Latviešu valodas 9. klases 1. ieskaites mācību materiāls #3 2. tēm…" at bounding box center [624, 307] width 1249 height 614
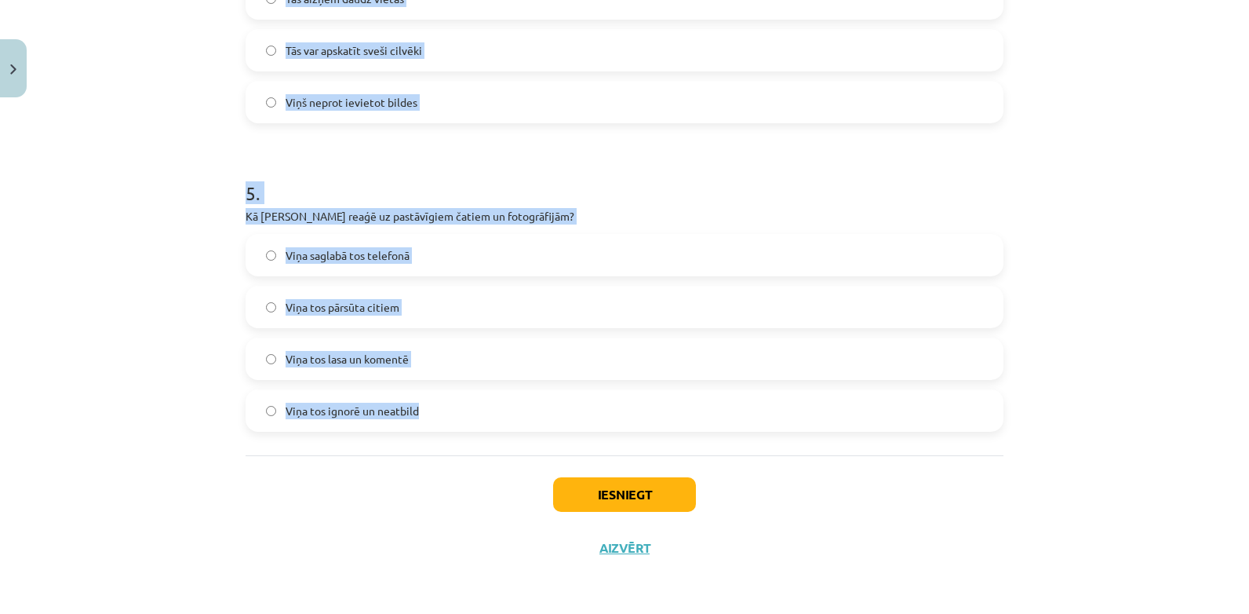
click at [113, 122] on div "Mācību tēma: Latviešu valodas 9. klases 1. ieskaites mācību materiāls #3 2. tēm…" at bounding box center [624, 307] width 1249 height 614
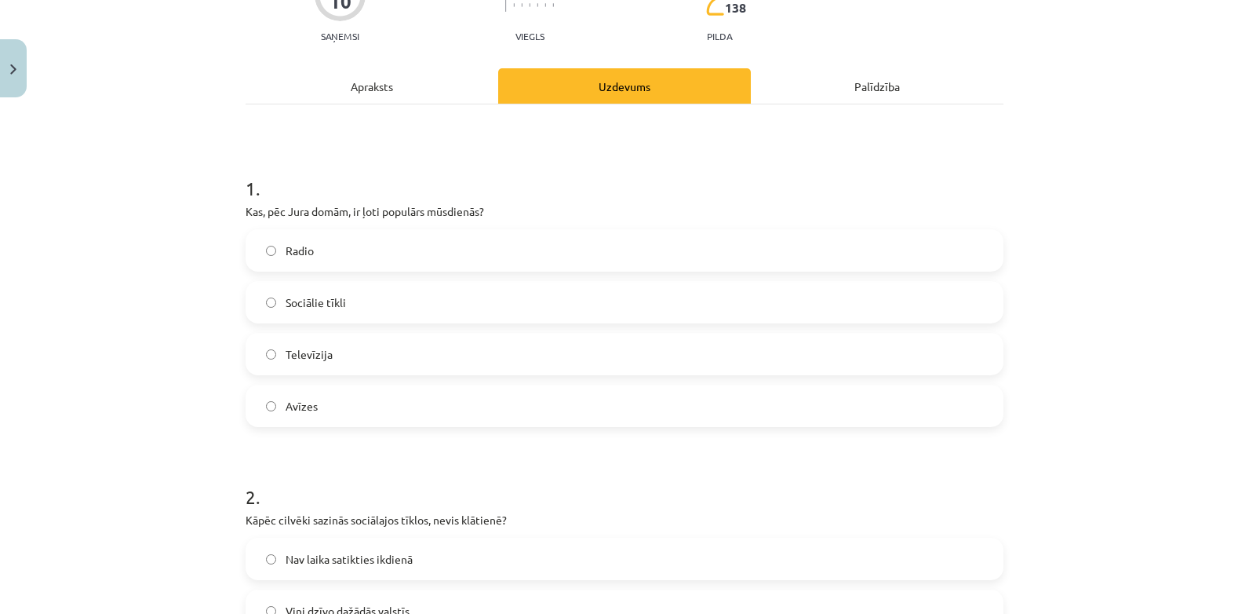
scroll to position [0, 0]
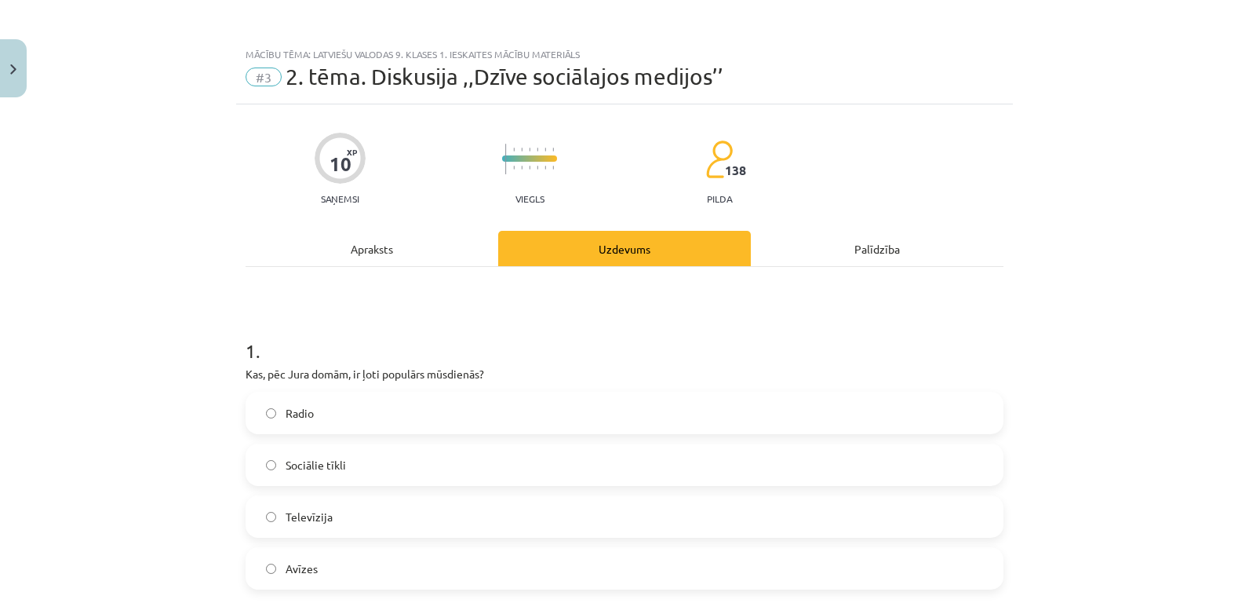
click at [370, 246] on div "Apraksts" at bounding box center [372, 248] width 253 height 35
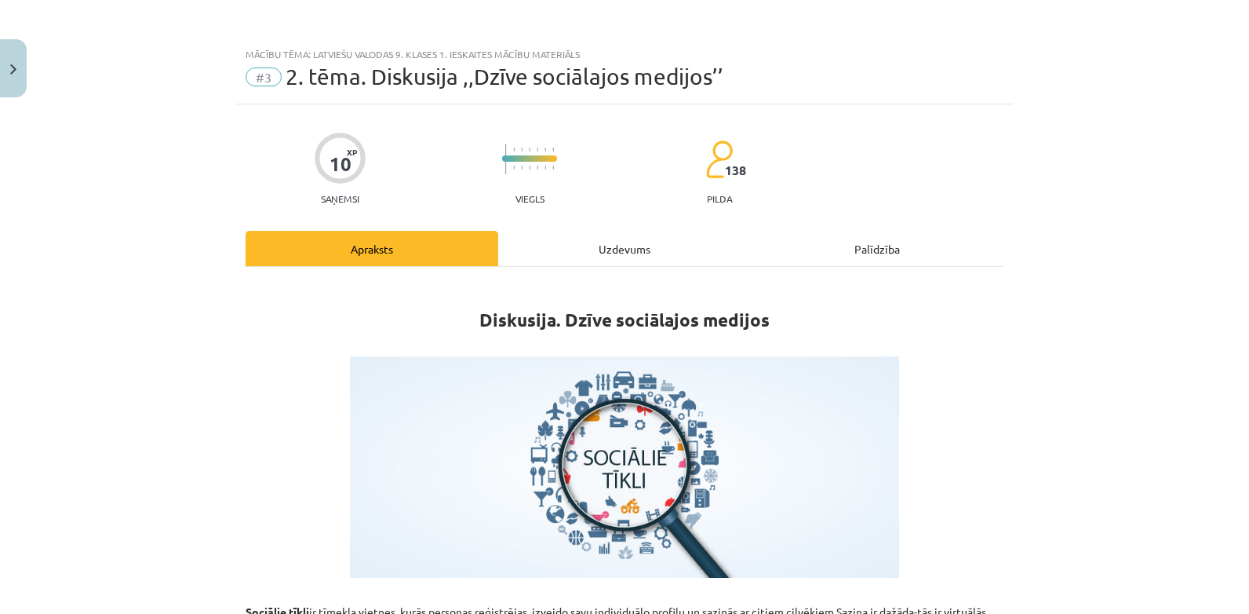
click at [618, 250] on div "Uzdevums" at bounding box center [624, 248] width 253 height 35
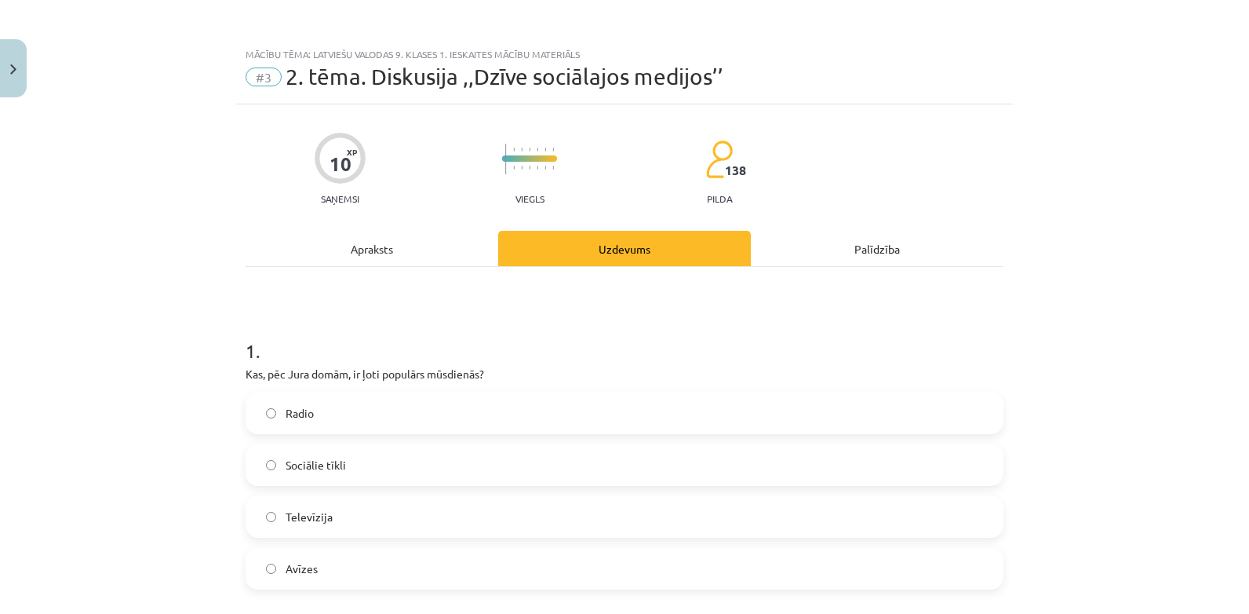
click at [374, 253] on div "Apraksts" at bounding box center [372, 248] width 253 height 35
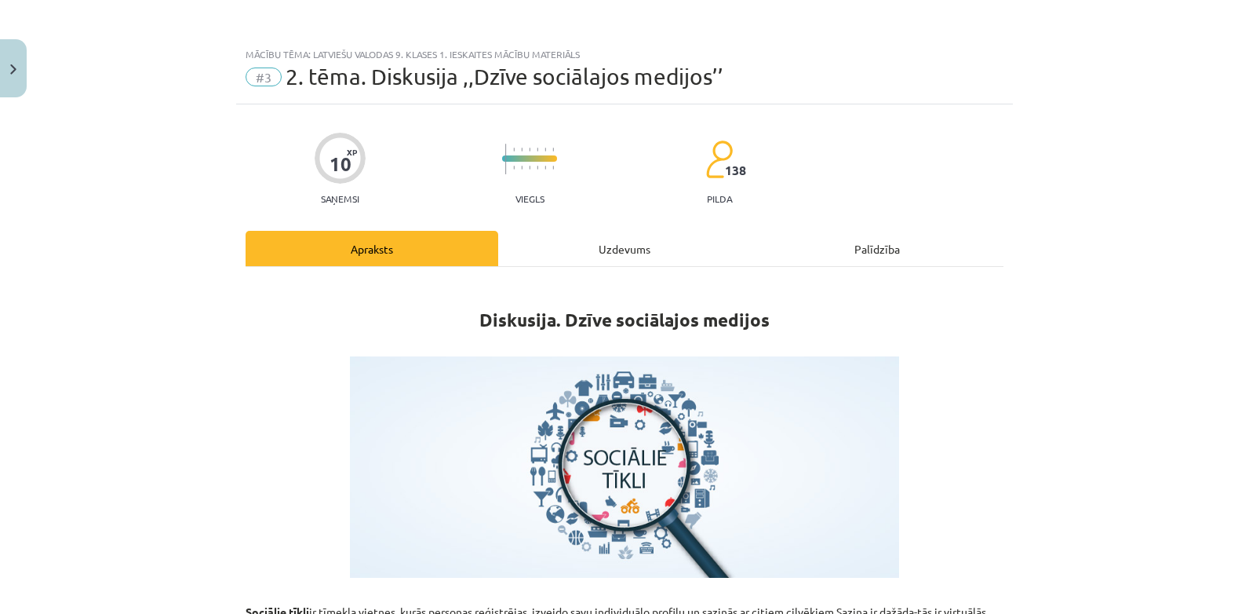
click at [620, 250] on div "Uzdevums" at bounding box center [624, 248] width 253 height 35
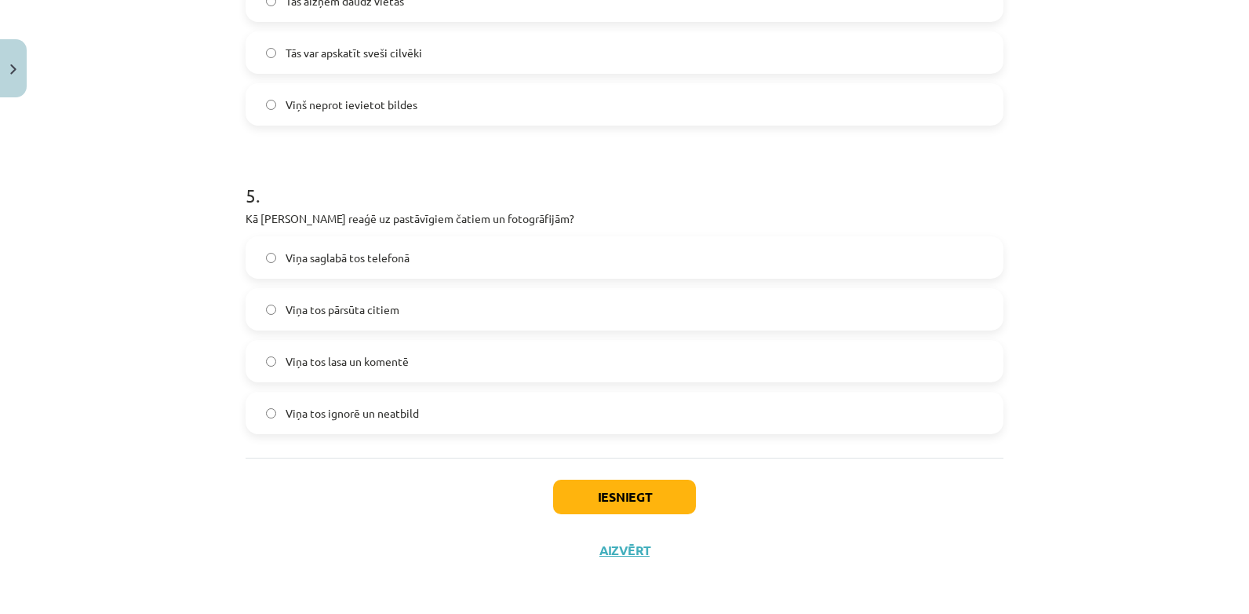
scroll to position [1391, 0]
click at [625, 503] on button "Iesniegt" at bounding box center [624, 494] width 143 height 35
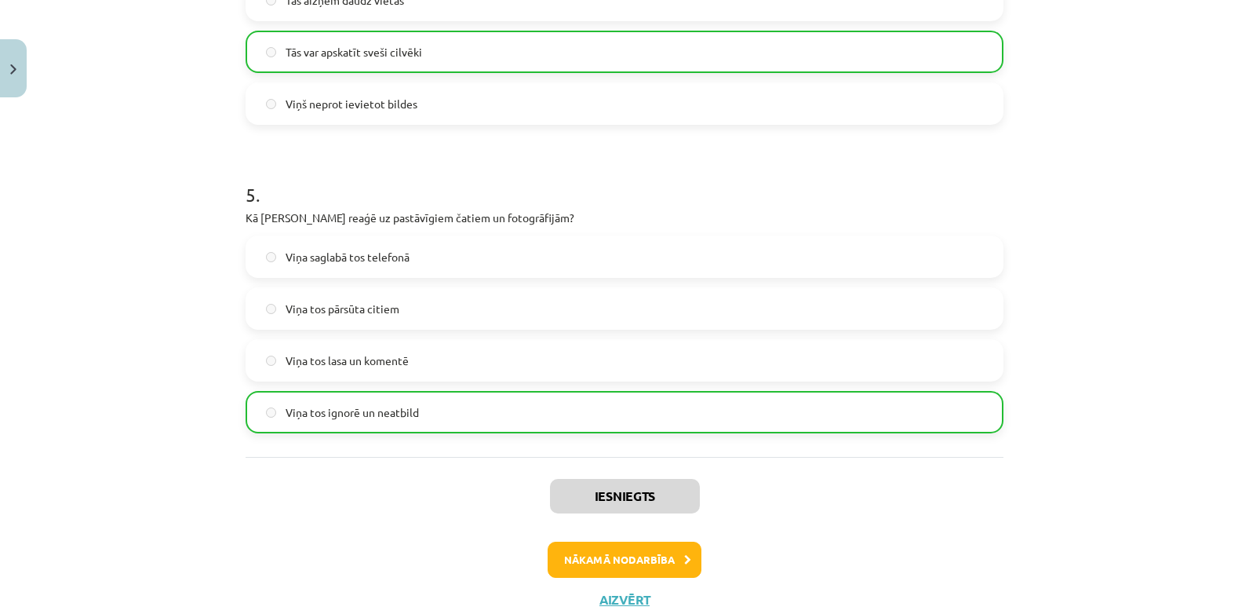
scroll to position [1441, 0]
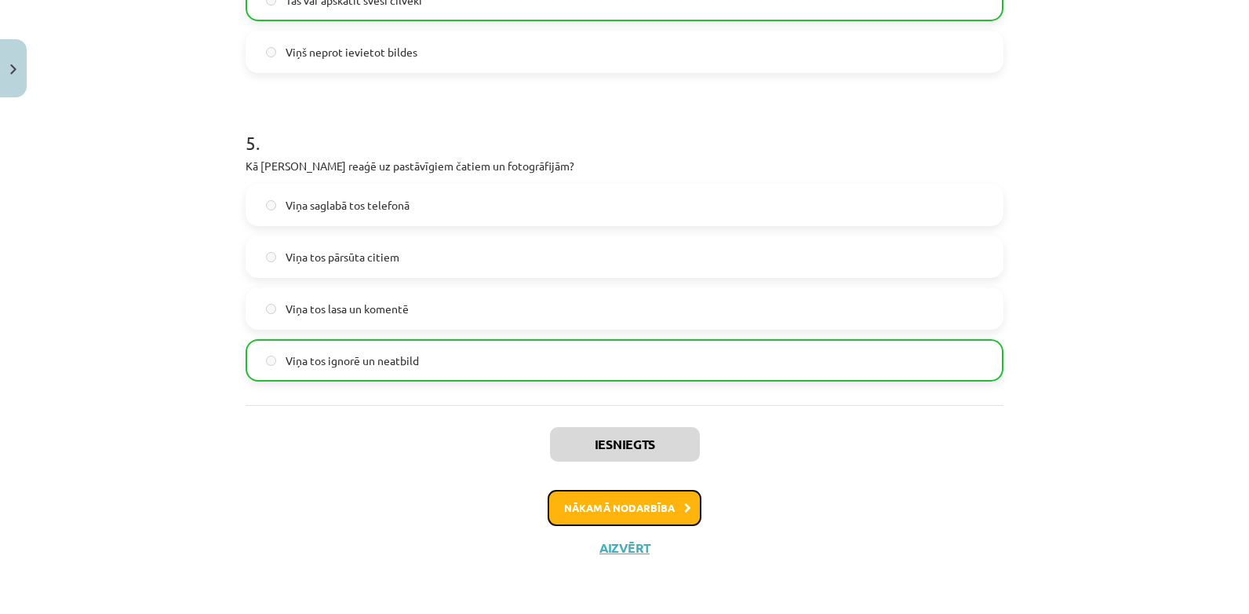
click at [615, 510] on button "Nākamā nodarbība" at bounding box center [625, 508] width 154 height 36
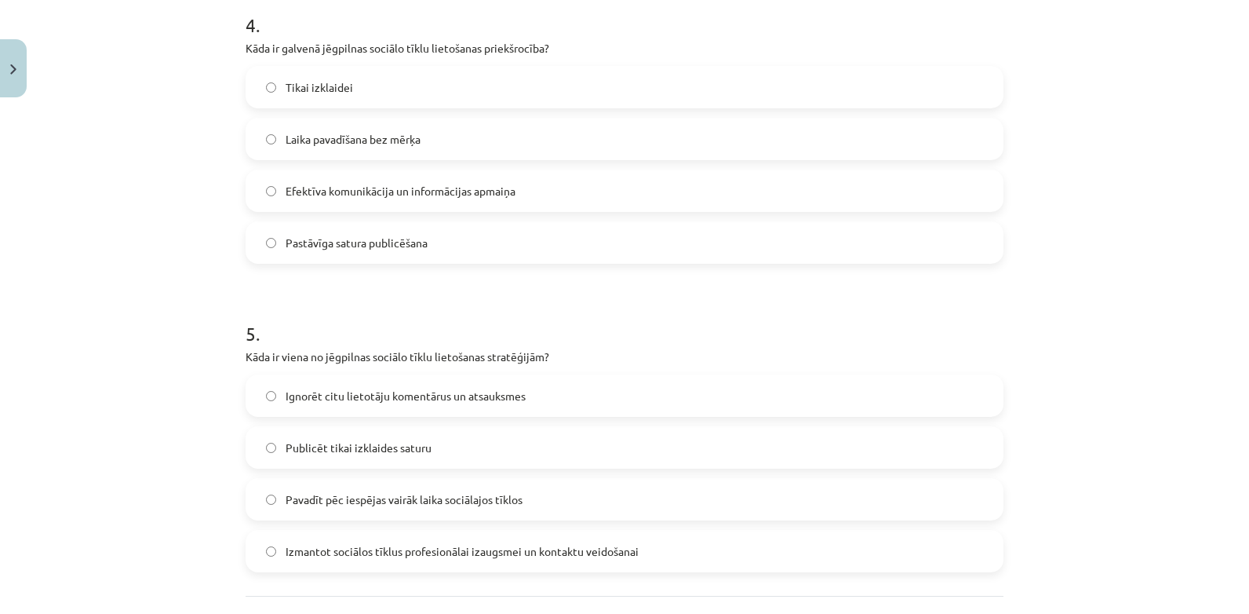
scroll to position [1391, 0]
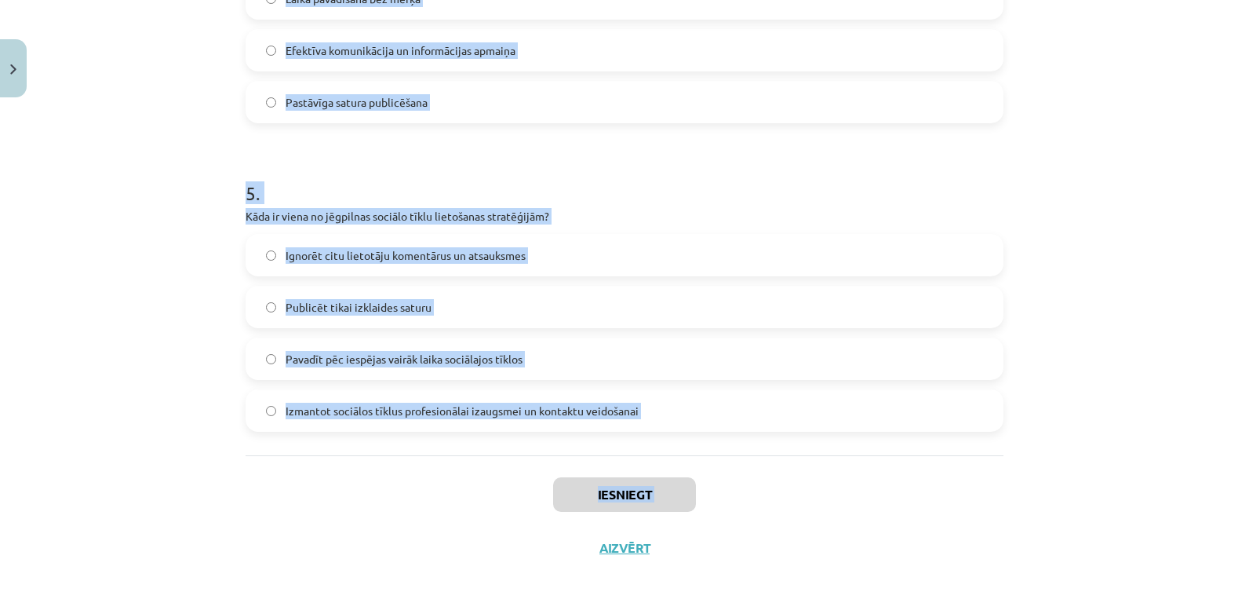
drag, startPoint x: 242, startPoint y: 301, endPoint x: 576, endPoint y: 550, distance: 417.1
drag, startPoint x: 576, startPoint y: 550, endPoint x: 625, endPoint y: 436, distance: 124.8
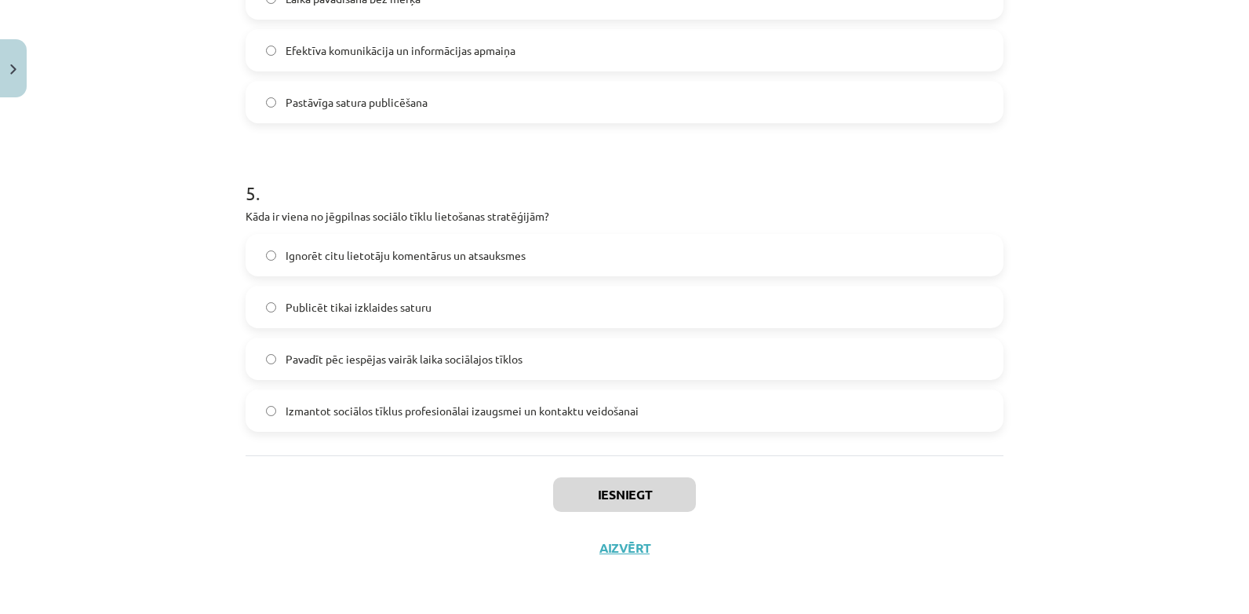
click at [641, 413] on label "Izmantot sociālos tīklus profesionālai izaugsmei un kontaktu veidošanai" at bounding box center [624, 410] width 755 height 39
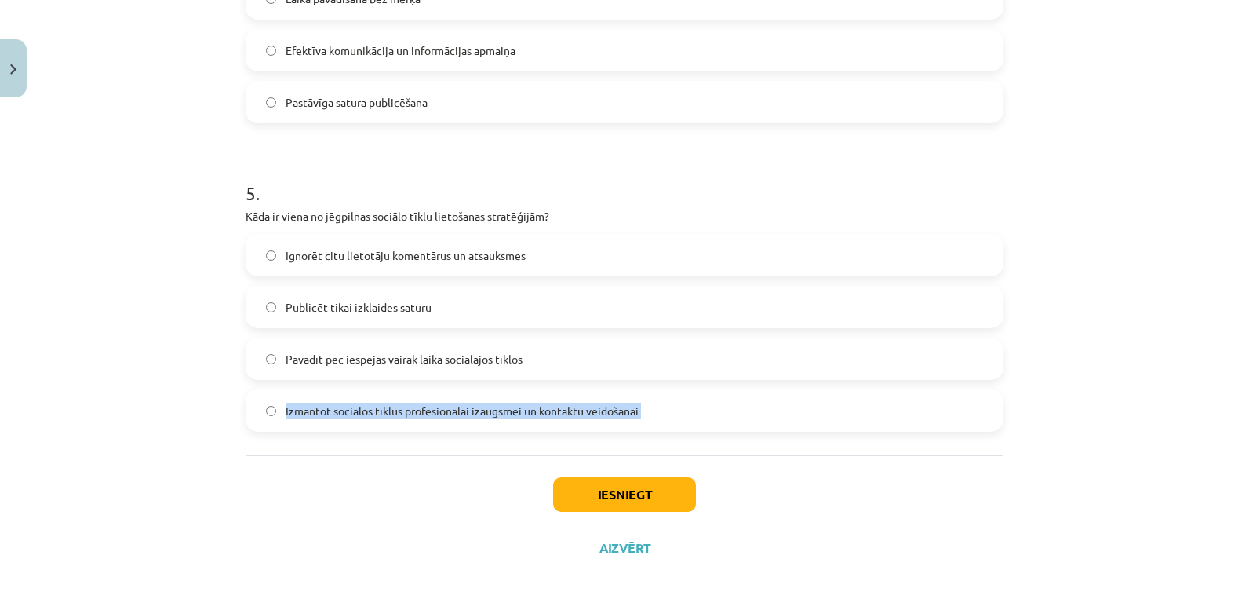
click at [641, 413] on label "Izmantot sociālos tīklus profesionālai izaugsmei un kontaktu veidošanai" at bounding box center [624, 410] width 755 height 39
drag, startPoint x: 641, startPoint y: 413, endPoint x: 669, endPoint y: 420, distance: 29.1
click at [665, 423] on label "Izmantot sociālos tīklus profesionālai izaugsmei un kontaktu veidošanai" at bounding box center [624, 410] width 755 height 39
click at [672, 417] on label "Izmantot sociālos tīklus profesionālai izaugsmei un kontaktu veidošanai" at bounding box center [624, 410] width 755 height 39
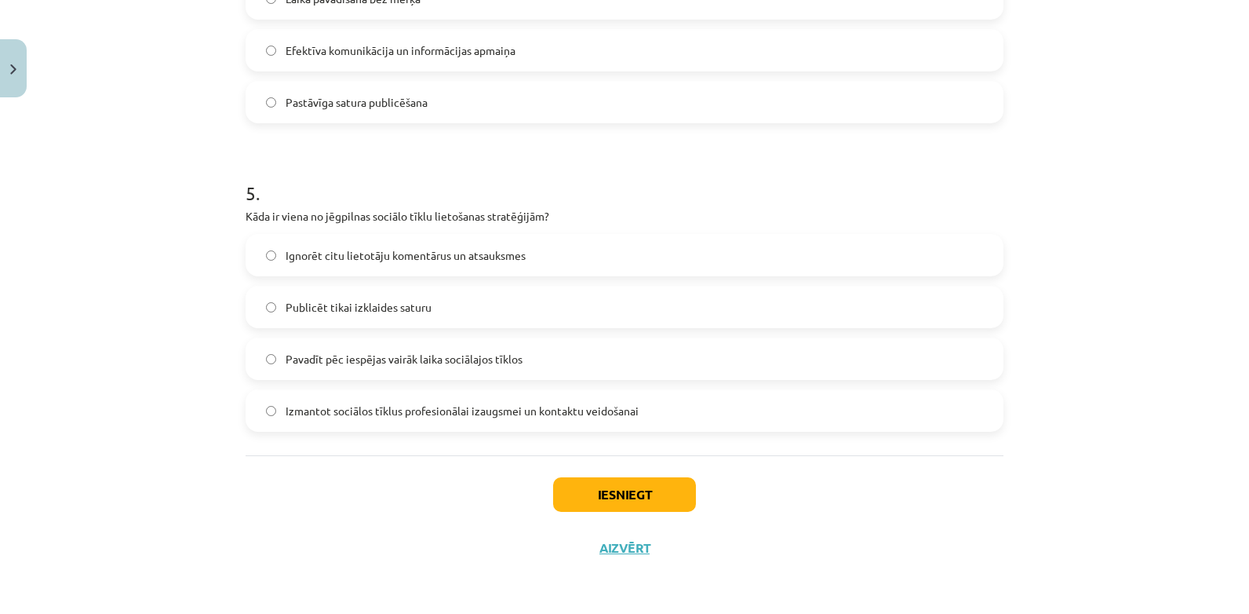
drag, startPoint x: 672, startPoint y: 417, endPoint x: 648, endPoint y: 437, distance: 31.2
drag, startPoint x: 629, startPoint y: 449, endPoint x: 555, endPoint y: 444, distance: 74.7
drag, startPoint x: 555, startPoint y: 444, endPoint x: 425, endPoint y: 455, distance: 130.7
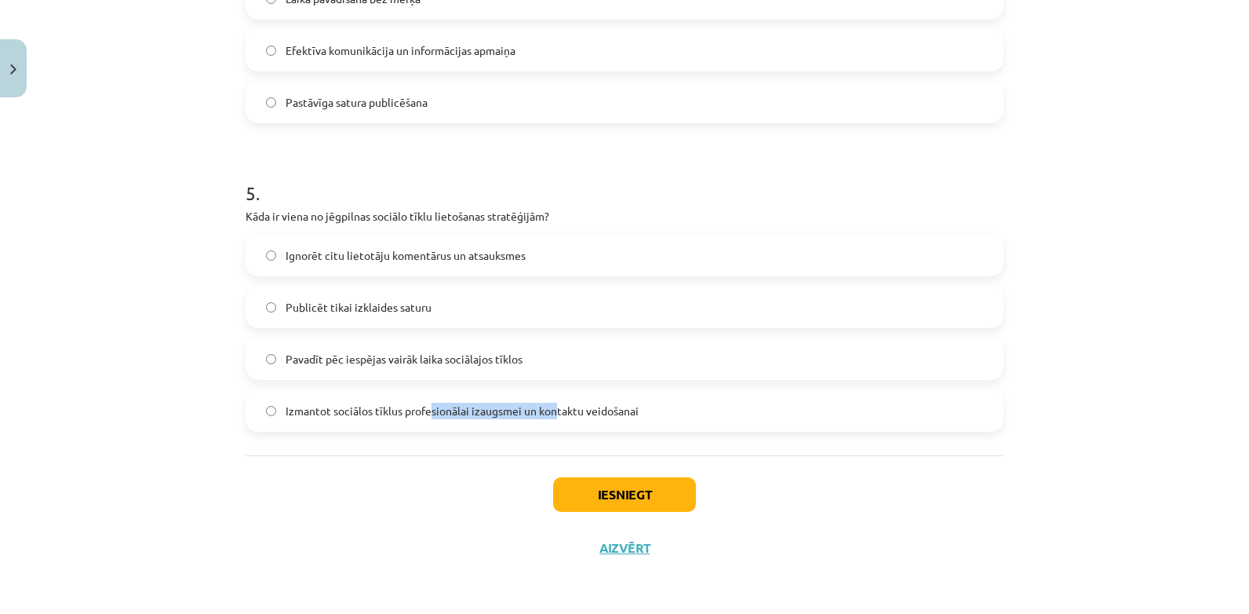
click at [423, 455] on div "Iesniegt Aizvērt" at bounding box center [625, 510] width 758 height 110
click at [249, 477] on div "Iesniegt Aizvērt" at bounding box center [625, 510] width 758 height 110
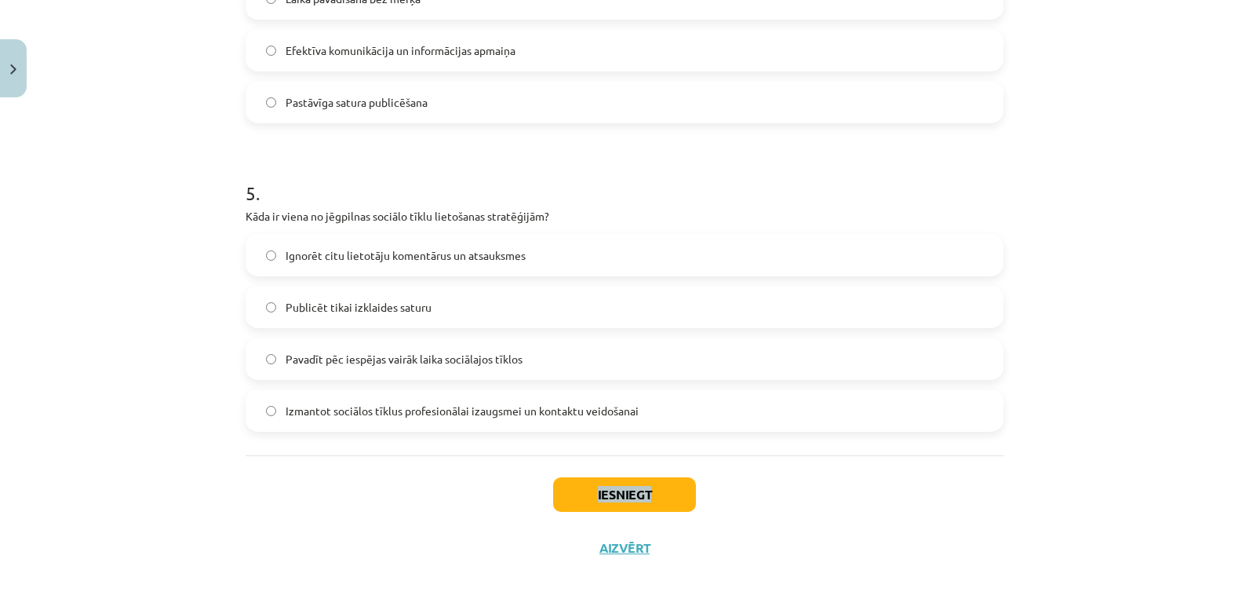
click at [93, 369] on div "Mācību tēma: Latviešu valodas 9. klases 1. ieskaites mācību materiāls #4 3. tēm…" at bounding box center [624, 307] width 1249 height 614
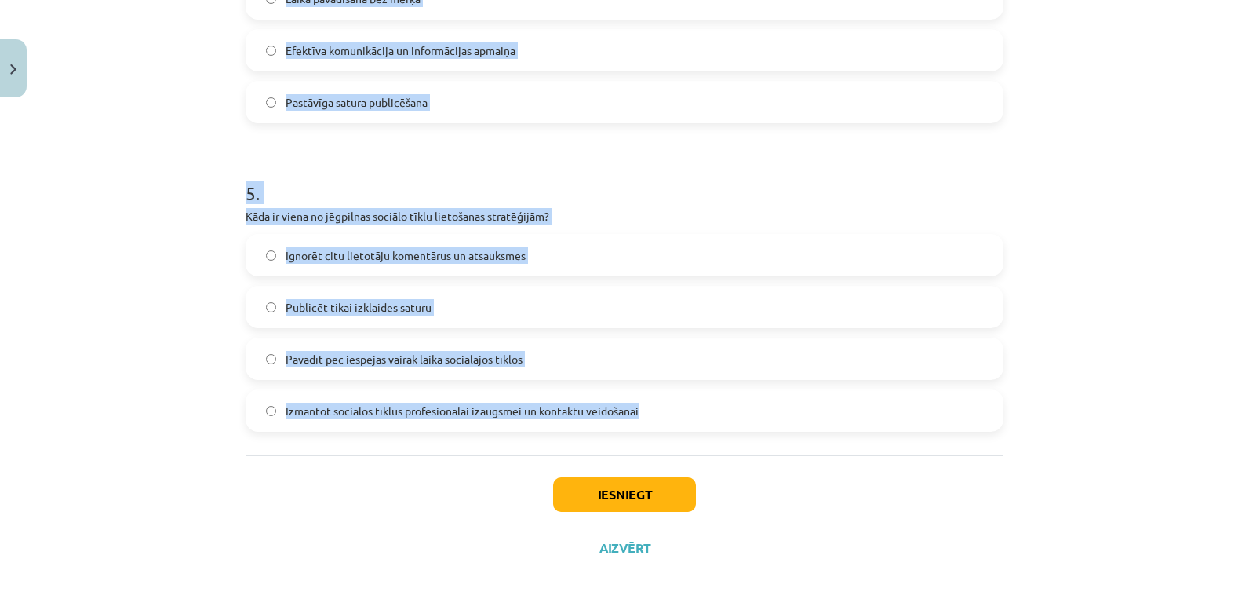
drag, startPoint x: 244, startPoint y: 338, endPoint x: 658, endPoint y: 417, distance: 421.8
drag, startPoint x: 658, startPoint y: 417, endPoint x: 624, endPoint y: 409, distance: 35.6
copy form "7 . Lore ip dolorsit ametco, adi elitseddoe tempo, in utlabor etdolorema aliqua…"
click at [697, 158] on h1 "5 ." at bounding box center [625, 179] width 758 height 49
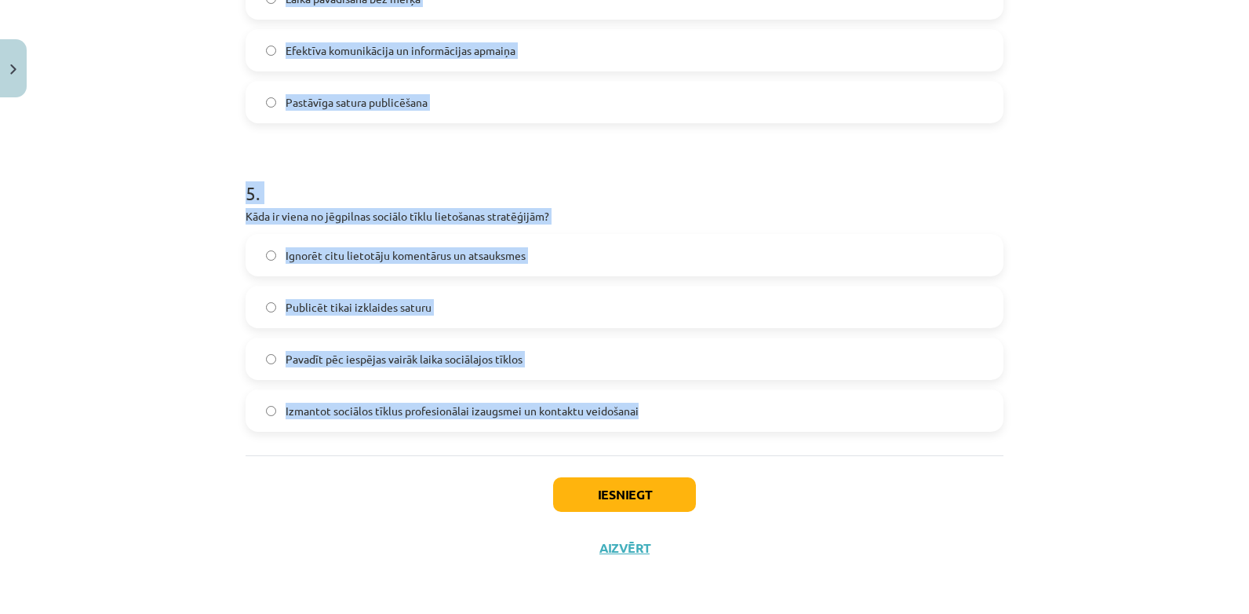
copy form "7 . Lore ip dolorsit ametco, adi elitseddoe tempo, in utlabor etdolorema aliqua…"
click at [618, 160] on h1 "5 ." at bounding box center [625, 179] width 758 height 49
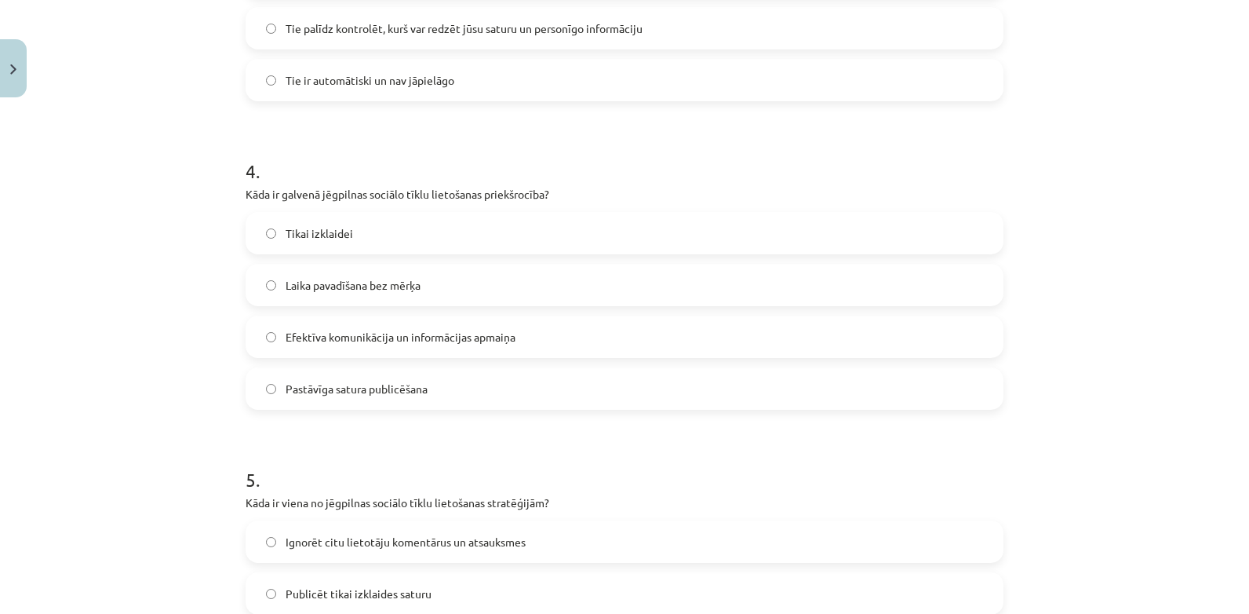
scroll to position [1156, 0]
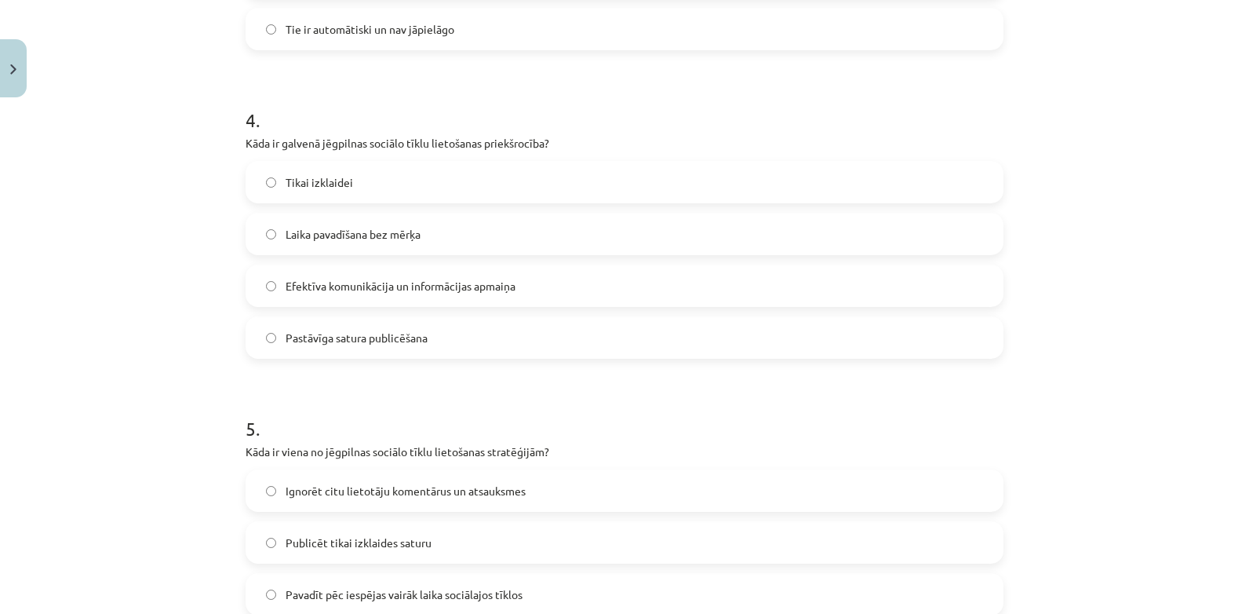
drag, startPoint x: 259, startPoint y: 288, endPoint x: 131, endPoint y: 279, distance: 128.3
click at [131, 279] on div "Mācību tēma: Latviešu valodas 9. klases 1. ieskaites mācību materiāls #4 3. tēm…" at bounding box center [624, 307] width 1249 height 614
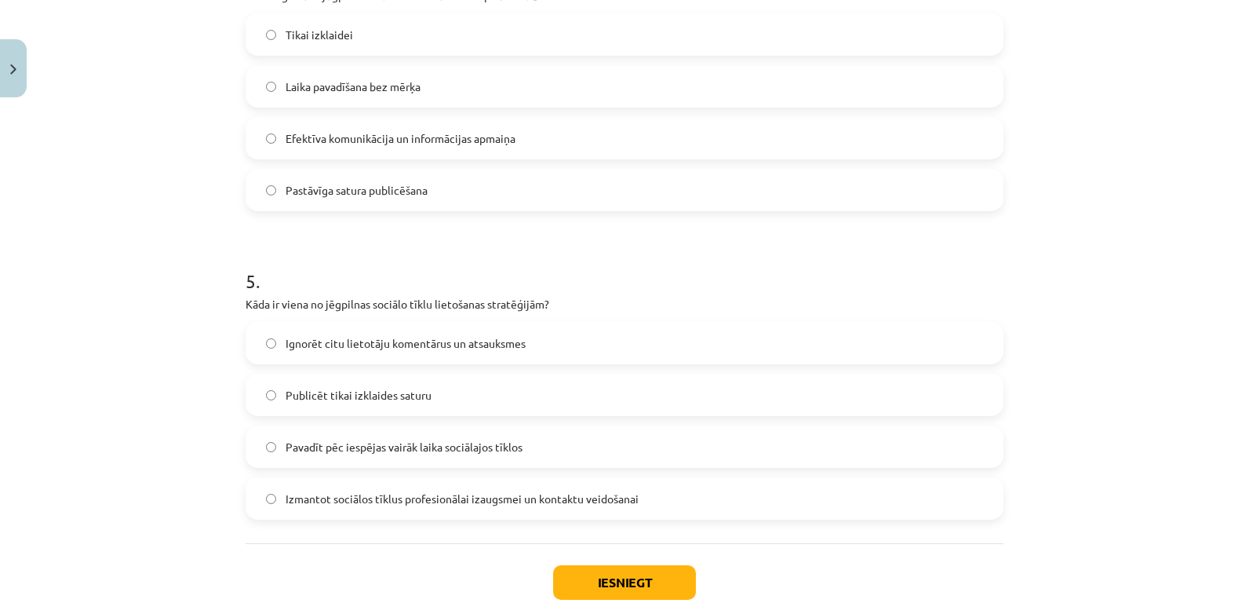
scroll to position [1391, 0]
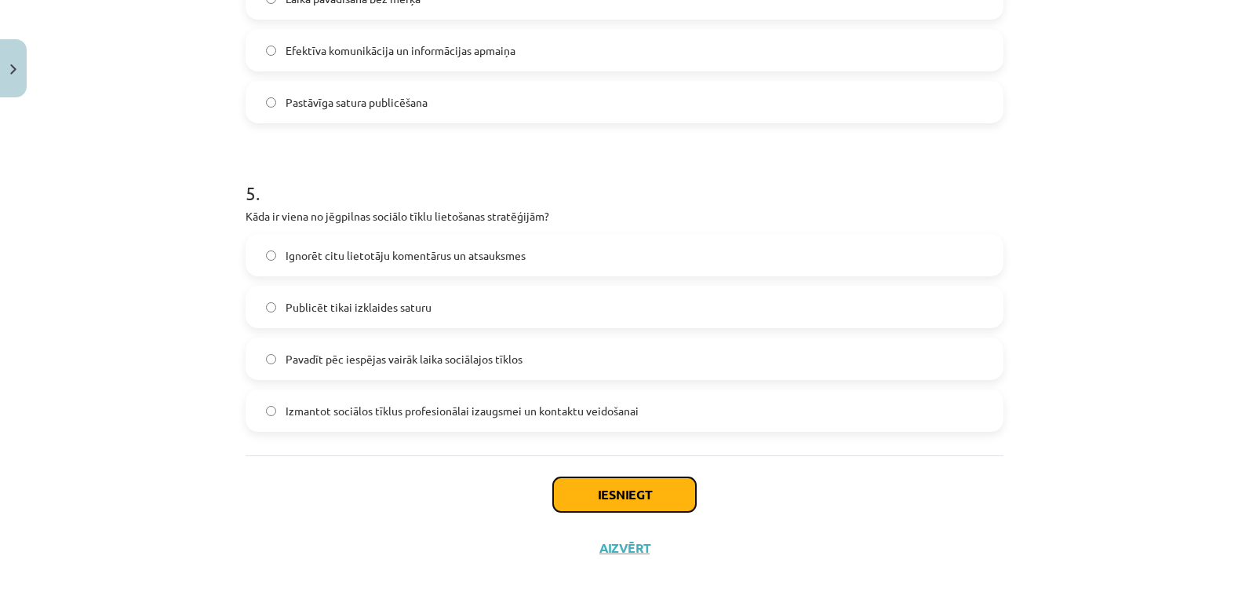
click at [613, 493] on button "Iesniegt" at bounding box center [624, 494] width 143 height 35
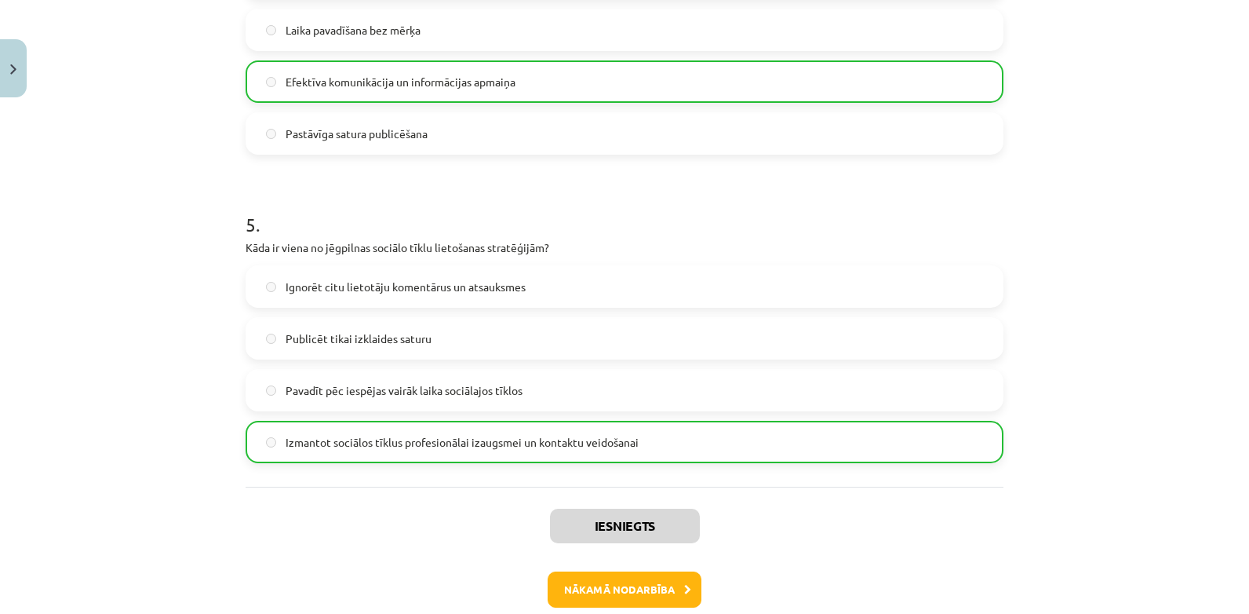
scroll to position [1441, 0]
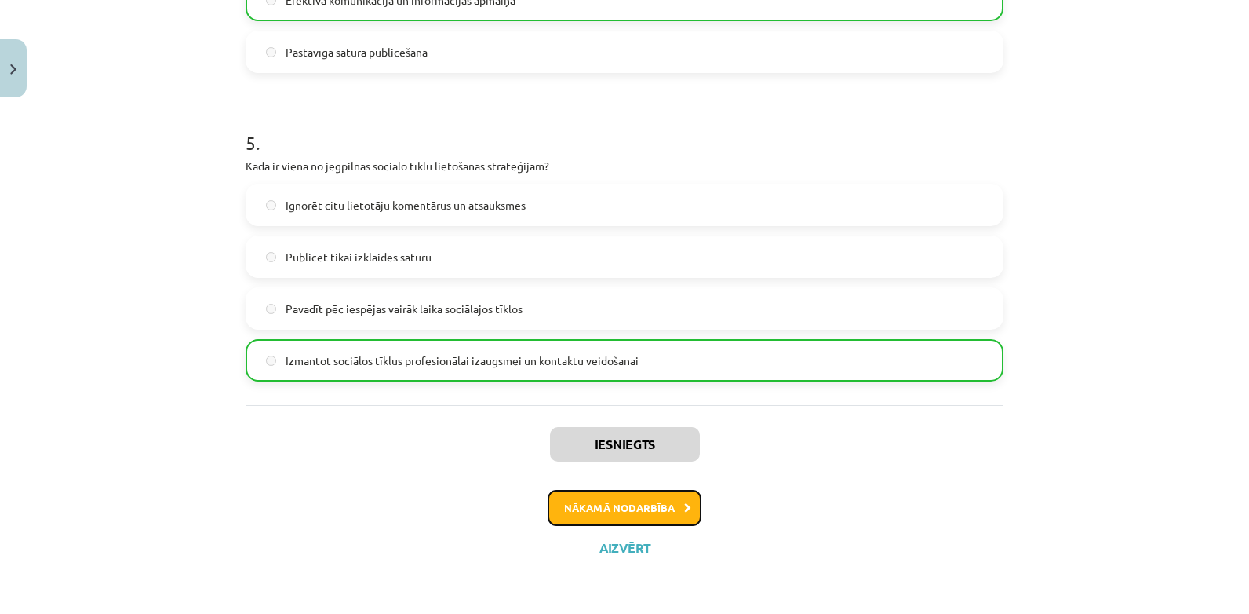
click at [630, 516] on button "Nākamā nodarbība" at bounding box center [625, 508] width 154 height 36
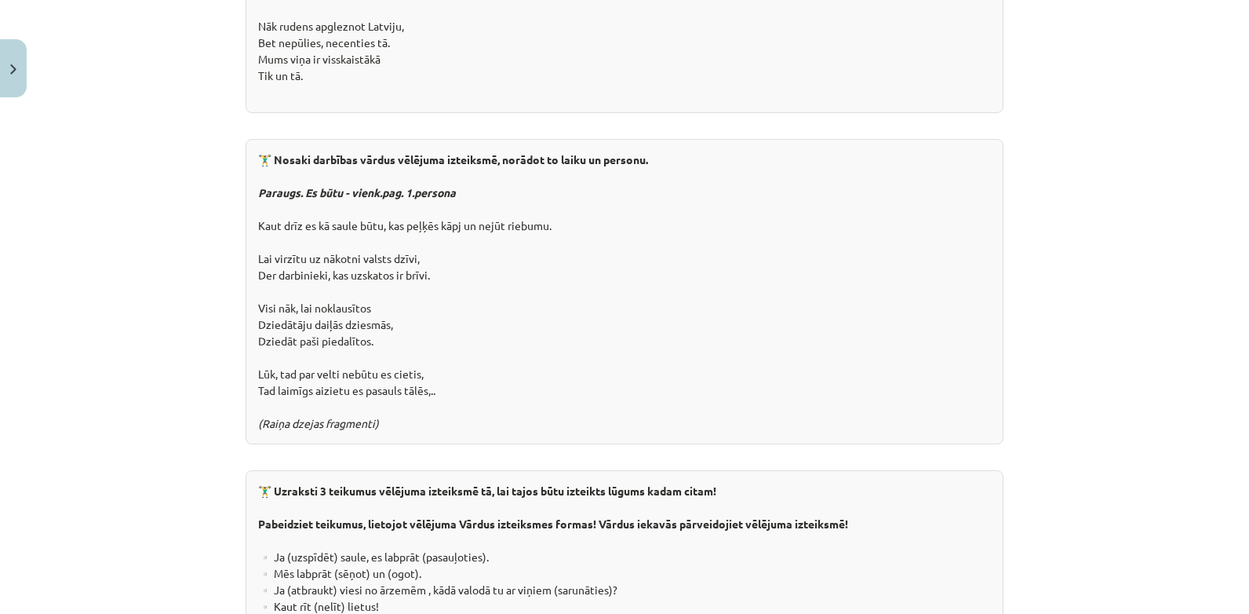
scroll to position [2865, 0]
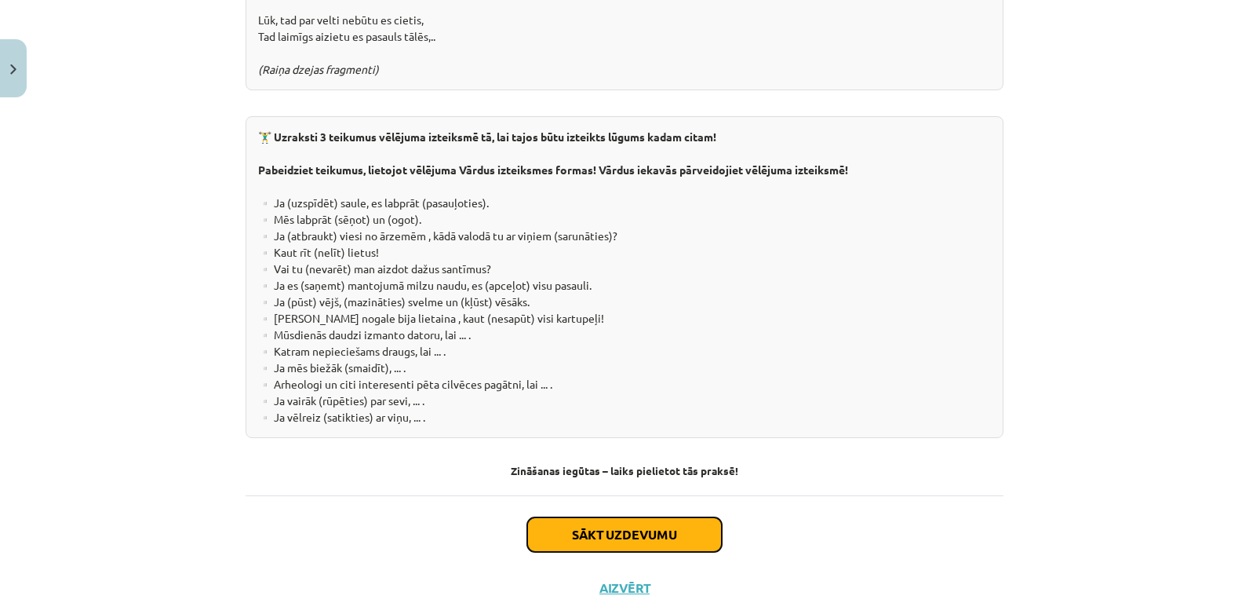
click at [616, 517] on button "Sākt uzdevumu" at bounding box center [624, 534] width 195 height 35
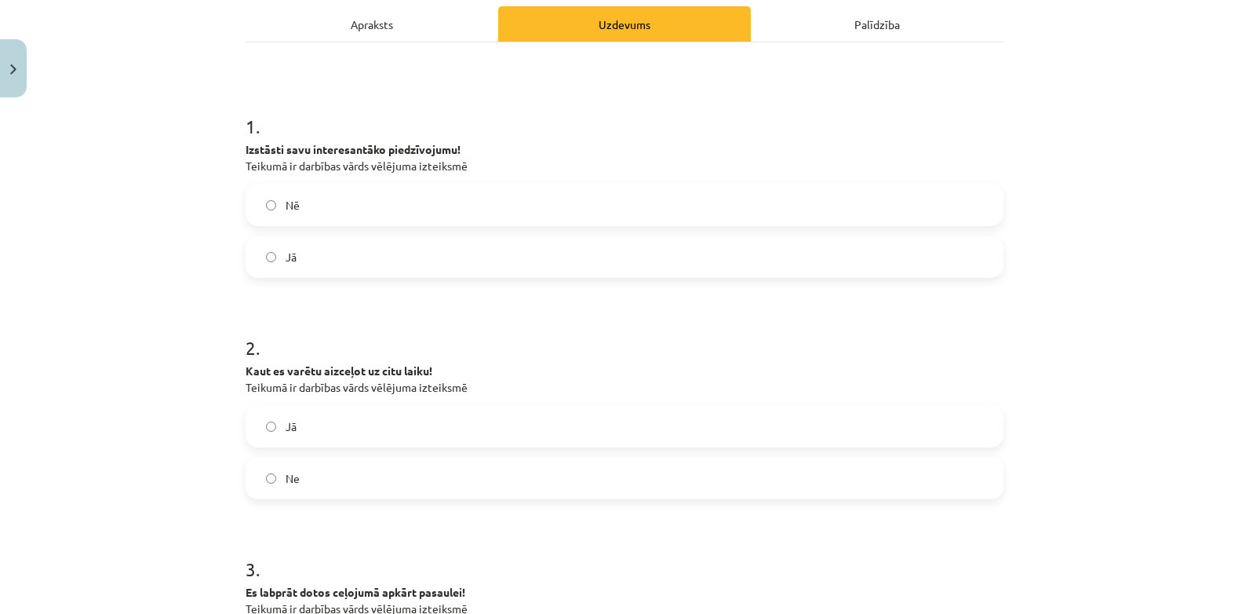
scroll to position [275, 0]
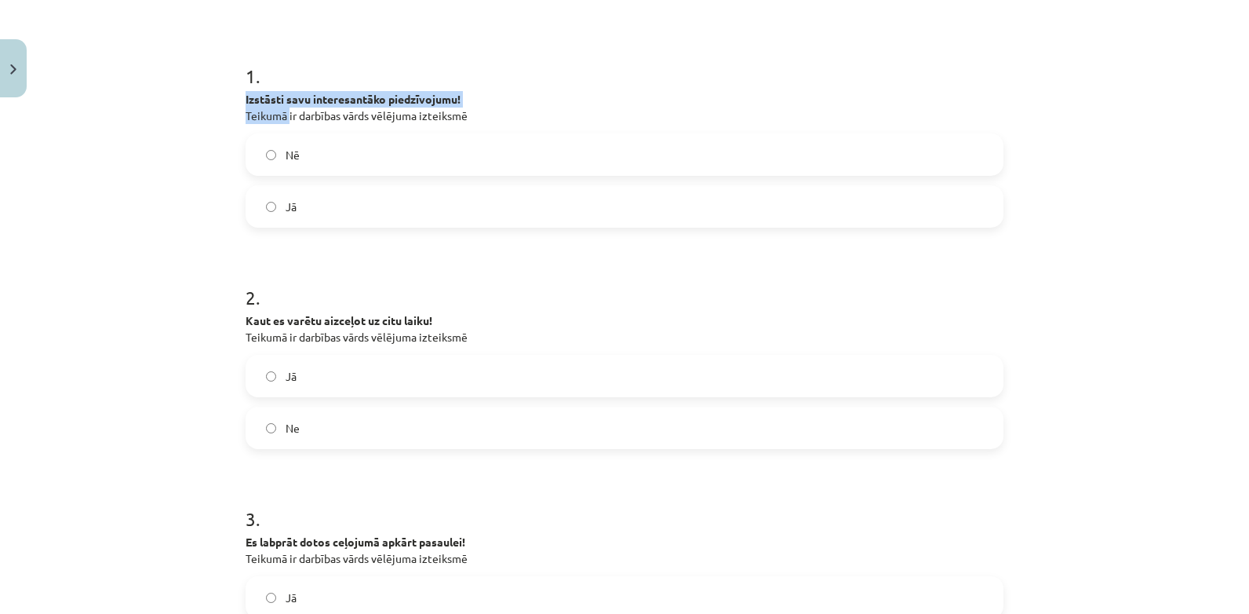
drag, startPoint x: 281, startPoint y: 118, endPoint x: 286, endPoint y: 126, distance: 9.6
click at [285, 124] on div "1 . Izstāsti savu interesantāko piedzīvojumu! Teikumā ir darbības vārds vēlējum…" at bounding box center [625, 133] width 758 height 190
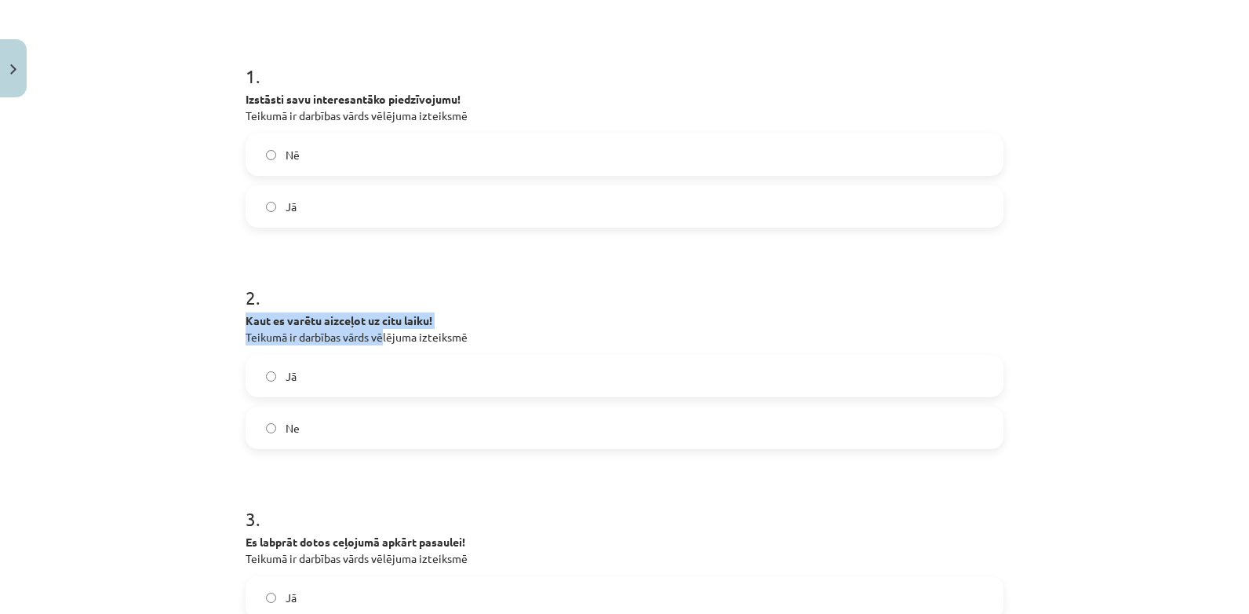
click at [352, 294] on div "2 . Kaut es varētu aizceļot uz citu laiku! Teikumā ir darbības vārds vēlējuma i…" at bounding box center [625, 354] width 758 height 190
drag, startPoint x: 352, startPoint y: 294, endPoint x: 404, endPoint y: 339, distance: 69.0
click at [404, 339] on p "Kaut es varētu aizceļot uz citu laiku! Teikumā ir darbības vārds vēlējuma iztei…" at bounding box center [625, 328] width 758 height 33
drag, startPoint x: 404, startPoint y: 339, endPoint x: 280, endPoint y: 227, distance: 167.2
click at [280, 227] on form "1 . Izstāsti savu interesantāko piedzīvojumu! Teikumā ir darbības vārds vēlējum…" at bounding box center [625, 619] width 758 height 1162
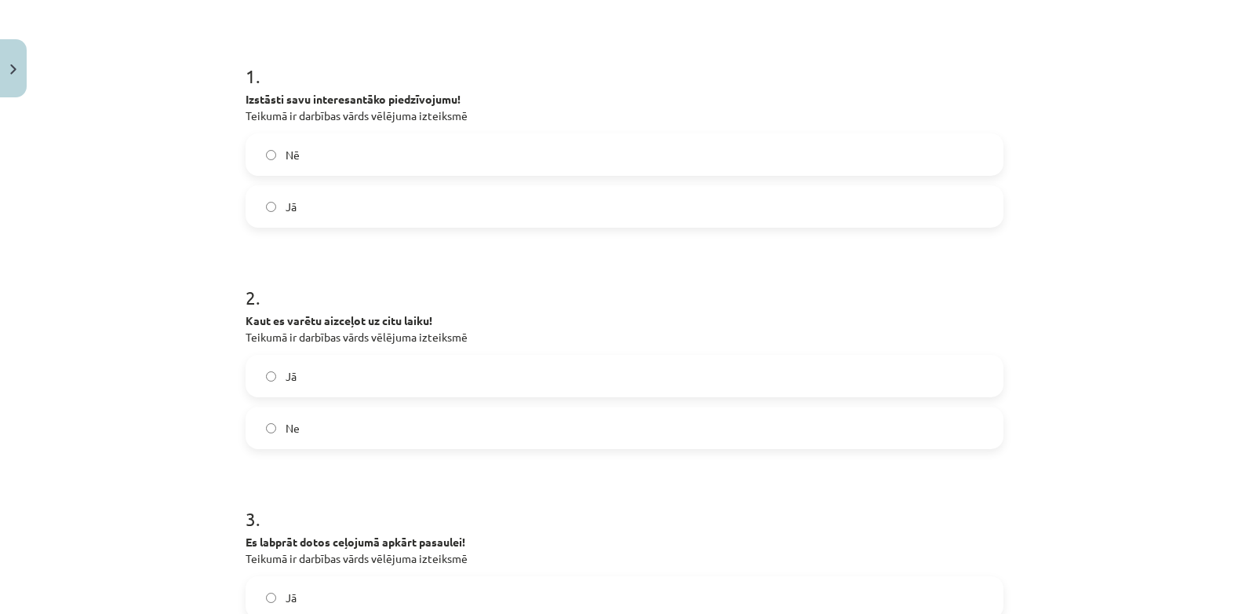
drag, startPoint x: 280, startPoint y: 227, endPoint x: 203, endPoint y: 177, distance: 91.8
click at [203, 177] on div "Mācību tēma: Latviešu valodas 9. klases 1. ieskaites mācību materiāls #5 4. tēm…" at bounding box center [624, 307] width 1249 height 614
drag, startPoint x: 203, startPoint y: 177, endPoint x: 193, endPoint y: 168, distance: 13.4
click at [193, 168] on div "Mācību tēma: Latviešu valodas 9. klases 1. ieskaites mācību materiāls #5 4. tēm…" at bounding box center [624, 307] width 1249 height 614
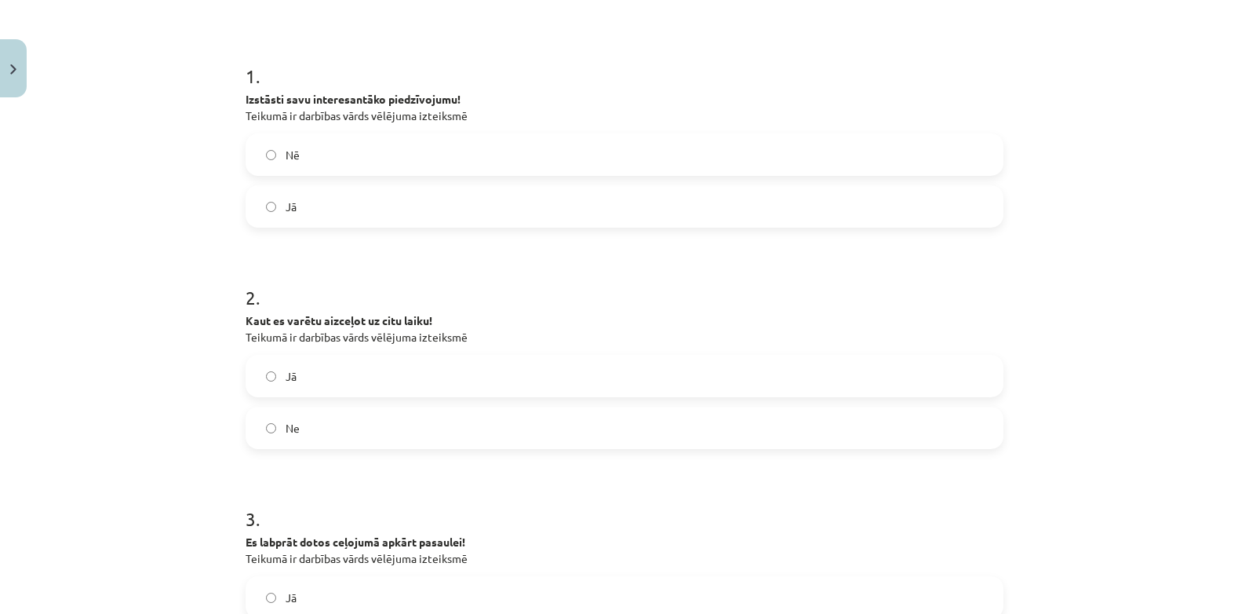
click at [193, 168] on div "Mācību tēma: Latviešu valodas 9. klases 1. ieskaites mācību materiāls #5 4. tēm…" at bounding box center [624, 307] width 1249 height 614
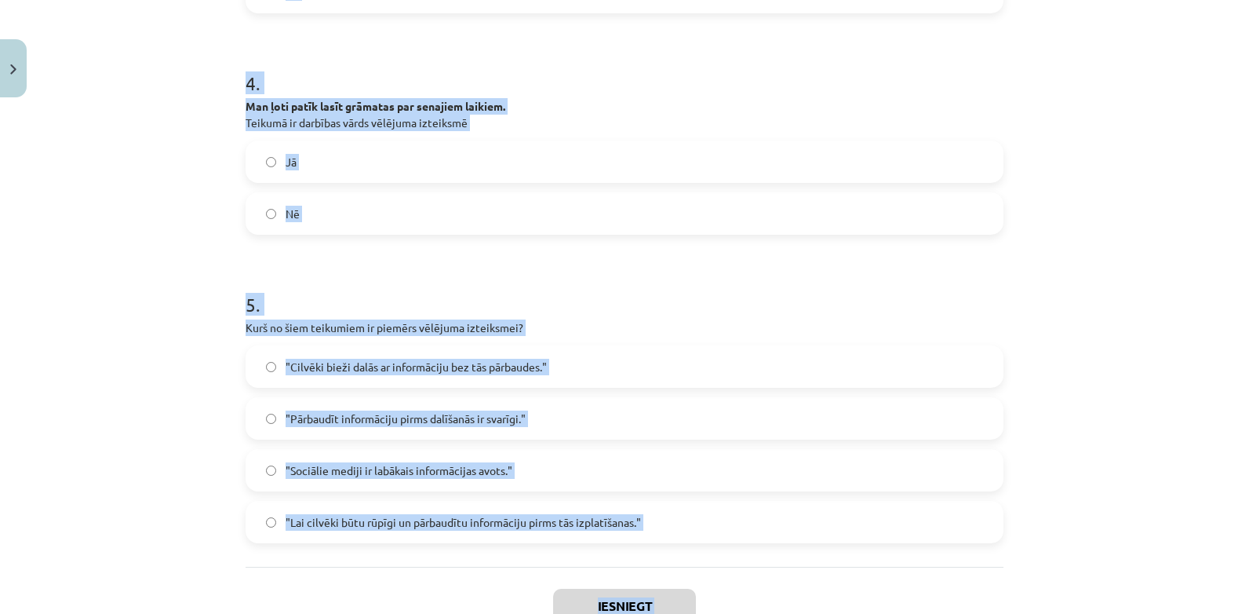
scroll to position [1043, 0]
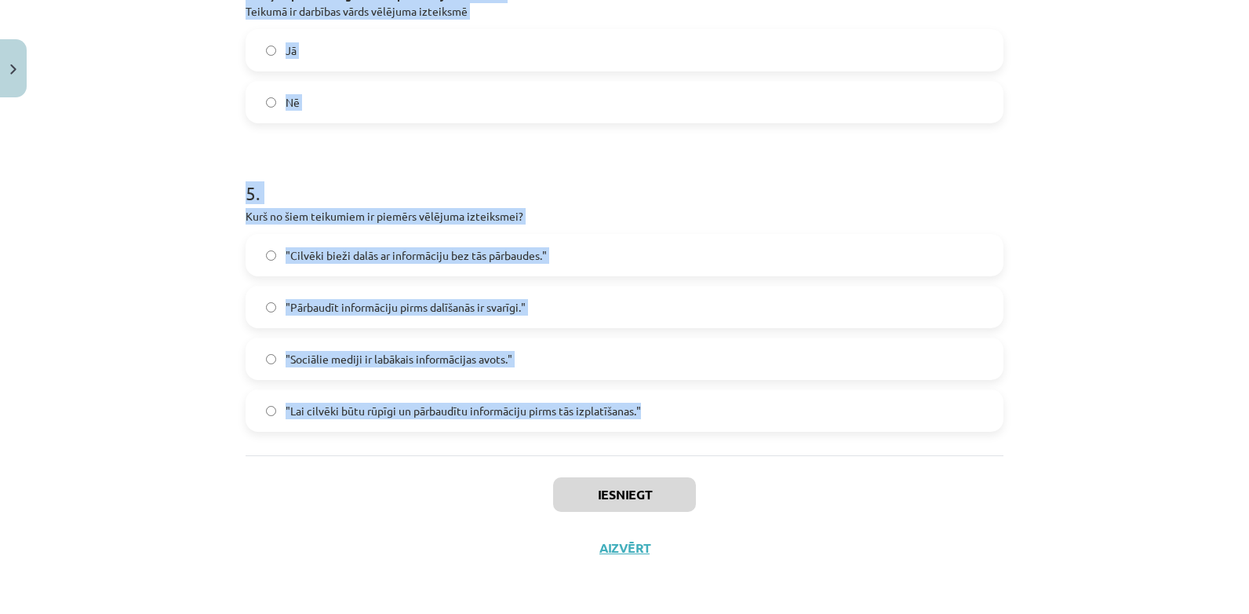
drag, startPoint x: 193, startPoint y: 168, endPoint x: 658, endPoint y: 424, distance: 530.3
drag, startPoint x: 658, startPoint y: 424, endPoint x: 552, endPoint y: 410, distance: 106.1
copy form "1 . Izstāsti savu interesantāko piedzīvojumu! Teikumā ir darbības vārds vēlējum…"
click at [181, 145] on div "Mācību tēma: Latviešu valodas 9. klases 1. ieskaites mācību materiāls #5 4. tēm…" at bounding box center [624, 307] width 1249 height 614
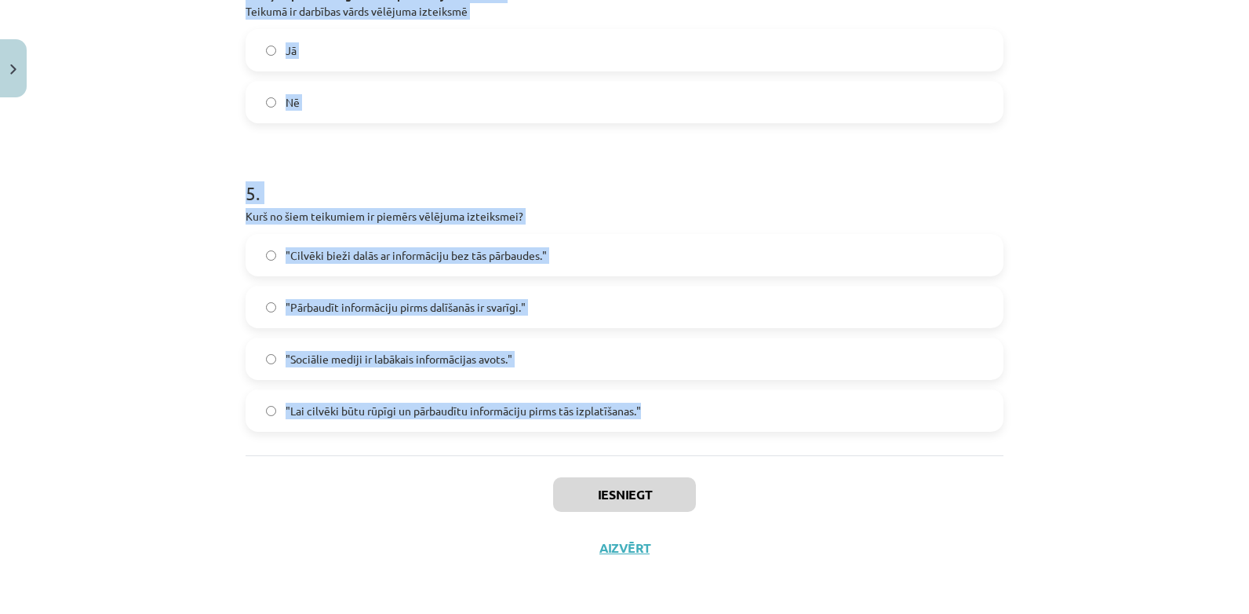
click at [180, 144] on div "Mācību tēma: Latviešu valodas 9. klases 1. ieskaites mācību materiāls #5 4. tēm…" at bounding box center [624, 307] width 1249 height 614
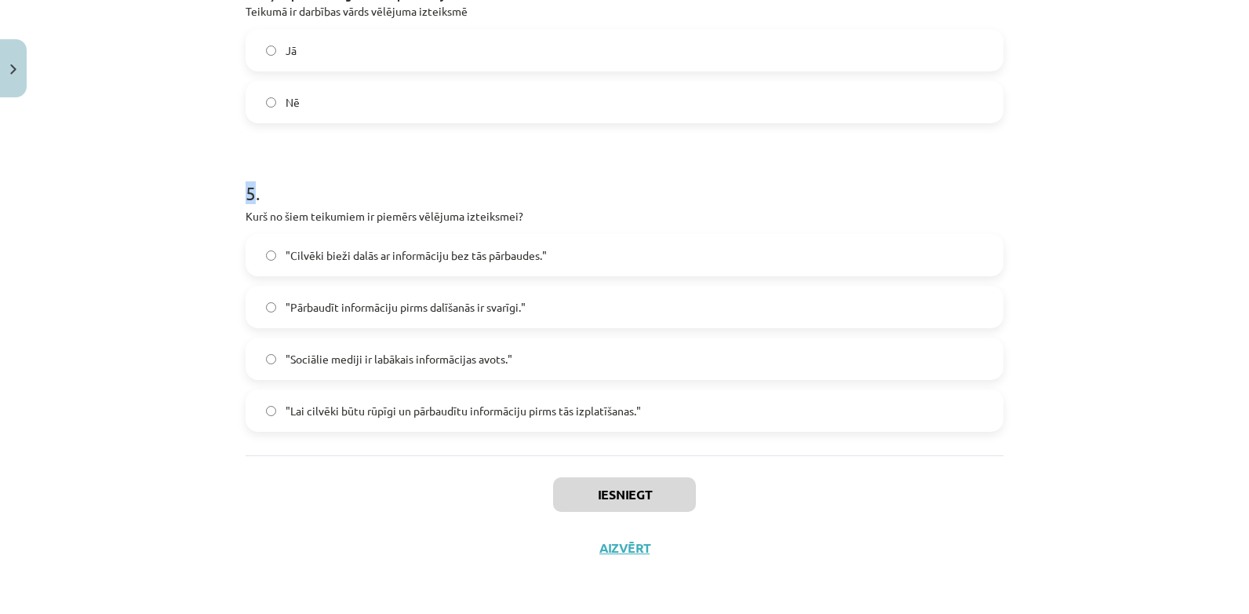
click at [180, 144] on div "Mācību tēma: Latviešu valodas 9. klases 1. ieskaites mācību materiāls #5 4. tēm…" at bounding box center [624, 307] width 1249 height 614
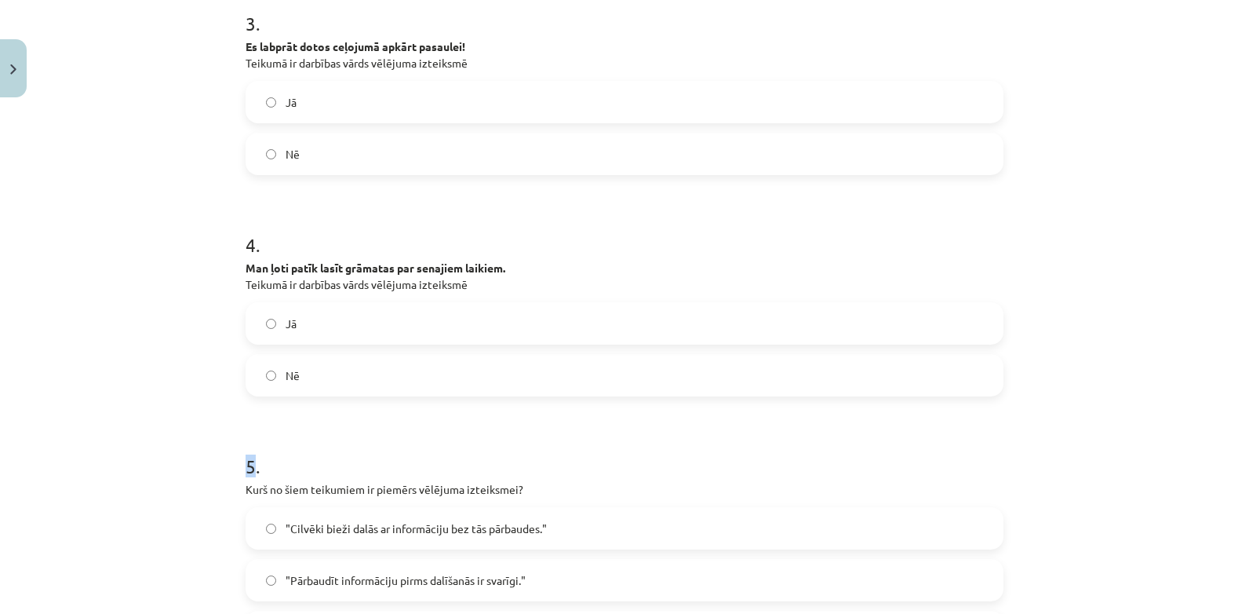
scroll to position [807, 0]
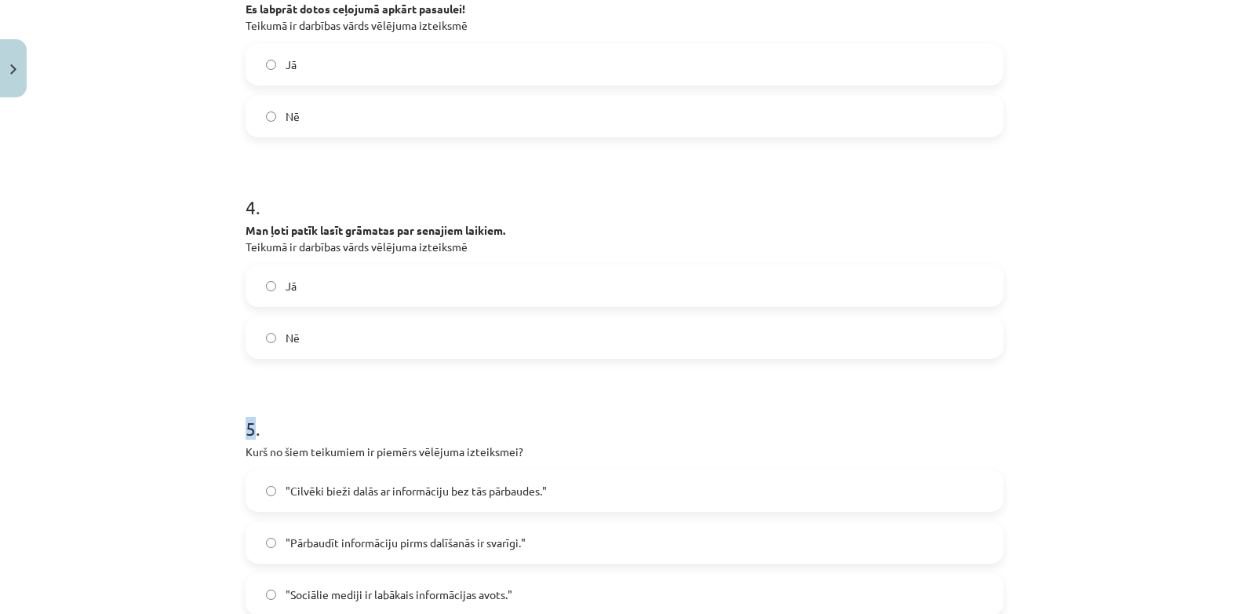
click at [132, 326] on div "Mācību tēma: Latviešu valodas 9. klases 1. ieskaites mācību materiāls #5 4. tēm…" at bounding box center [624, 307] width 1249 height 614
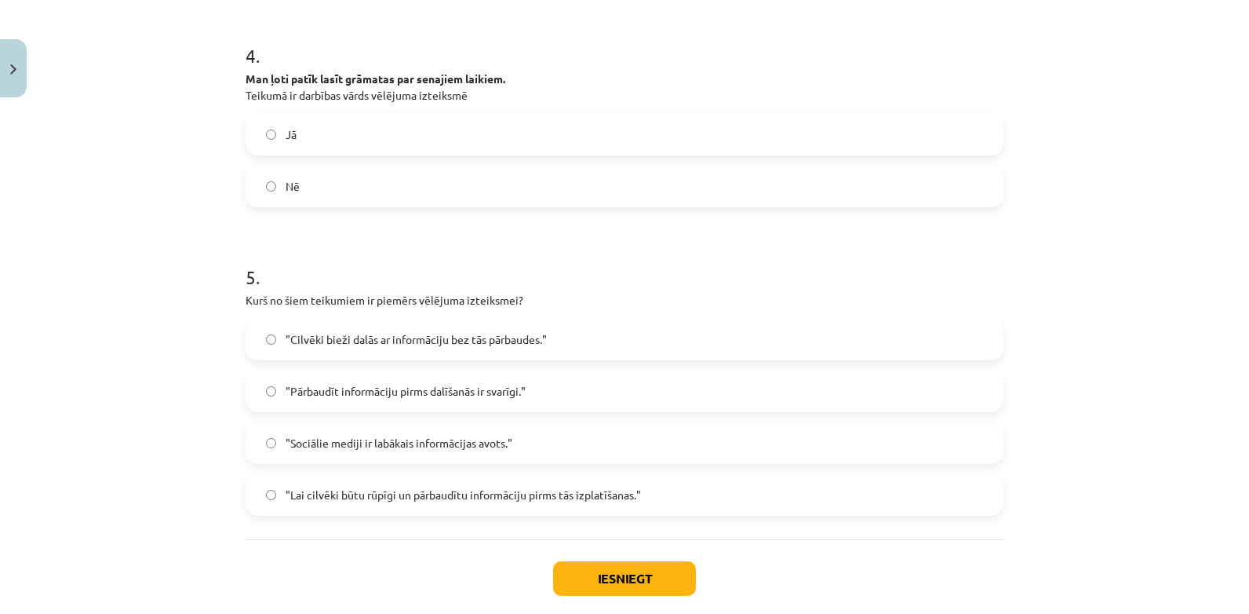
scroll to position [1043, 0]
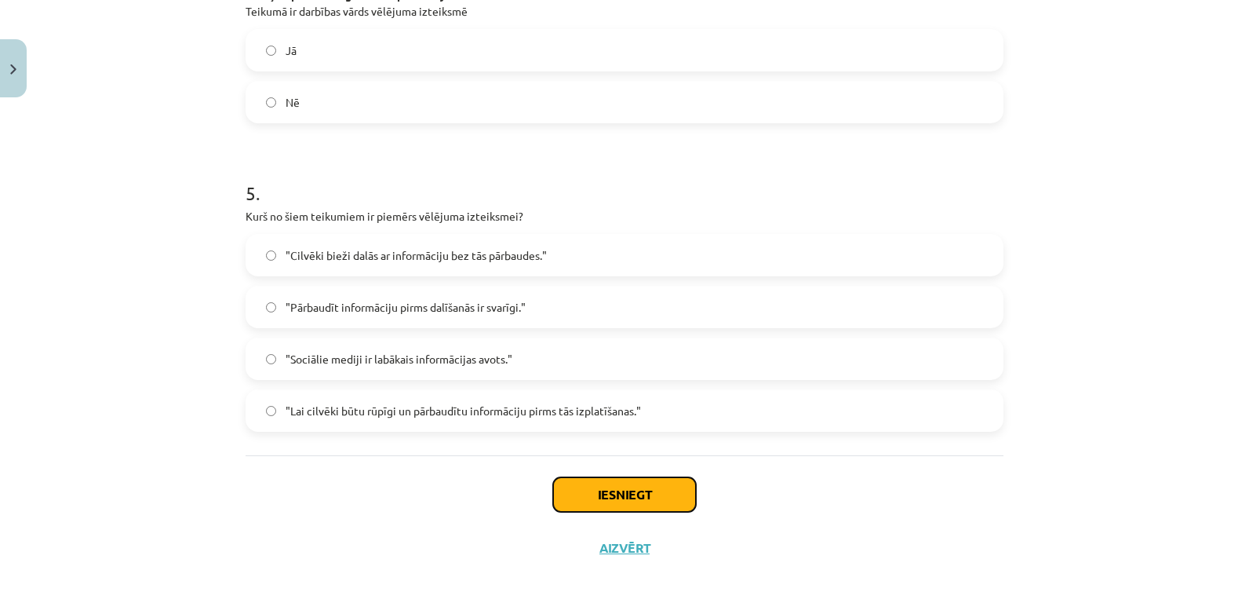
click at [619, 497] on button "Iesniegt" at bounding box center [624, 494] width 143 height 35
click at [603, 496] on button "Iesniegt" at bounding box center [624, 494] width 143 height 35
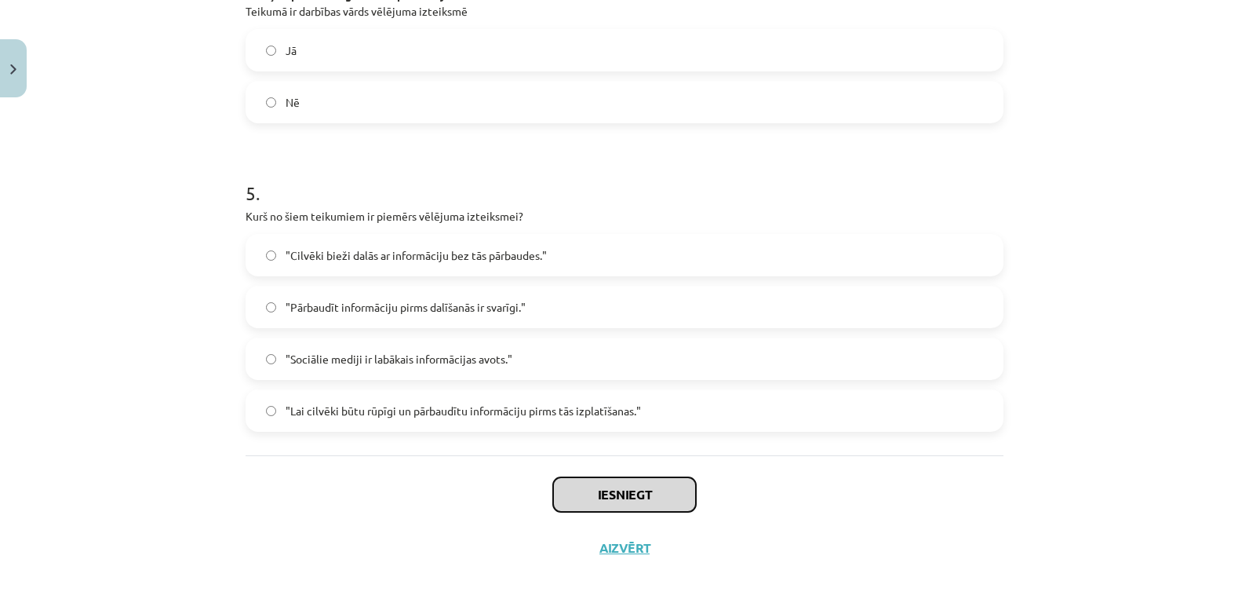
click at [603, 496] on button "Iesniegt" at bounding box center [624, 494] width 143 height 35
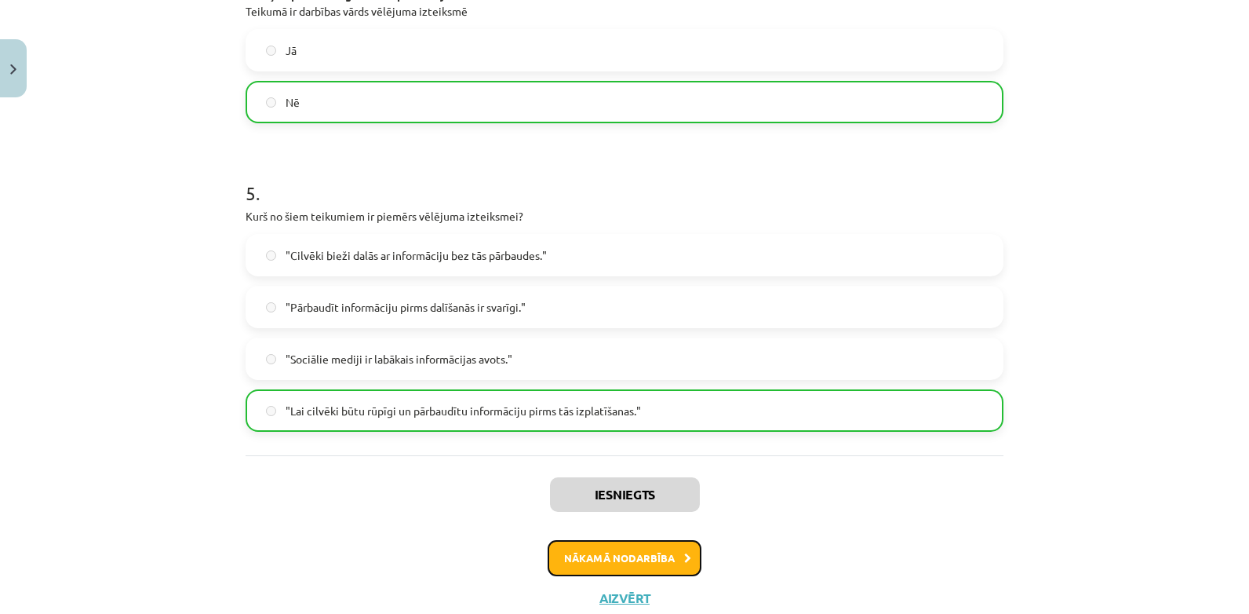
click at [625, 559] on button "Nākamā nodarbība" at bounding box center [625, 558] width 154 height 36
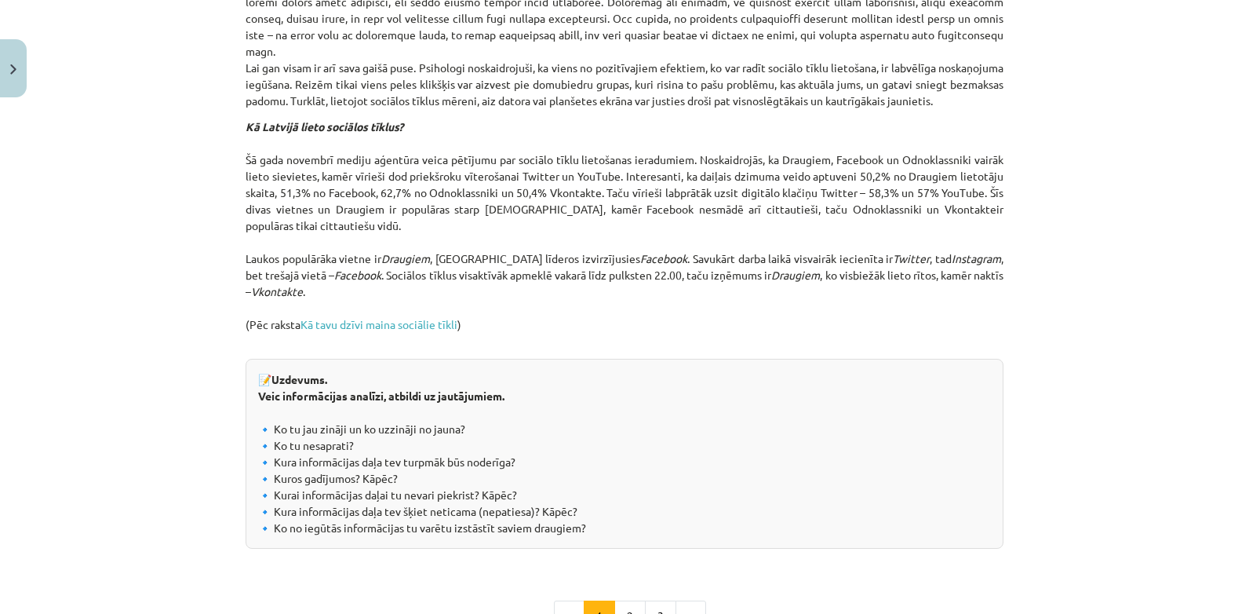
scroll to position [1609, 0]
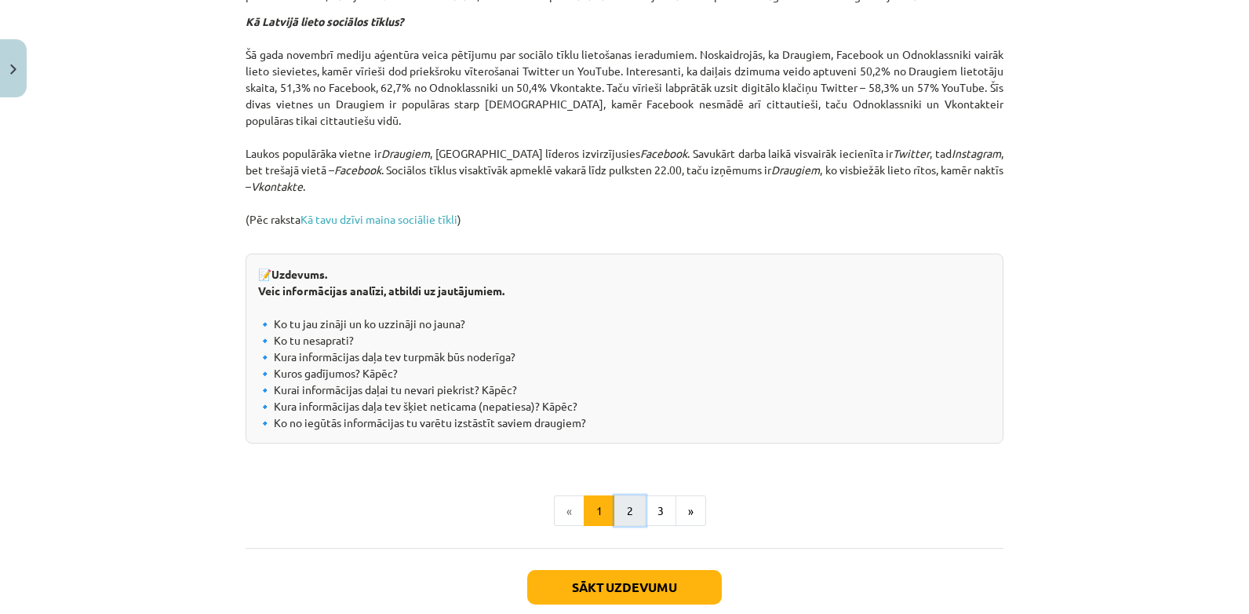
click at [625, 527] on button "2" at bounding box center [629, 510] width 31 height 31
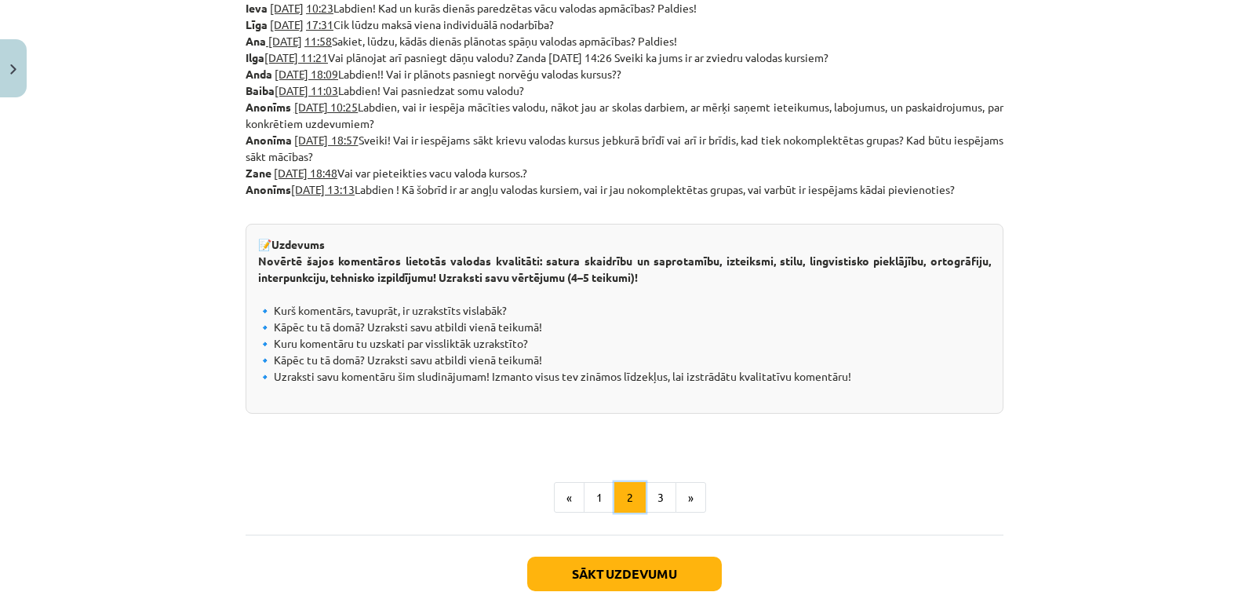
scroll to position [879, 0]
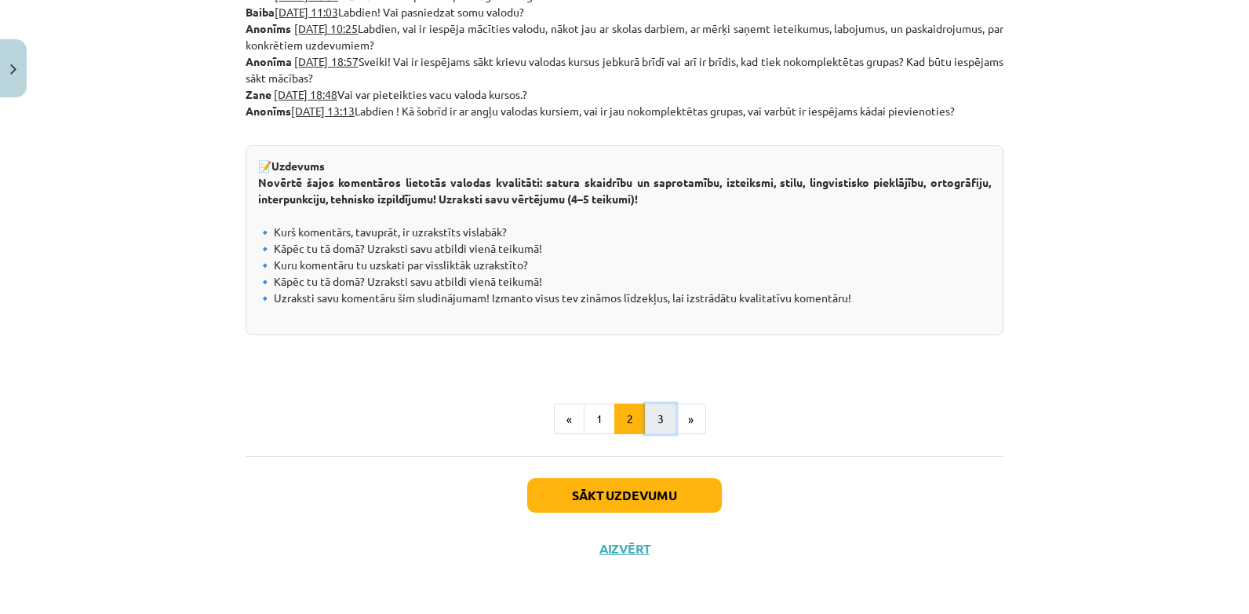
click at [651, 426] on button "3" at bounding box center [660, 418] width 31 height 31
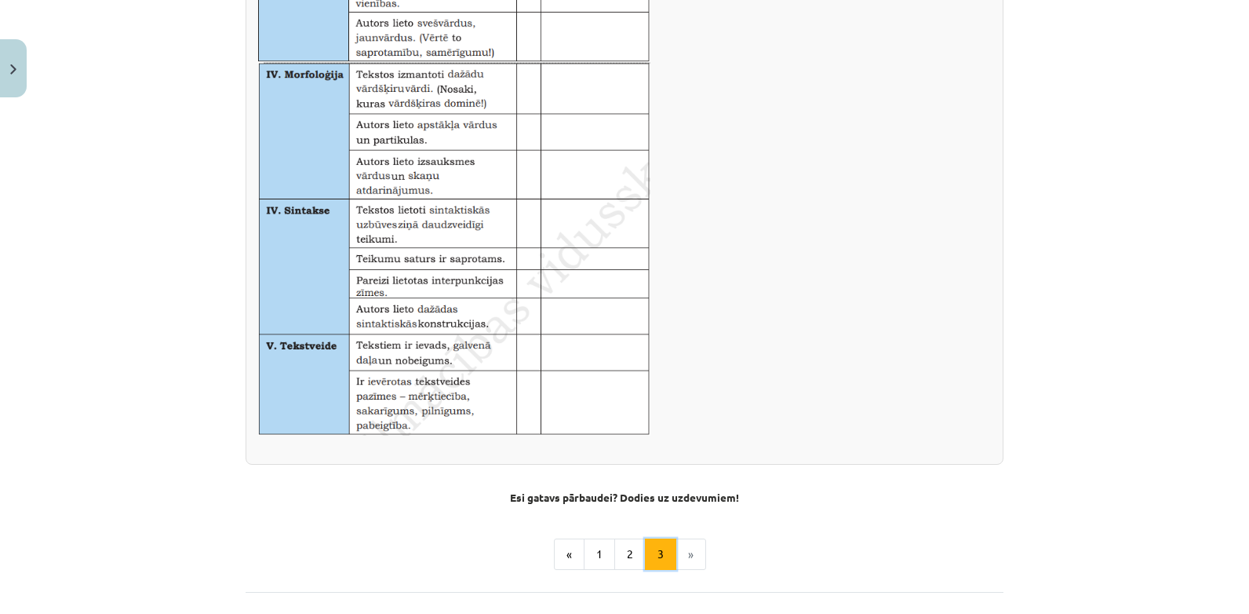
scroll to position [1015, 0]
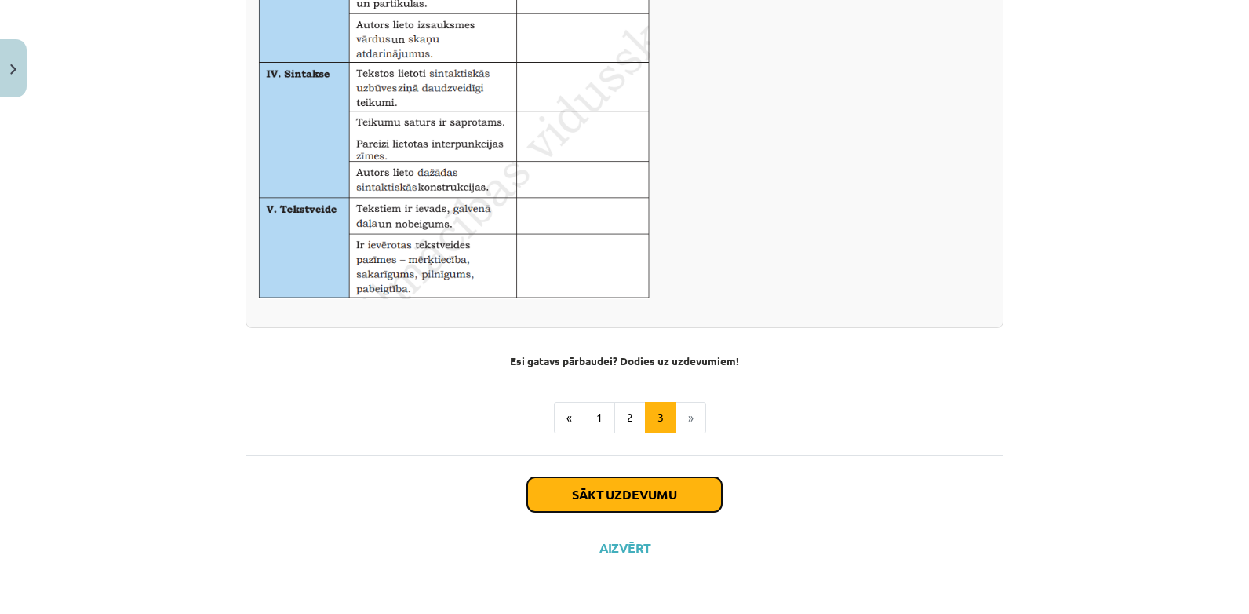
click at [619, 497] on button "Sākt uzdevumu" at bounding box center [624, 494] width 195 height 35
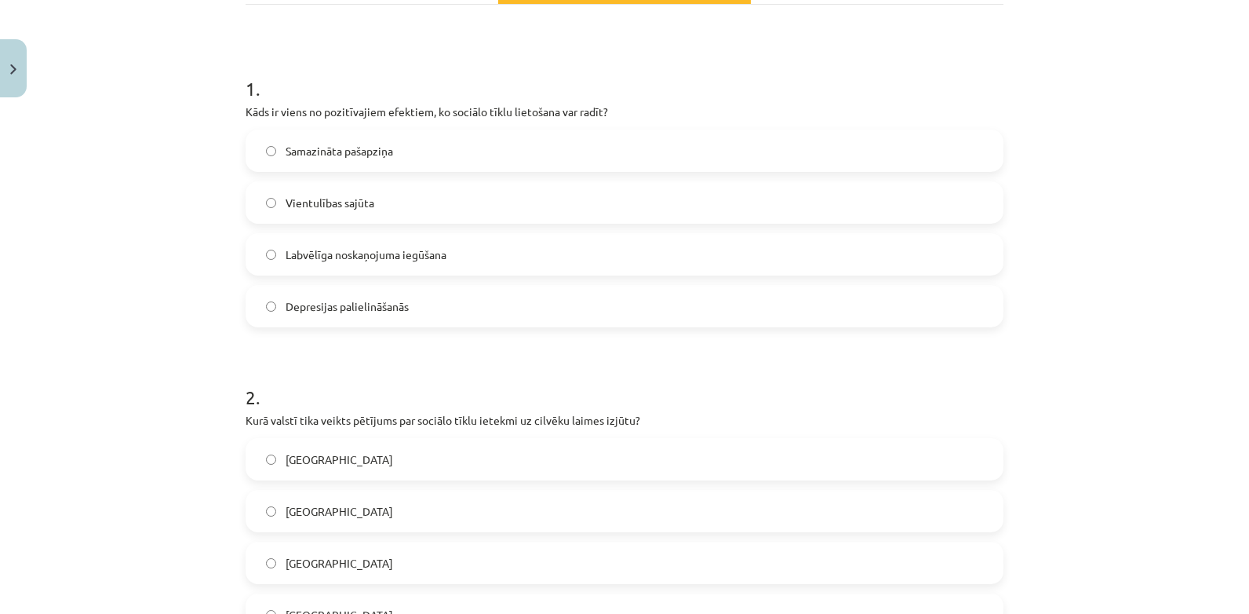
scroll to position [275, 0]
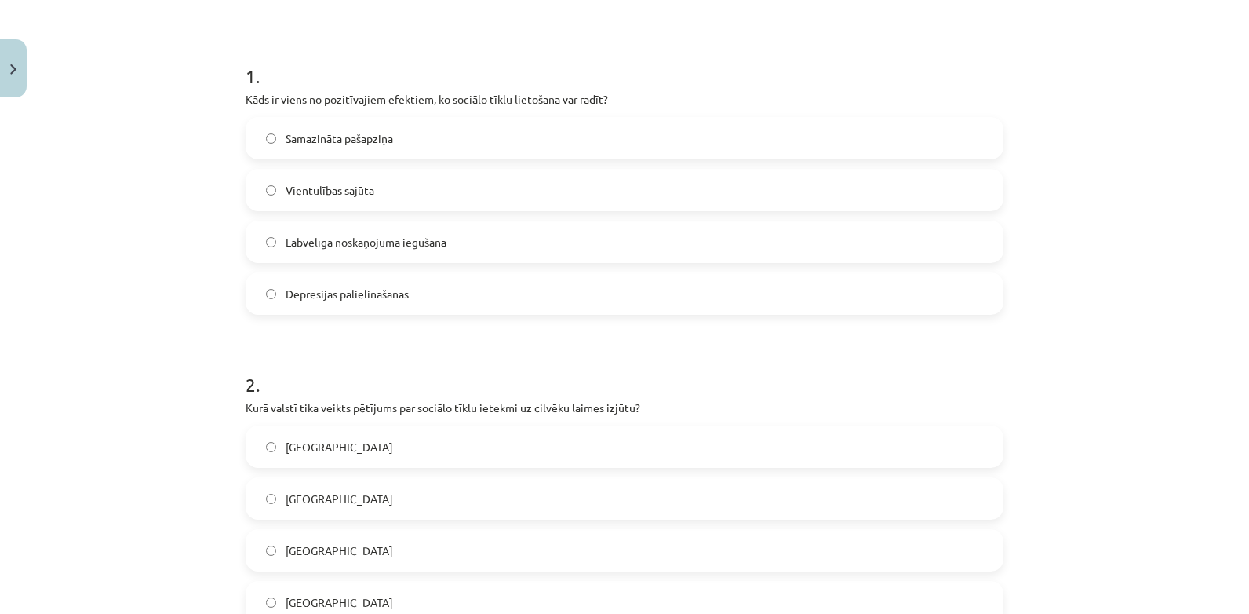
click at [246, 64] on h1 "1 ." at bounding box center [625, 62] width 758 height 49
drag, startPoint x: 290, startPoint y: 134, endPoint x: 325, endPoint y: 204, distance: 78.3
click at [325, 204] on div "Samazināta pašapziņa Vientulības sajūta Labvēlīga noskaņojuma iegūšana Depresij…" at bounding box center [625, 216] width 758 height 198
click at [178, 117] on div "Mācību tēma: Latviešu valodas 9. klases 1. ieskaites mācību materiāls #6 5. tēm…" at bounding box center [624, 307] width 1249 height 614
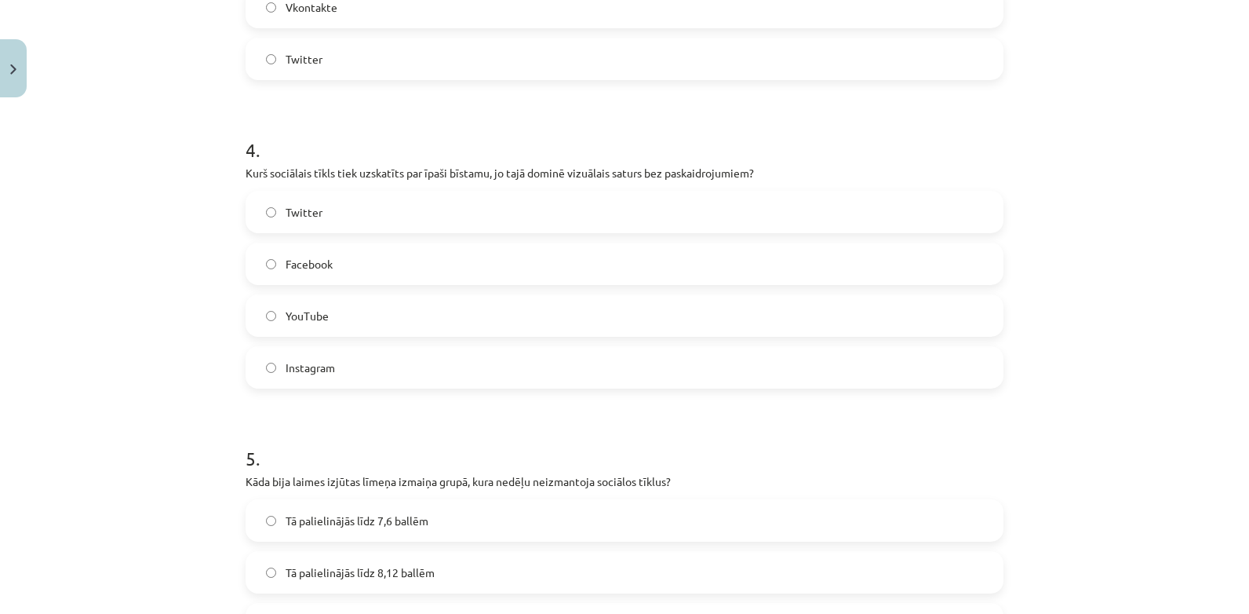
scroll to position [1391, 0]
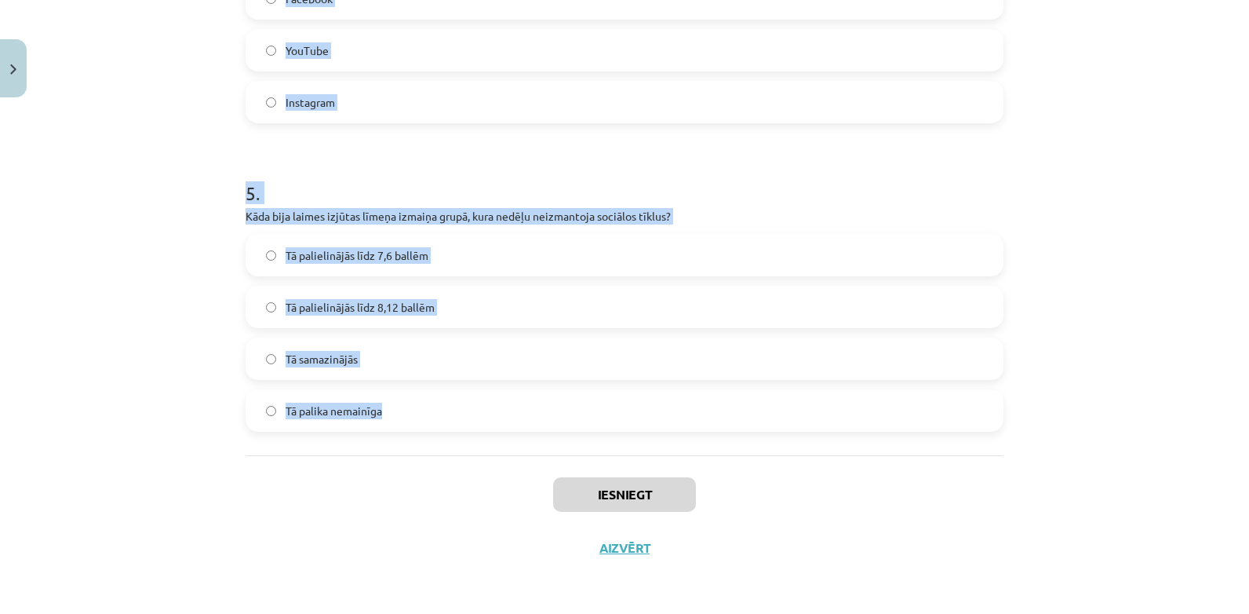
drag, startPoint x: 240, startPoint y: 75, endPoint x: 606, endPoint y: 405, distance: 492.3
click at [606, 405] on label "Tā palika nemainīga" at bounding box center [624, 410] width 755 height 39
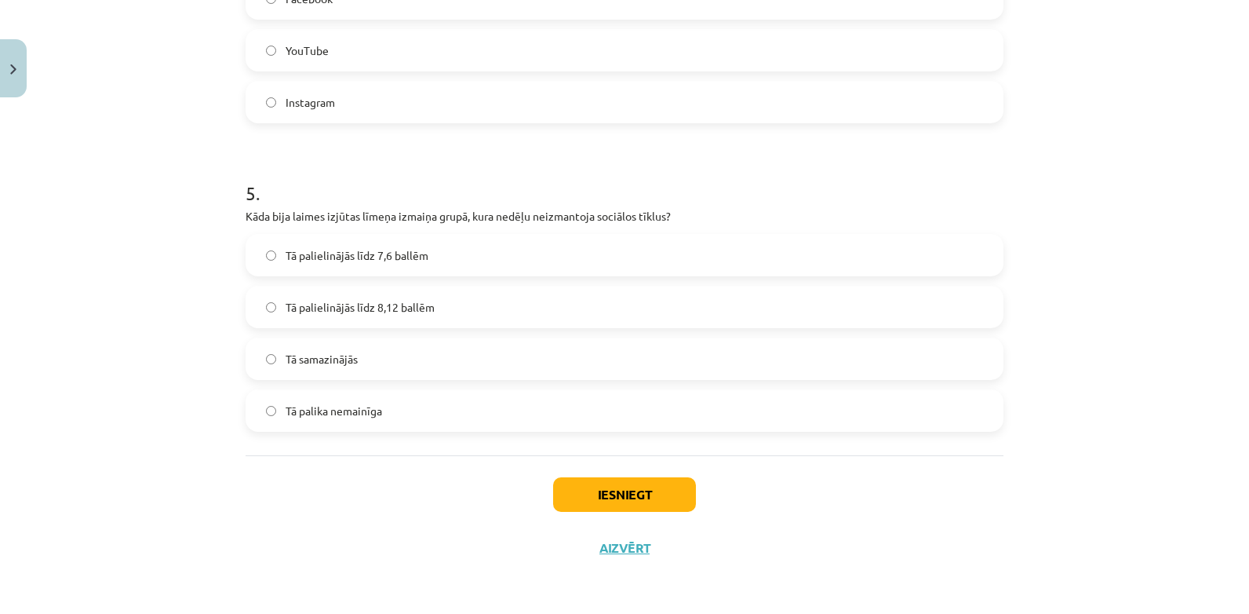
drag, startPoint x: 86, startPoint y: 164, endPoint x: 152, endPoint y: 123, distance: 78.2
click at [120, 153] on div "Mācību tēma: Latviešu valodas 9. klases 1. ieskaites mācību materiāls #6 5. tēm…" at bounding box center [624, 307] width 1249 height 614
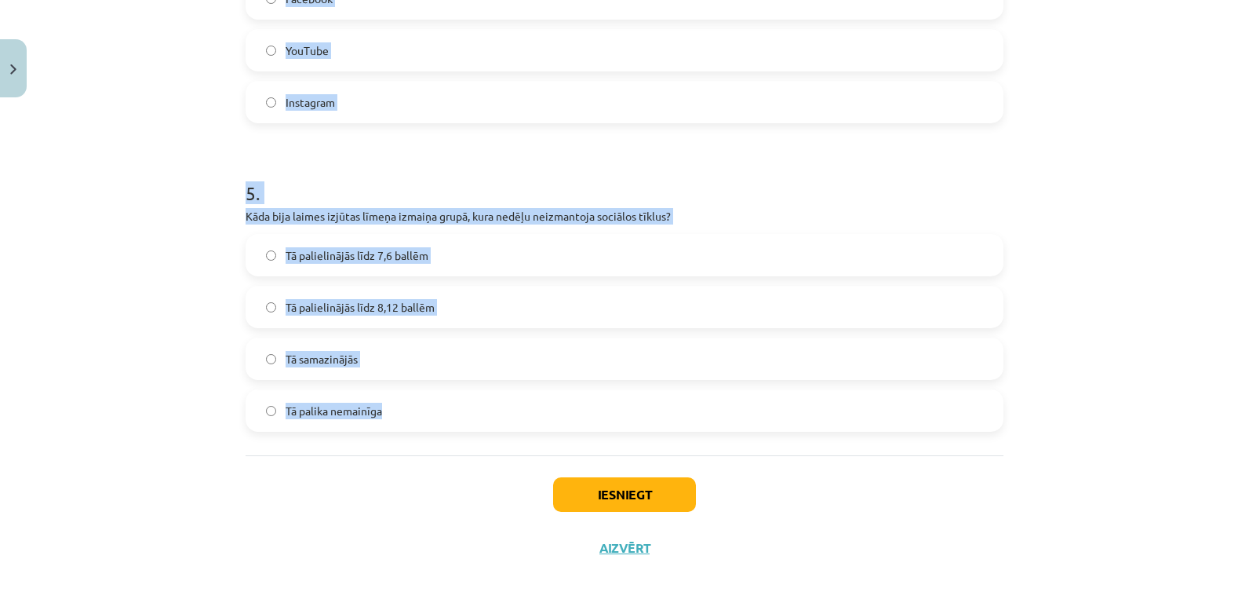
drag, startPoint x: 239, startPoint y: 129, endPoint x: 626, endPoint y: 432, distance: 490.8
copy form "1 . Kāds ir viens no pozitīvajiem efektiem, ko sociālo tīklu lietošana var radī…"
click at [420, 166] on h1 "5 ." at bounding box center [625, 179] width 758 height 49
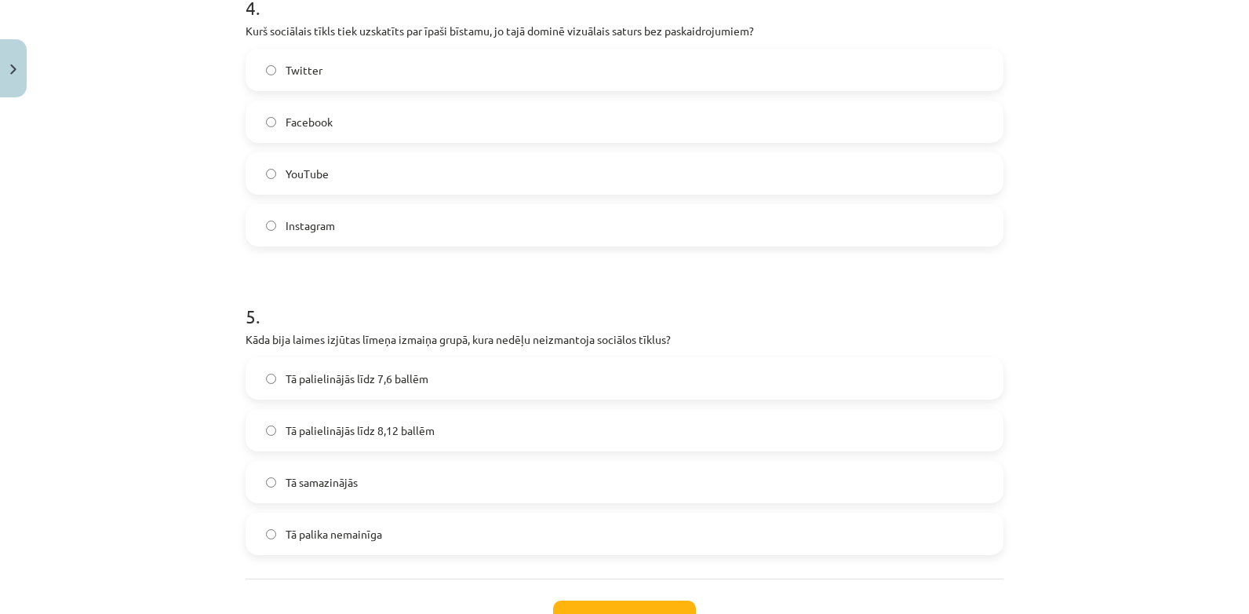
scroll to position [1313, 0]
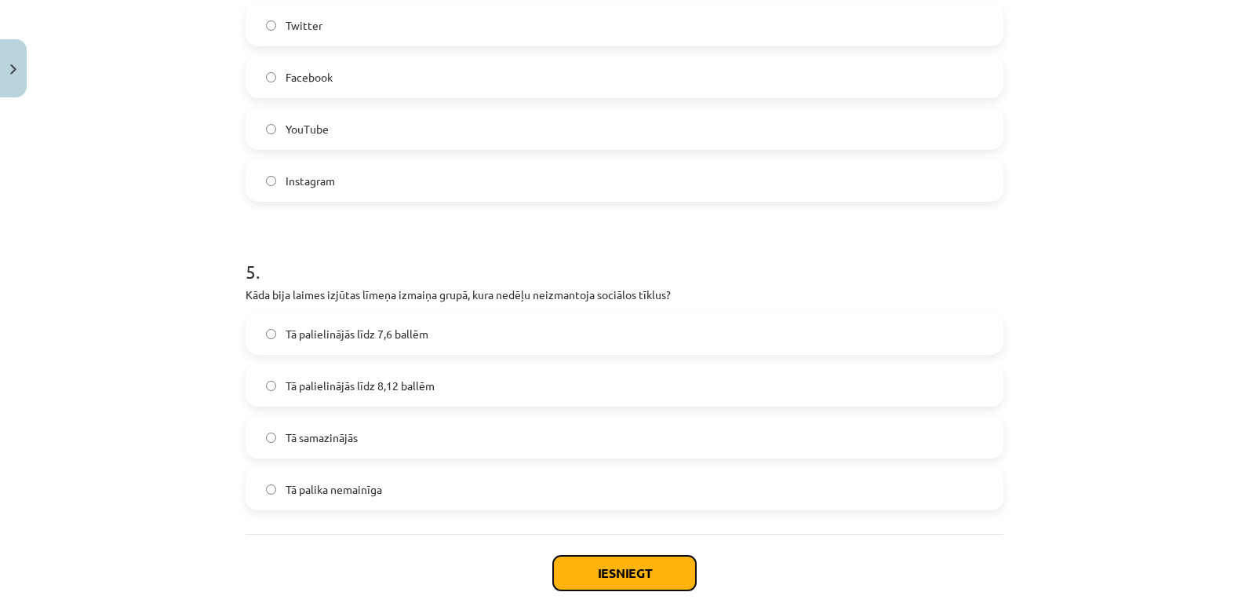
click at [632, 572] on button "Iesniegt" at bounding box center [624, 573] width 143 height 35
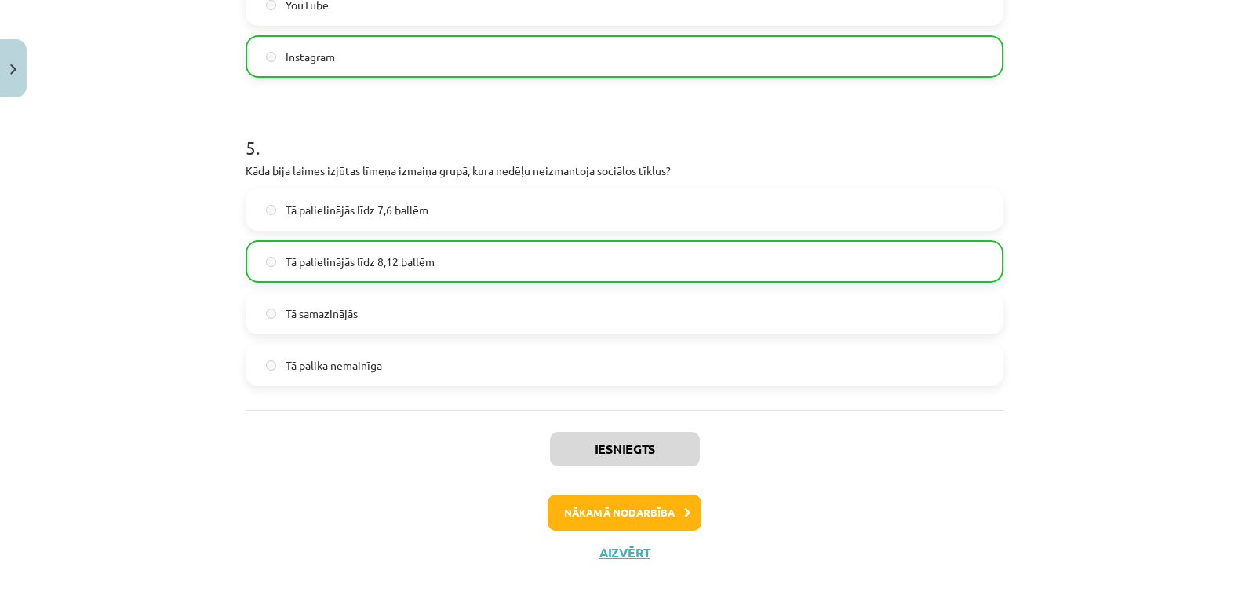
scroll to position [1441, 0]
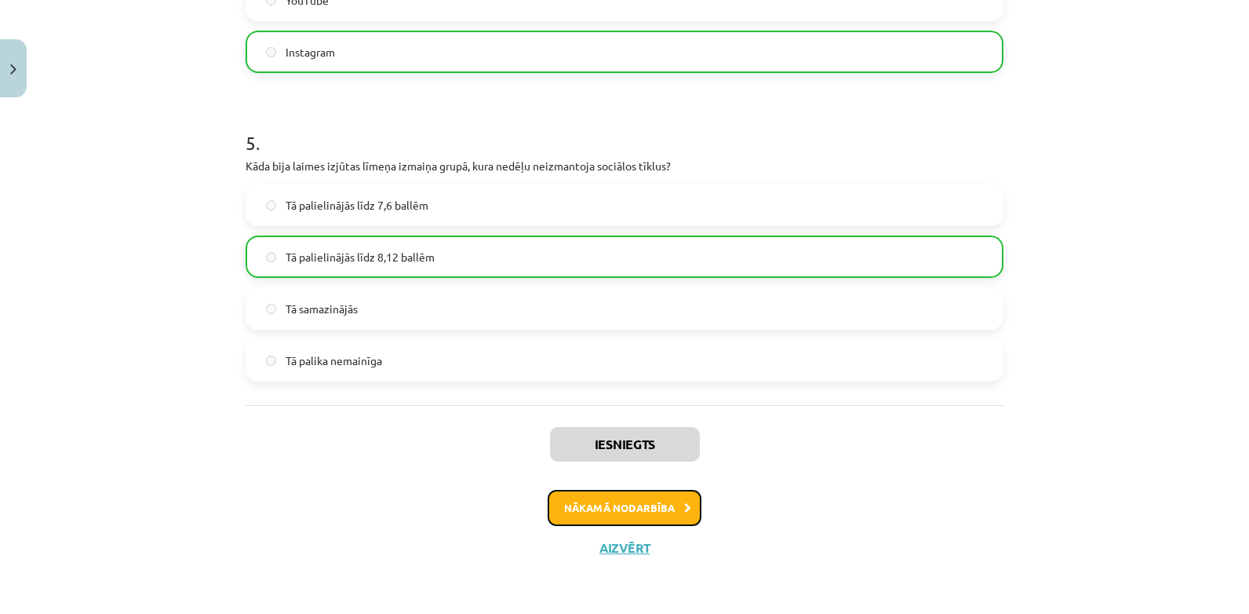
click at [632, 507] on button "Nākamā nodarbība" at bounding box center [625, 508] width 154 height 36
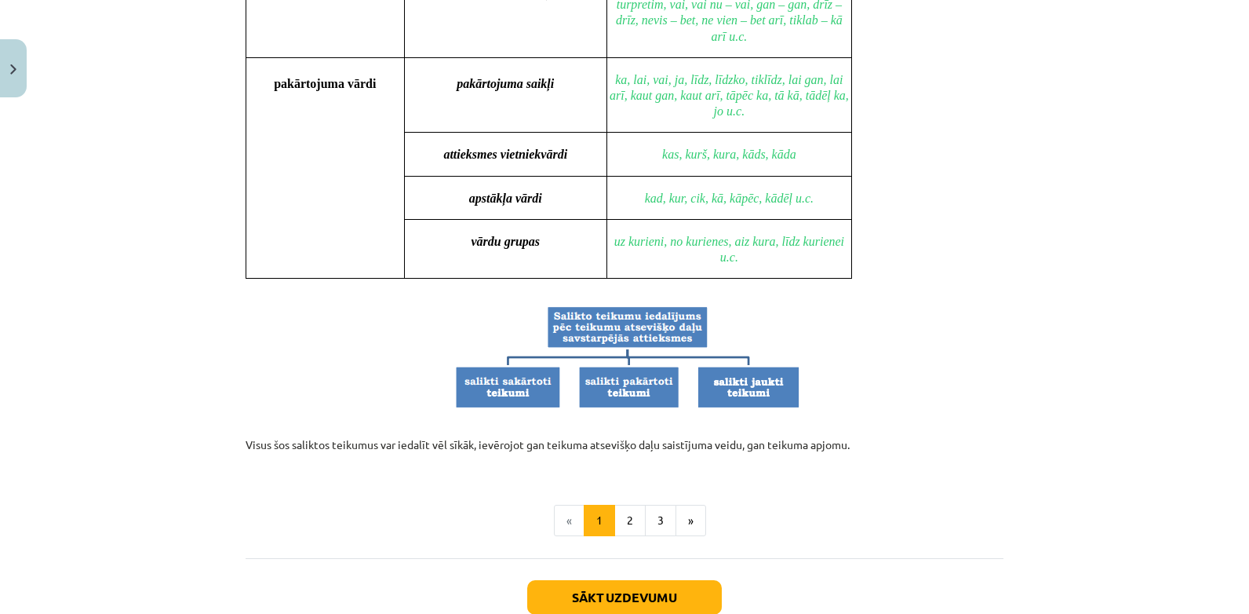
scroll to position [1479, 0]
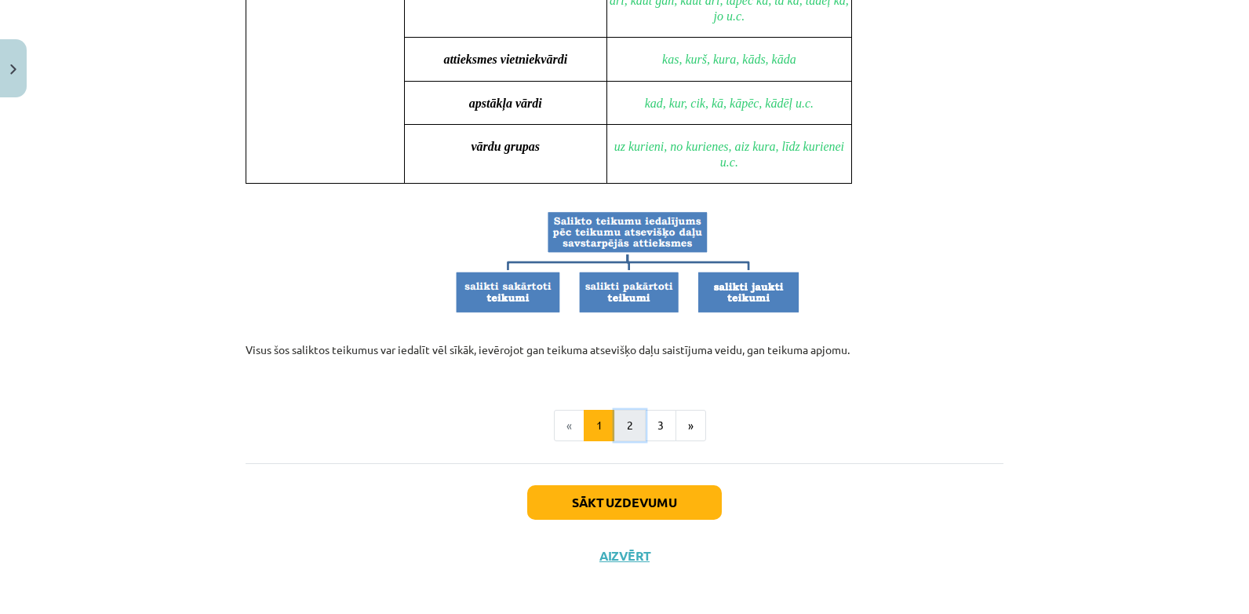
click at [621, 416] on button "2" at bounding box center [629, 425] width 31 height 31
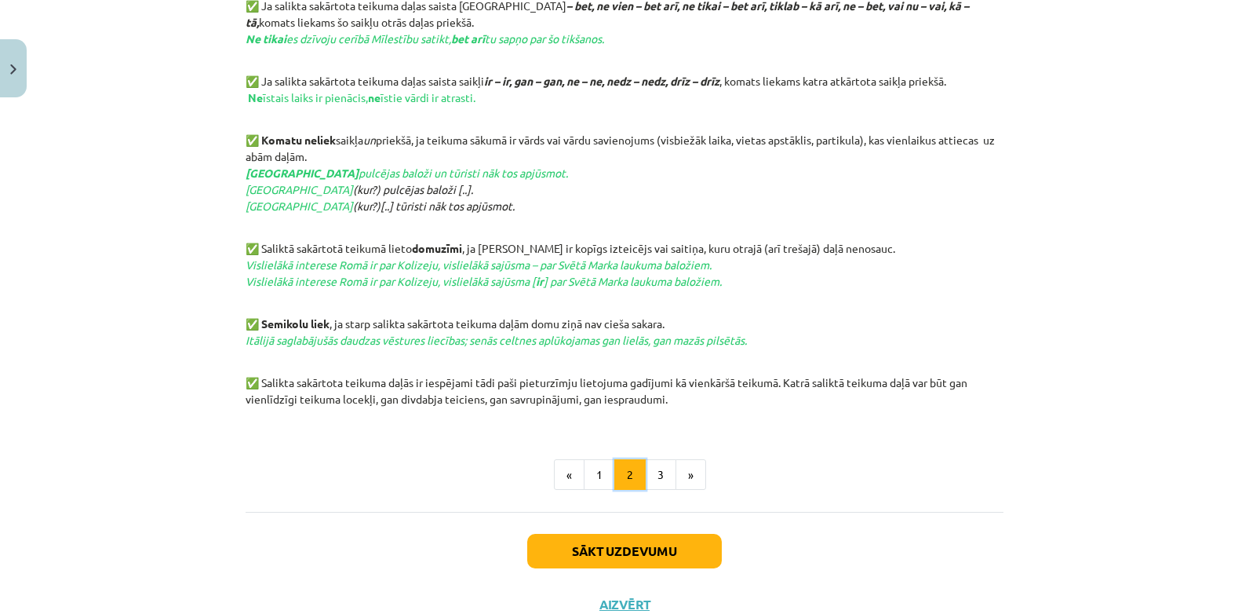
scroll to position [782, 0]
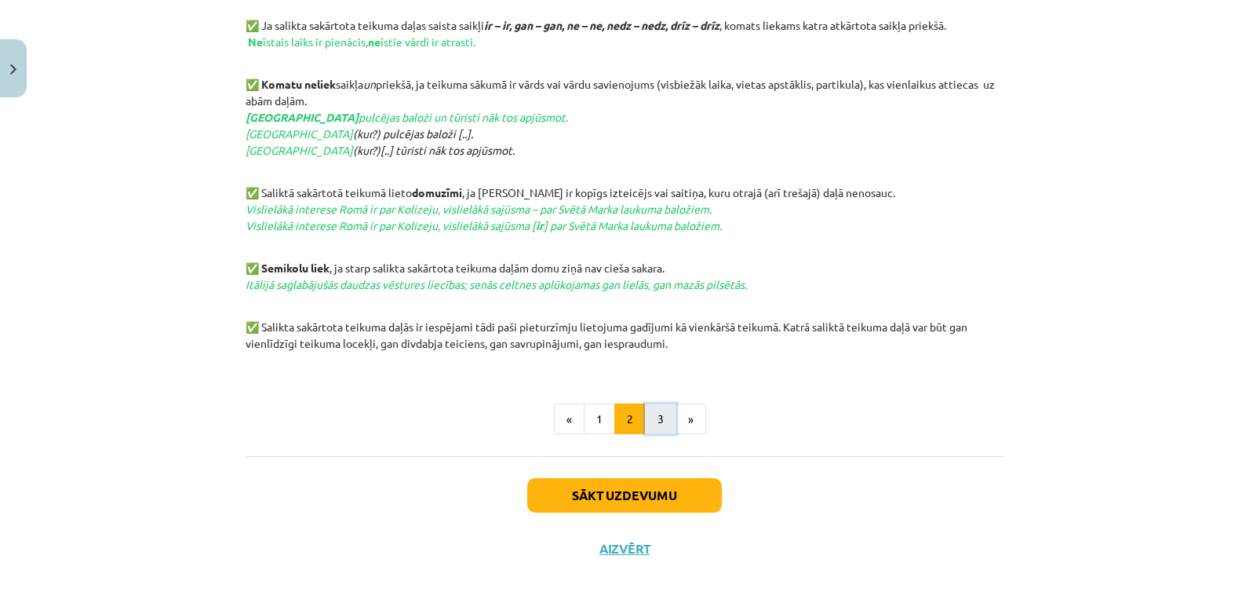
click at [652, 411] on button "3" at bounding box center [660, 418] width 31 height 31
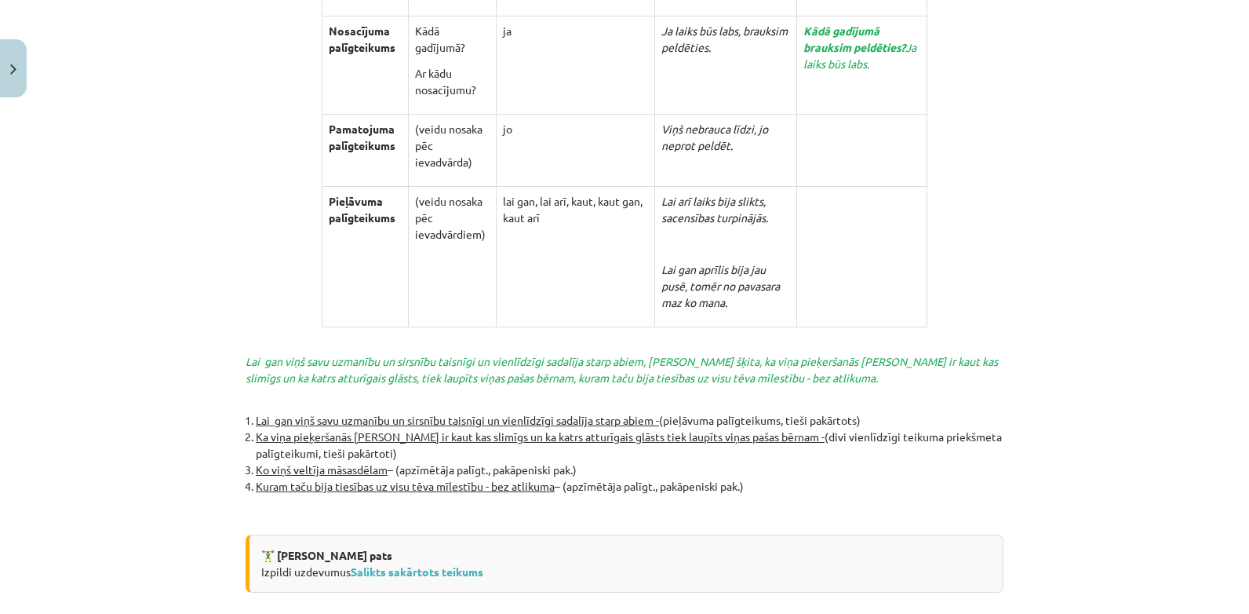
scroll to position [3459, 0]
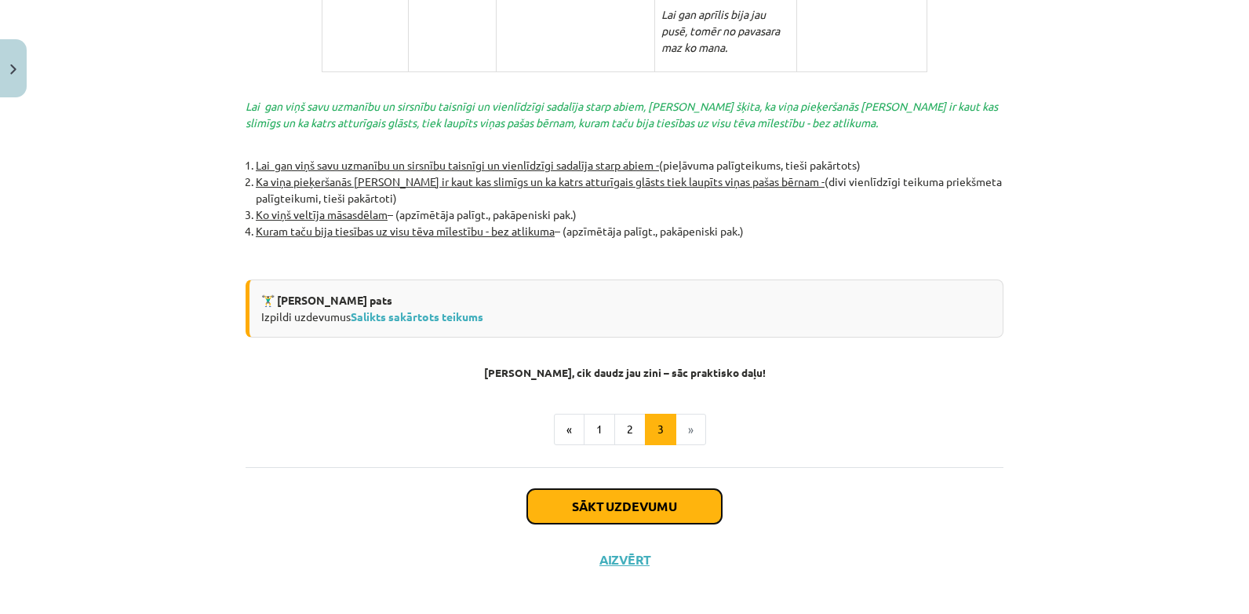
click at [602, 497] on button "Sākt uzdevumu" at bounding box center [624, 506] width 195 height 35
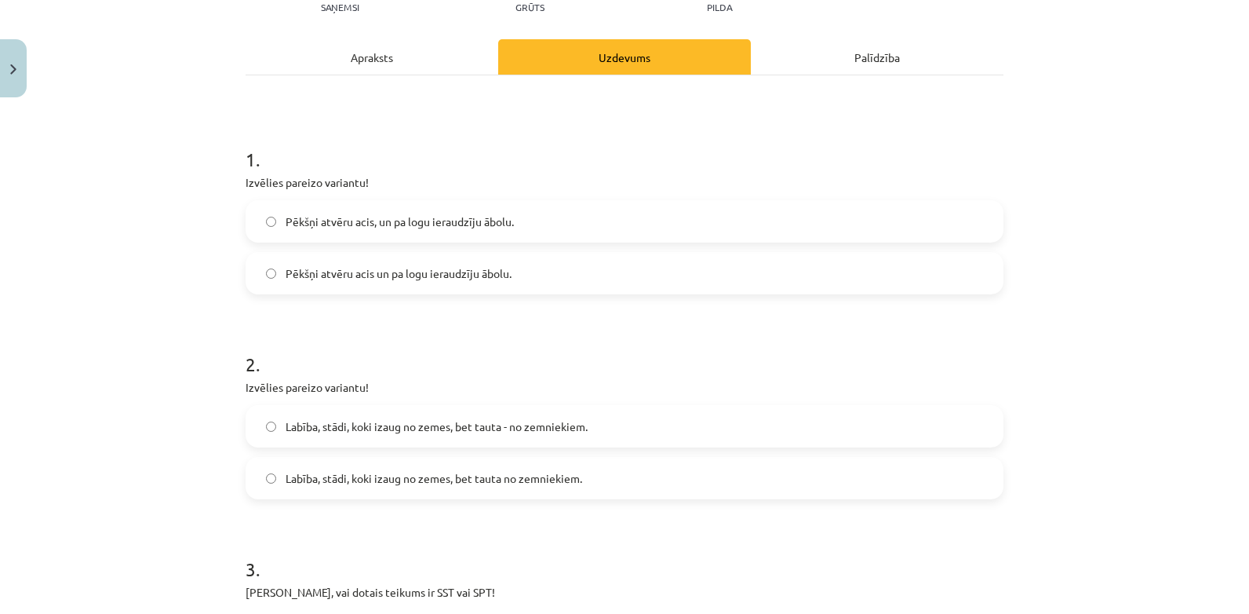
scroll to position [196, 0]
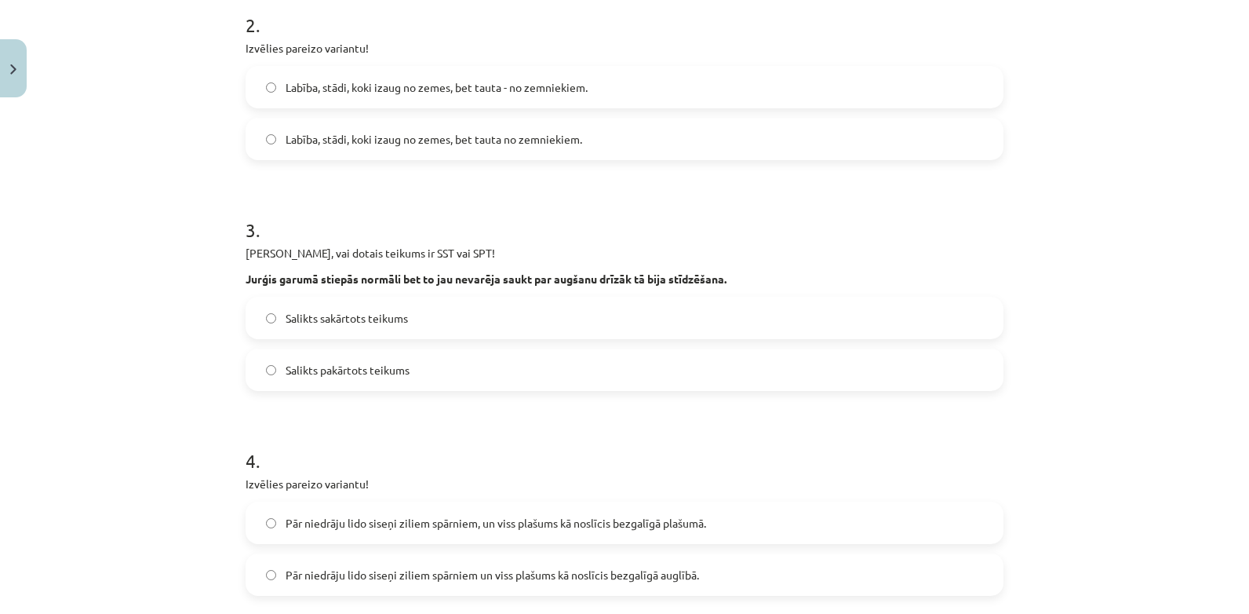
drag, startPoint x: 242, startPoint y: 146, endPoint x: 643, endPoint y: 630, distance: 628.6
click at [643, 457] on html "0 Dāvanas 3976 mP 563 xp Ieva [GEOGRAPHIC_DATA] Sākums Aktuāli Kā mācīties eSKO…" at bounding box center [624, 150] width 1249 height 614
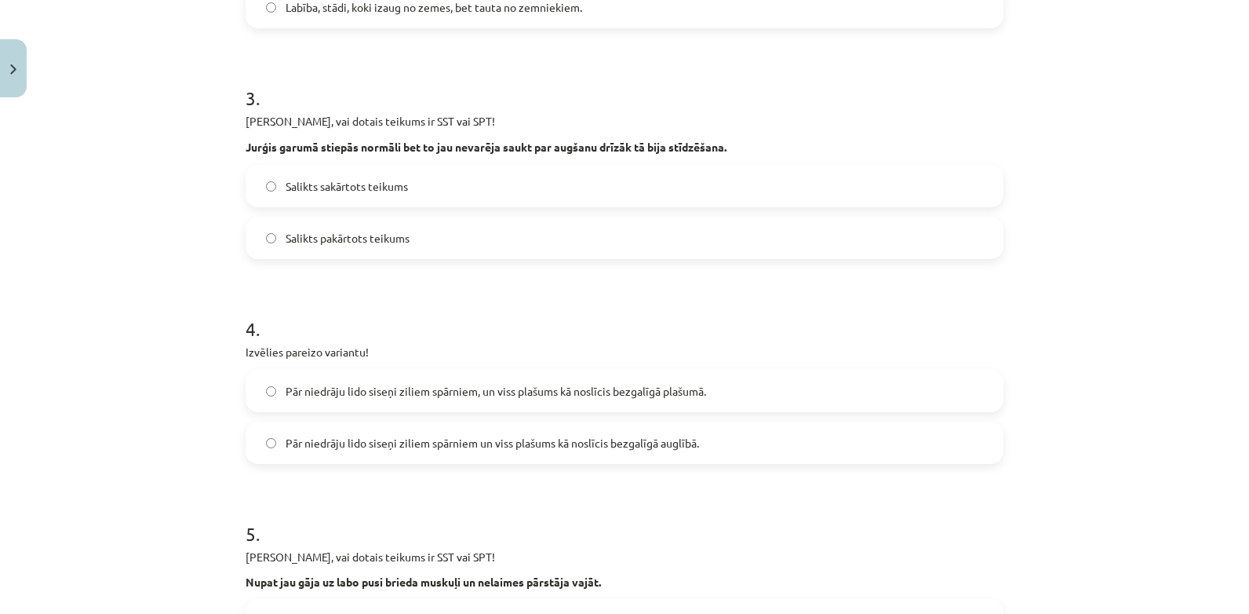
drag, startPoint x: 731, startPoint y: 544, endPoint x: 727, endPoint y: 535, distance: 9.8
click at [728, 538] on div "5 . [PERSON_NAME], vai dotais teikums ir SST vai SPT! Nupat jau gāja uz labo pu…" at bounding box center [625, 594] width 758 height 198
click at [150, 261] on div "Mācību tēma: Latviešu valodas 9. klases 1. ieskaites mācību materiāls #7 6. tēm…" at bounding box center [624, 307] width 1249 height 614
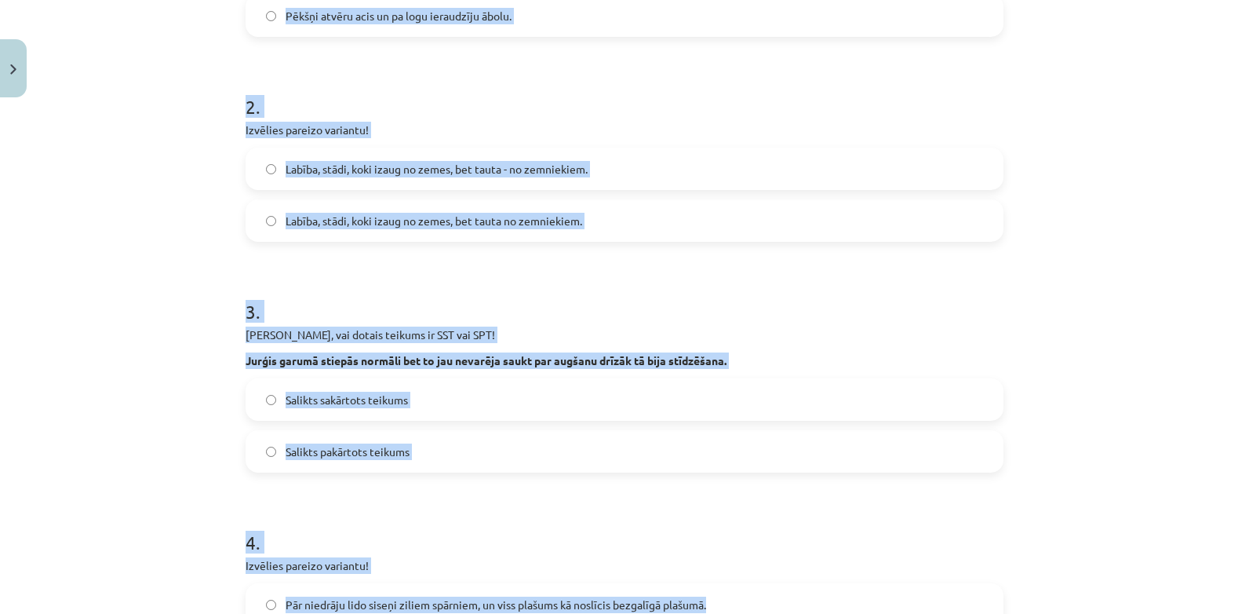
scroll to position [472, 0]
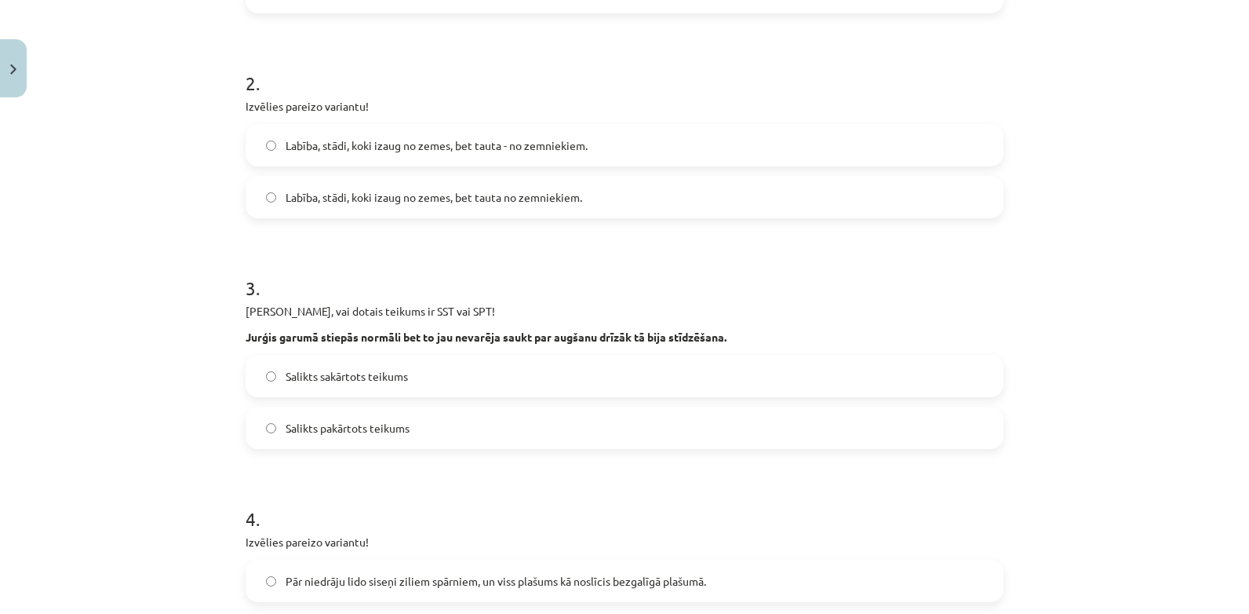
drag, startPoint x: 755, startPoint y: 600, endPoint x: 715, endPoint y: 572, distance: 48.5
click at [715, 572] on label "Pār niedrāju lido siseņi ziliem spārniem, un viss plašums kā noslīcis bezgalīgā…" at bounding box center [624, 580] width 755 height 39
click at [715, 571] on label "Pār niedrāju lido siseņi ziliem spārniem, un viss plašums kā noslīcis bezgalīgā…" at bounding box center [624, 580] width 755 height 39
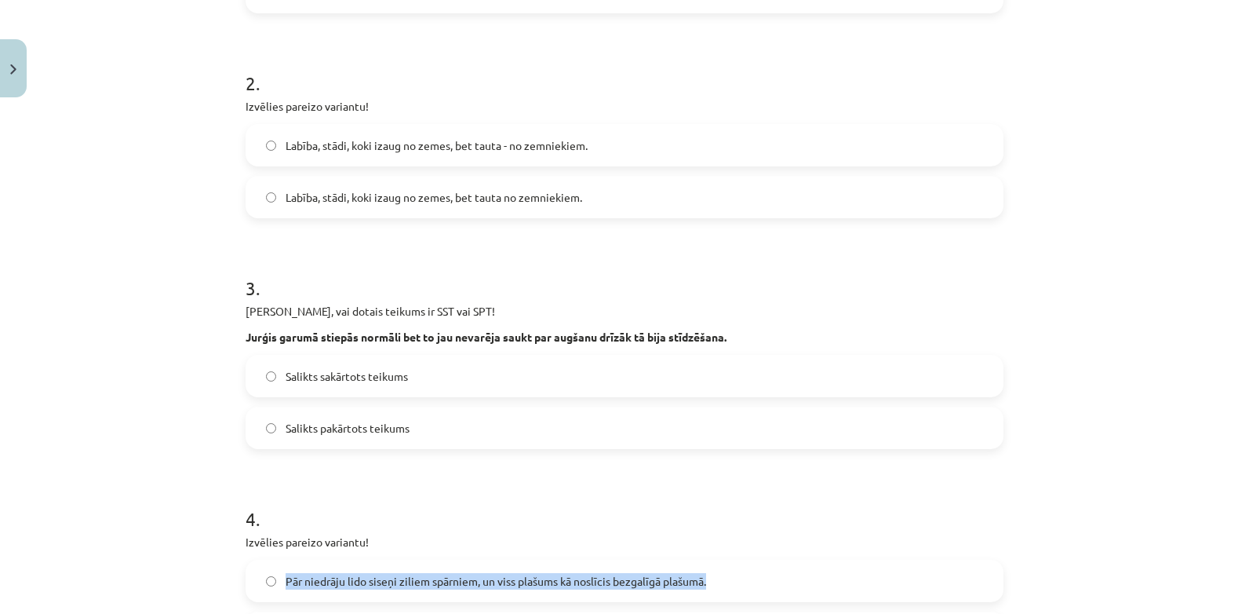
drag, startPoint x: 718, startPoint y: 571, endPoint x: 760, endPoint y: 569, distance: 42.4
click at [753, 571] on label "Pār niedrāju lido siseņi ziliem spārniem, un viss plašums kā noslīcis bezgalīgā…" at bounding box center [624, 580] width 755 height 39
click at [761, 568] on label "Pār niedrāju lido siseņi ziliem spārniem, un viss plašums kā noslīcis bezgalīgā…" at bounding box center [624, 580] width 755 height 39
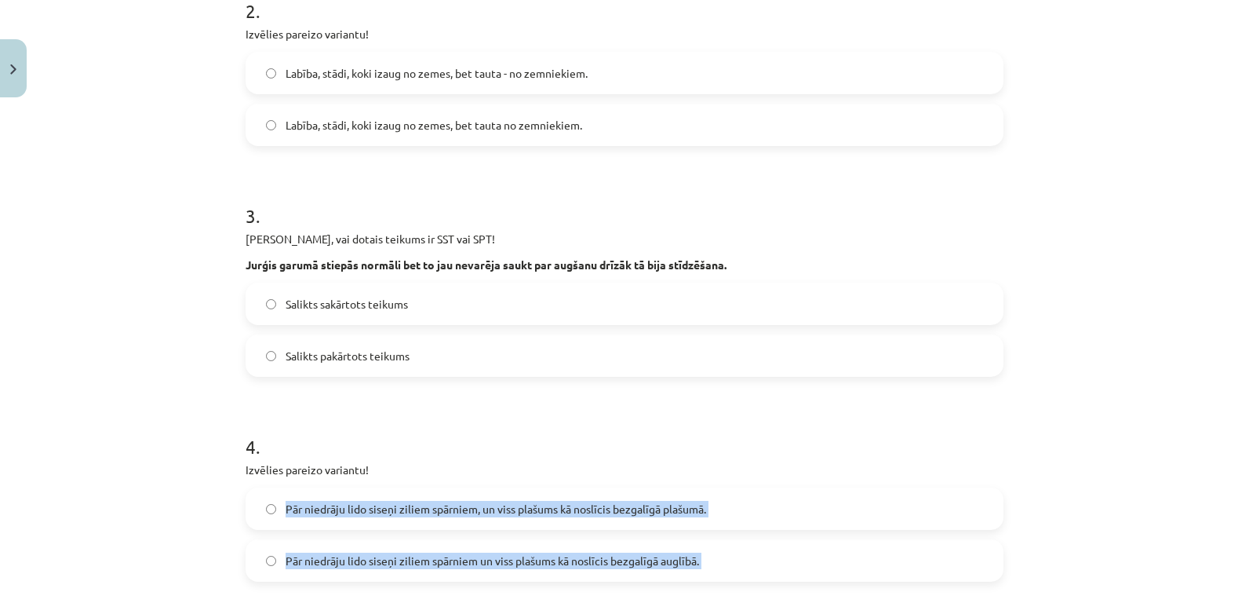
scroll to position [551, 0]
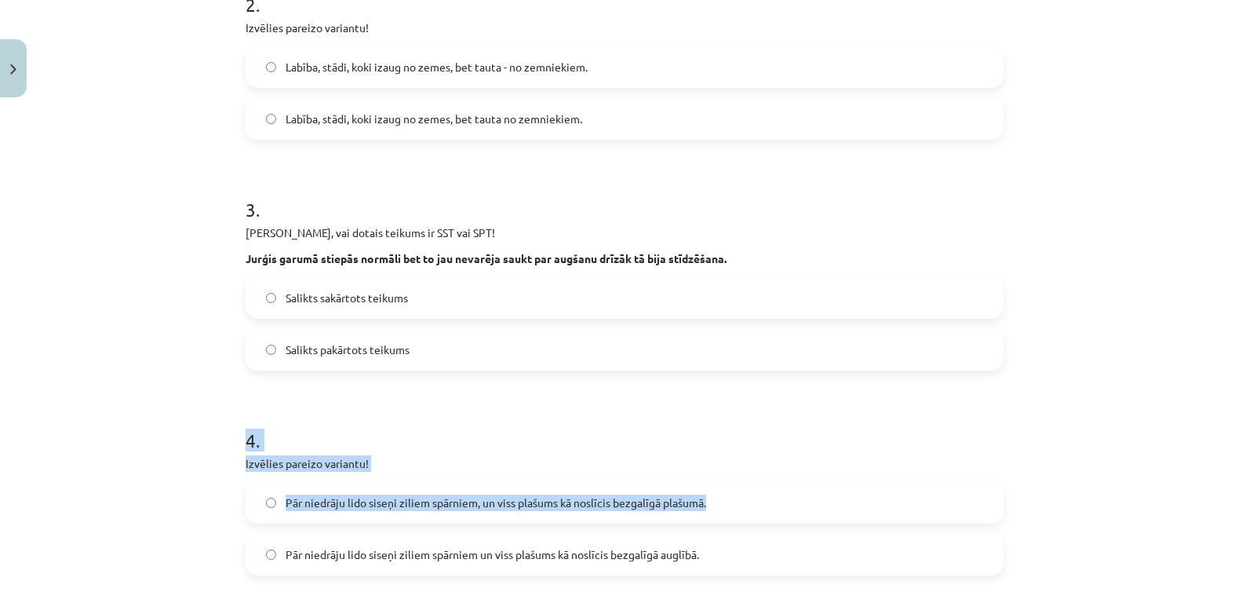
drag, startPoint x: 761, startPoint y: 568, endPoint x: 793, endPoint y: 437, distance: 134.7
click at [793, 437] on div "4 . Izvēlies pareizo variantu! Pār niedrāju lido siseņi ziliem spārniem, un vis…" at bounding box center [625, 488] width 758 height 173
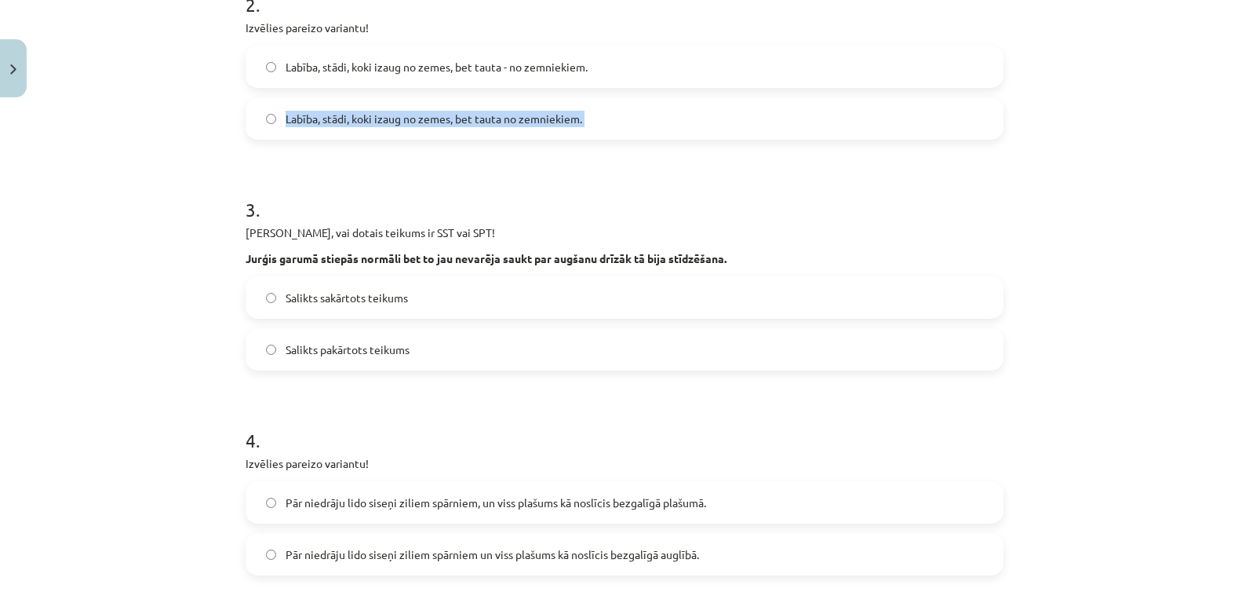
click at [31, 139] on div "Mācību tēma: Latviešu valodas 9. klases 1. ieskaites mācību materiāls #7 6. tēm…" at bounding box center [624, 307] width 1249 height 614
click at [42, 140] on div "Mācību tēma: Latviešu valodas 9. klases 1. ieskaites mācību materiāls #7 6. tēm…" at bounding box center [624, 307] width 1249 height 614
drag, startPoint x: 42, startPoint y: 140, endPoint x: 97, endPoint y: 180, distance: 68.1
click at [97, 180] on div "Mācību tēma: Latviešu valodas 9. klases 1. ieskaites mācību materiāls #7 6. tēm…" at bounding box center [624, 307] width 1249 height 614
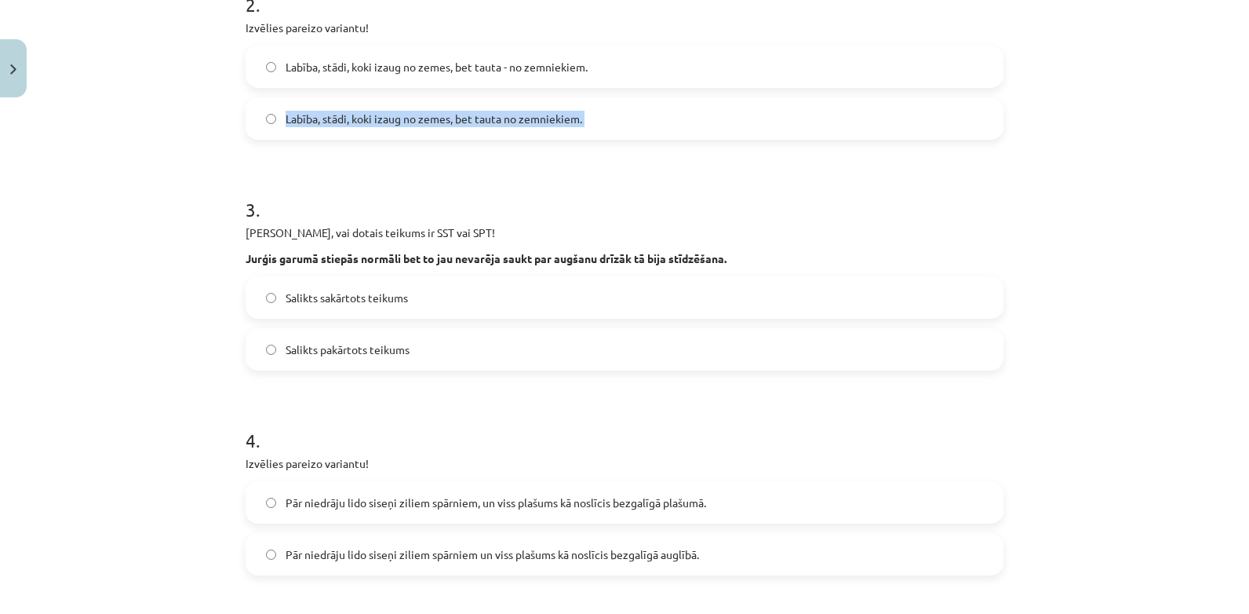
click at [117, 178] on div "Mācību tēma: Latviešu valodas 9. klases 1. ieskaites mācību materiāls #7 6. tēm…" at bounding box center [624, 307] width 1249 height 614
click at [274, 168] on form "1 . Izvēlies pareizo variantu! Pēkšņi atvēru acis, un pa logu ieraudzīju ābolu.…" at bounding box center [625, 436] width 758 height 1351
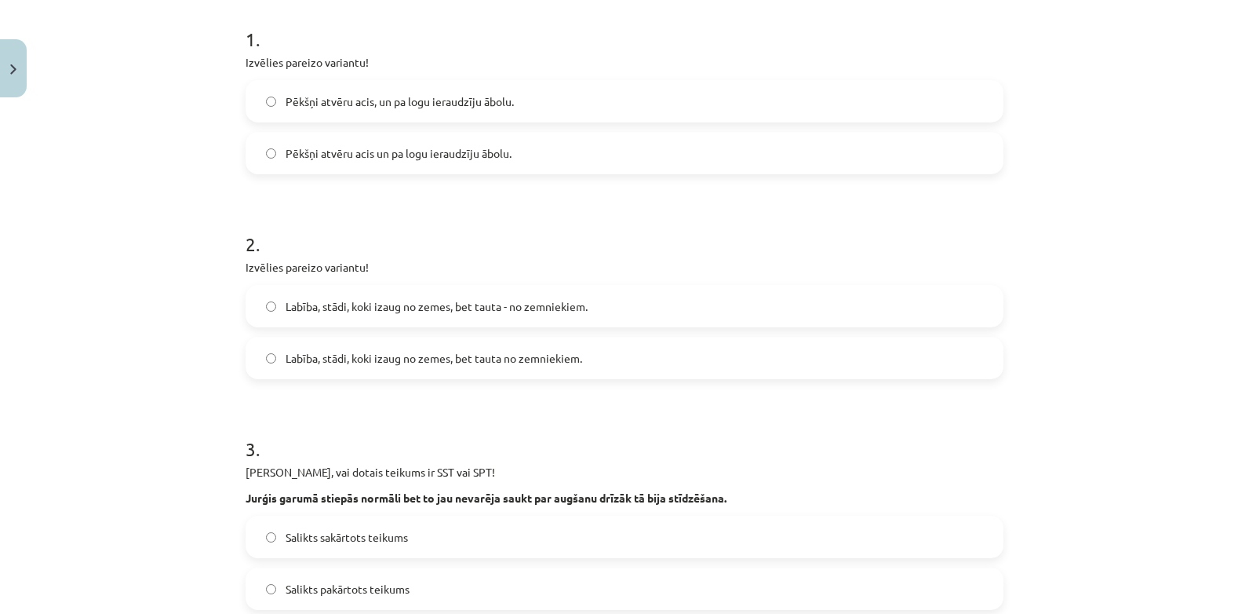
scroll to position [315, 0]
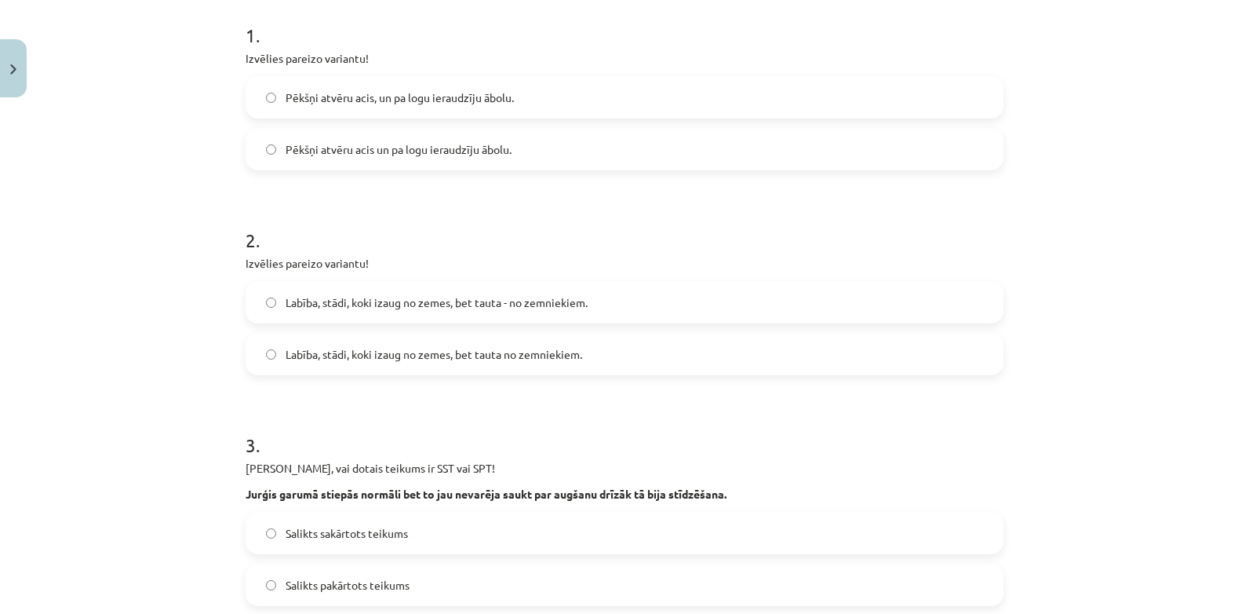
click at [246, 24] on h1 "1 ." at bounding box center [625, 21] width 758 height 49
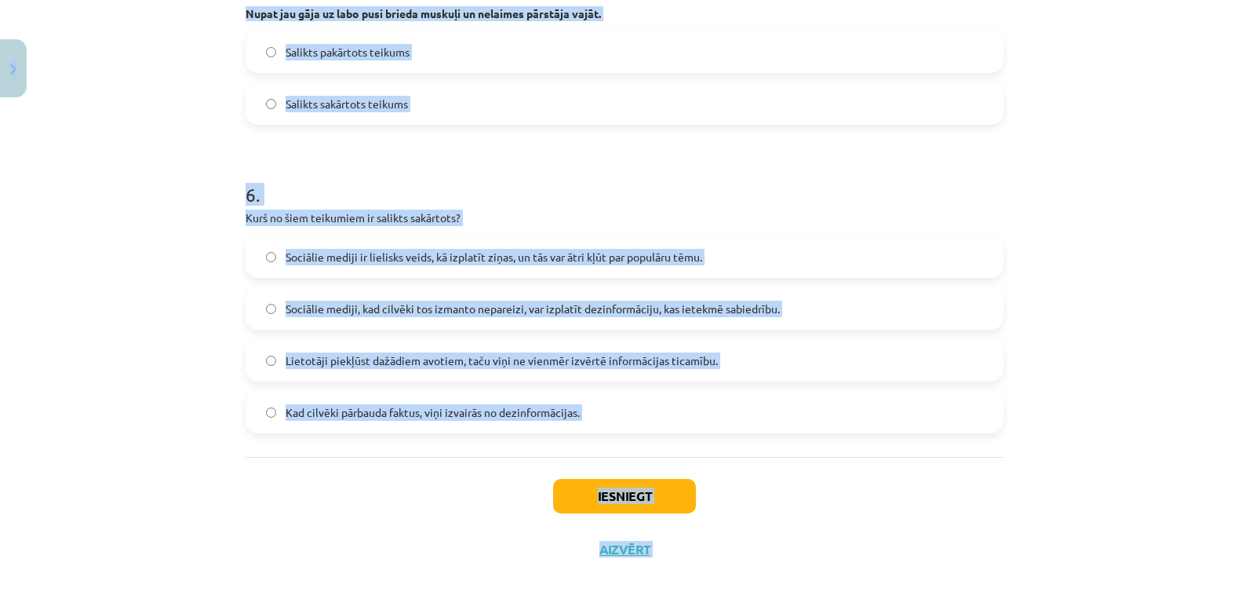
scroll to position [1232, 0]
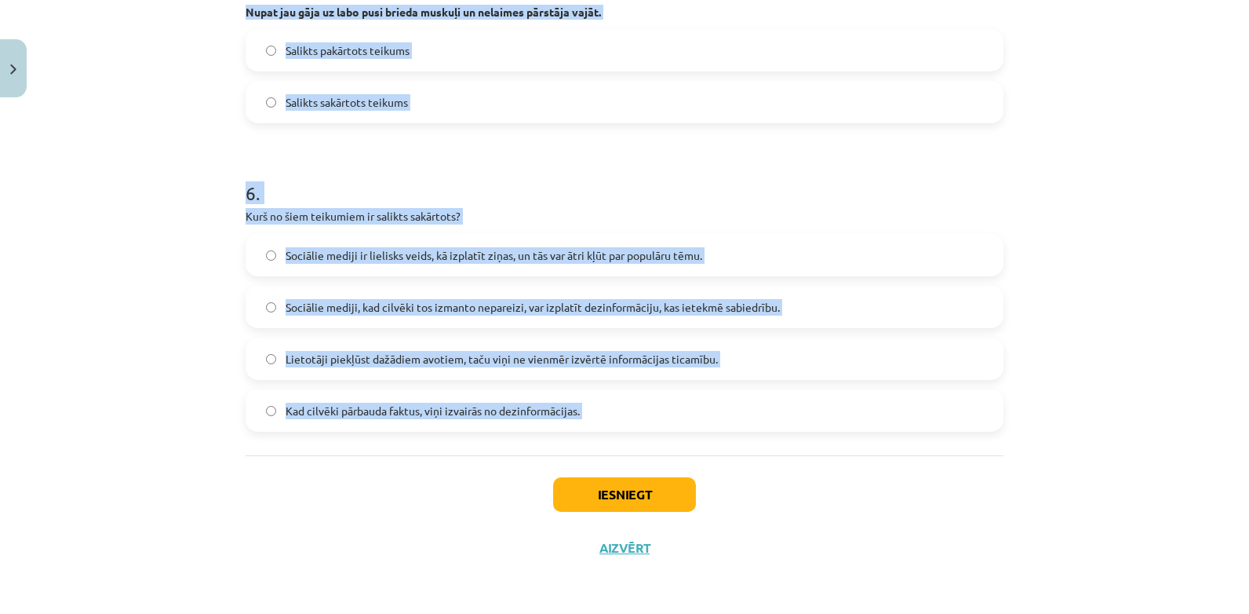
drag, startPoint x: 240, startPoint y: 24, endPoint x: 596, endPoint y: 419, distance: 531.7
click at [596, 419] on label "Kad cilvēki pārbauda faktus, viņi izvairās no dezinformācijas." at bounding box center [624, 410] width 755 height 39
drag, startPoint x: 237, startPoint y: 208, endPoint x: 663, endPoint y: 428, distance: 479.8
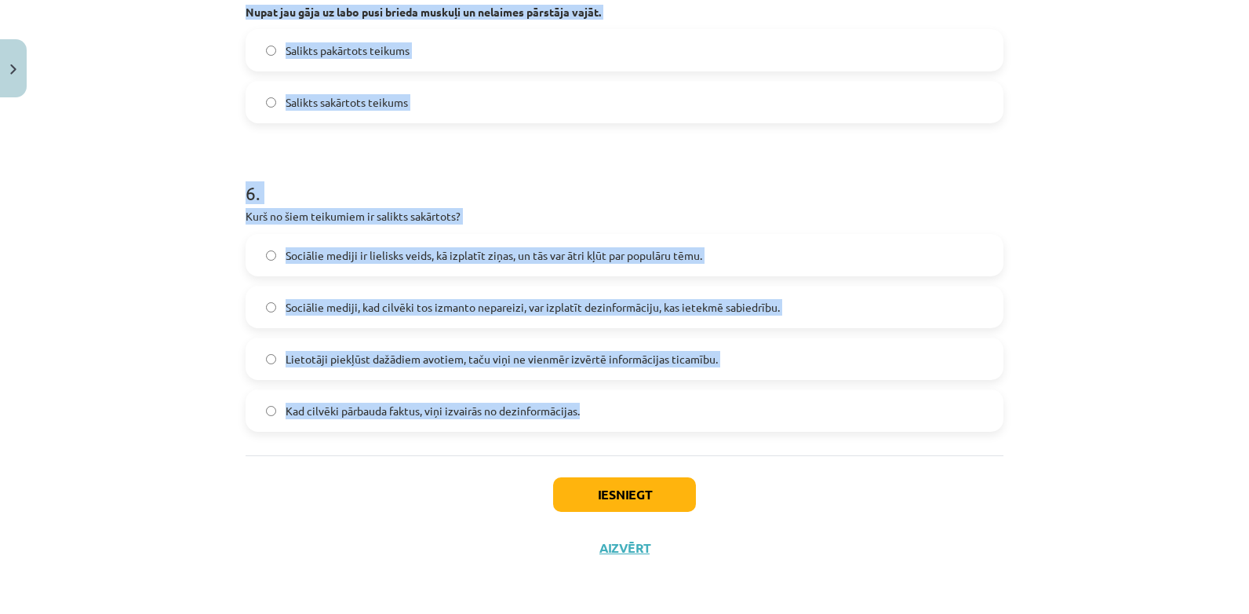
drag, startPoint x: 663, startPoint y: 428, endPoint x: 543, endPoint y: 407, distance: 121.9
copy form "2 . Loremips dolorsi ametcons! Adipis elitse doei, te in utla etdolorema aliqu.…"
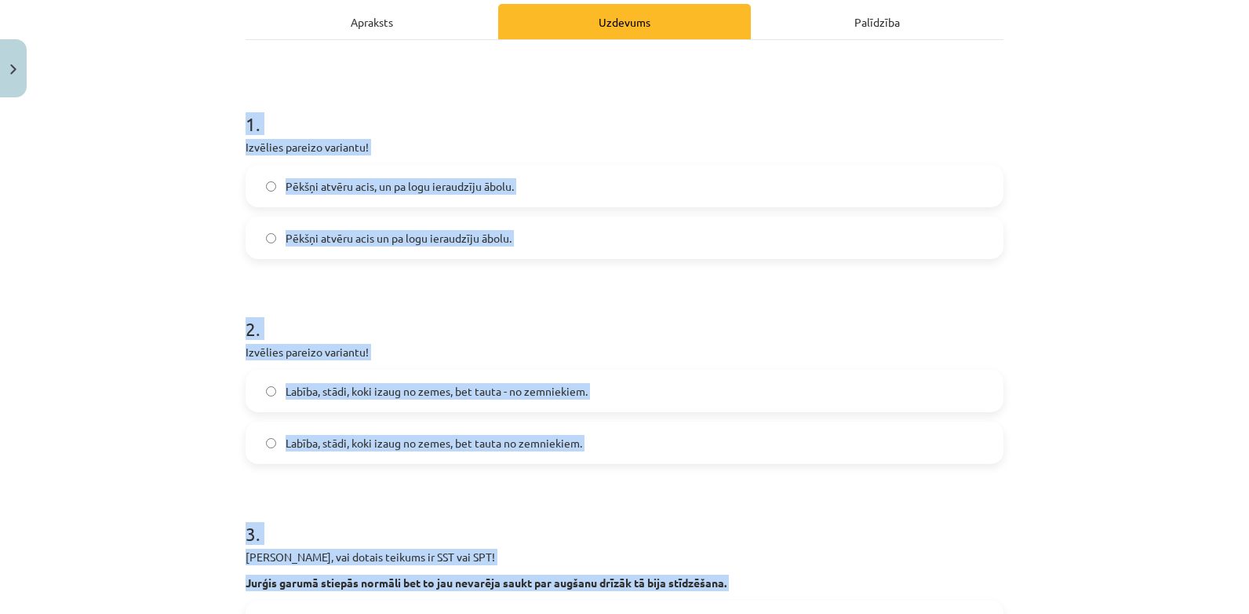
scroll to position [212, 0]
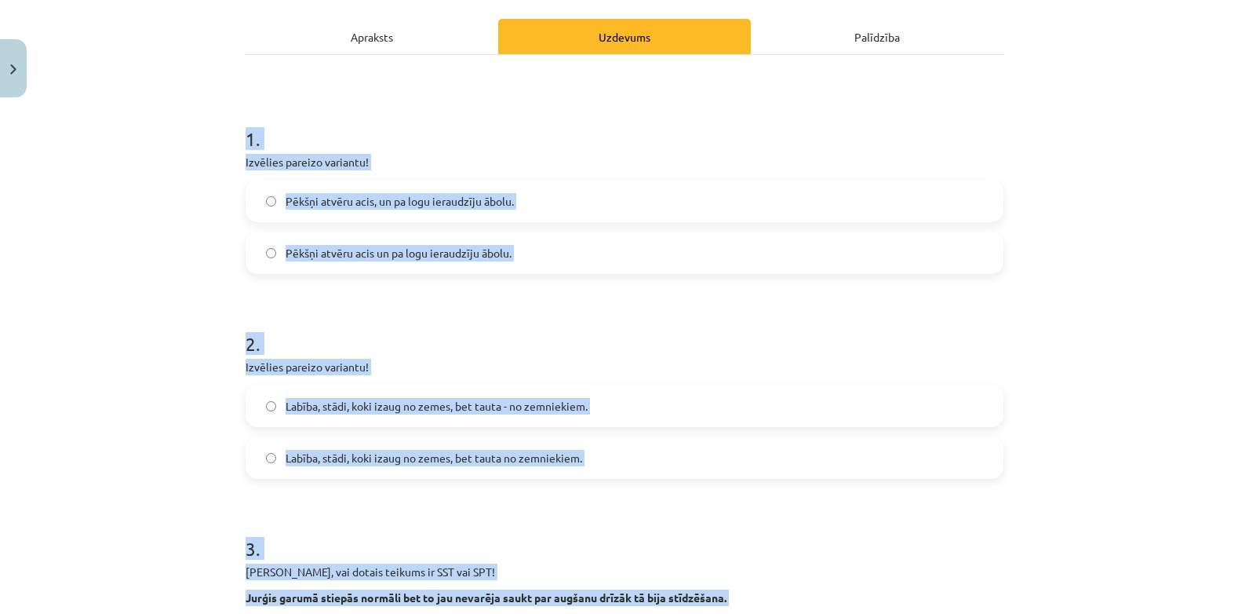
click at [159, 216] on div "Mācību tēma: Latviešu valodas 9. klases 1. ieskaites mācību materiāls #7 6. tēm…" at bounding box center [624, 307] width 1249 height 614
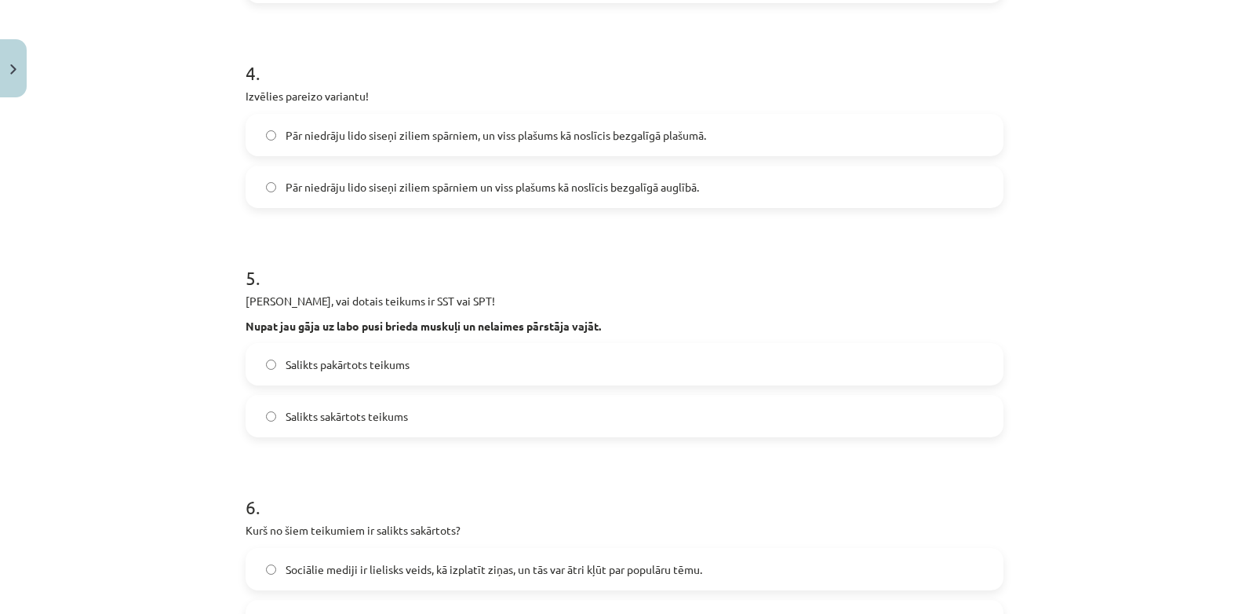
scroll to position [997, 0]
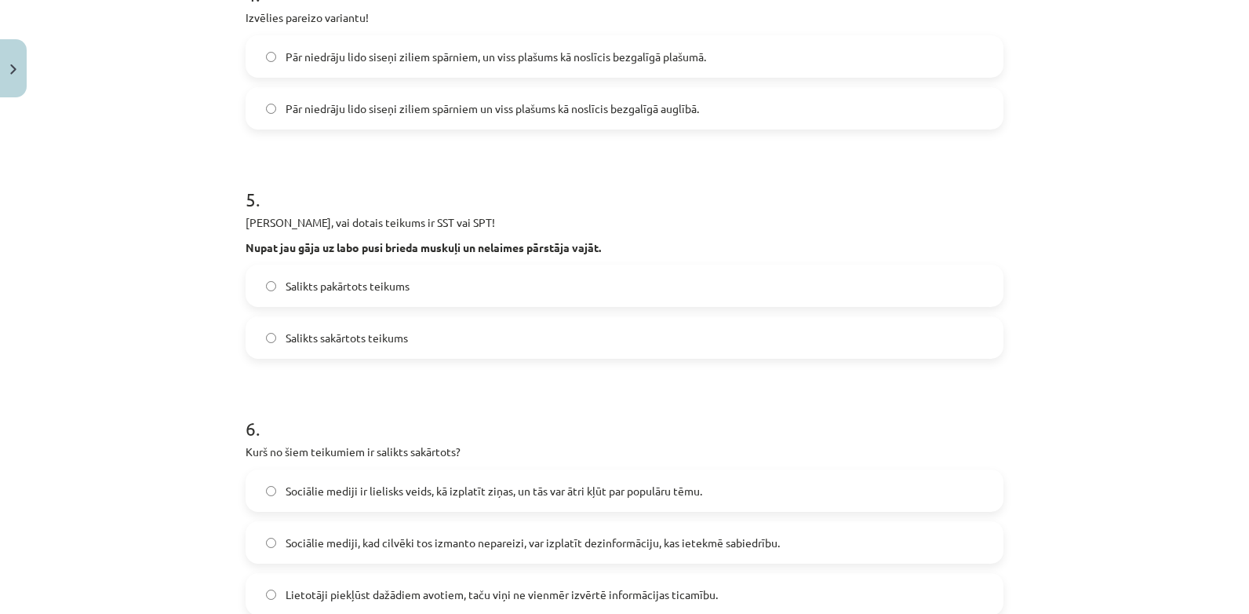
drag, startPoint x: 271, startPoint y: 111, endPoint x: 808, endPoint y: 241, distance: 553.1
click at [808, 241] on p "Nupat jau gāja uz labo pusi brieda muskuļi un nelaimes pārstāja vajāt." at bounding box center [625, 247] width 758 height 15
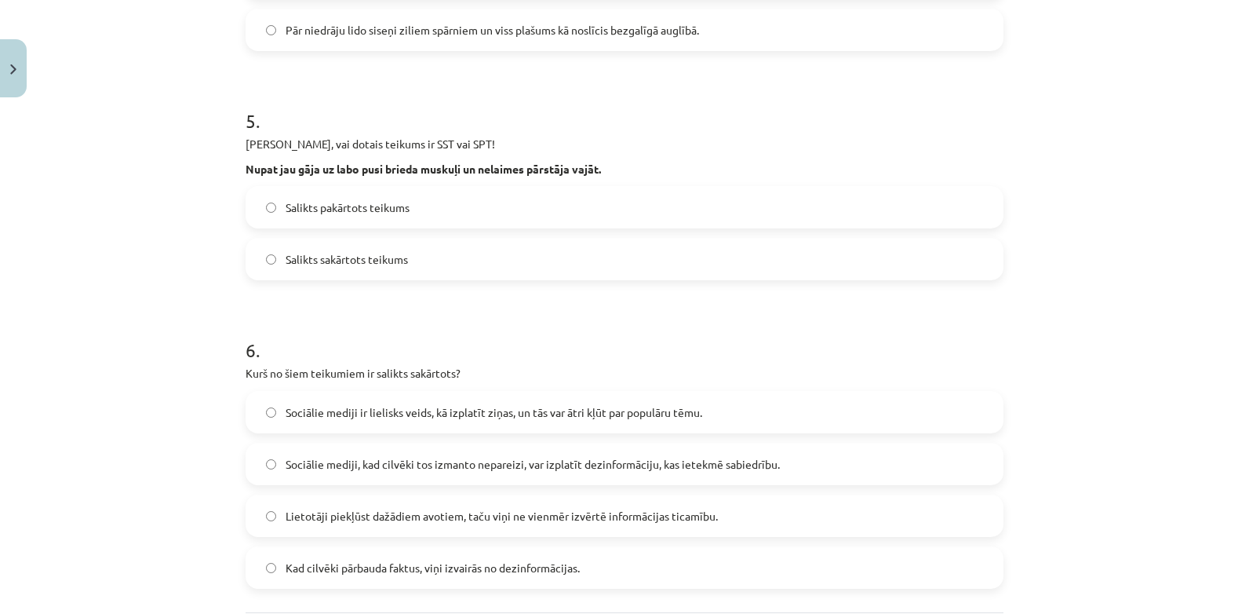
scroll to position [1153, 0]
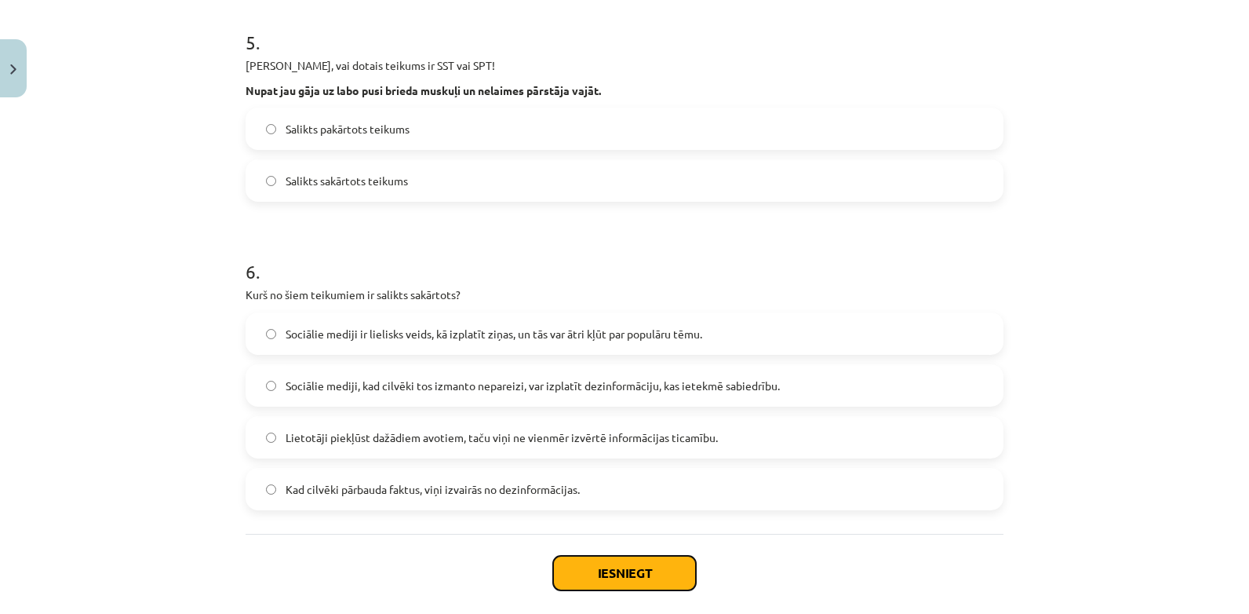
click at [625, 571] on button "Iesniegt" at bounding box center [624, 573] width 143 height 35
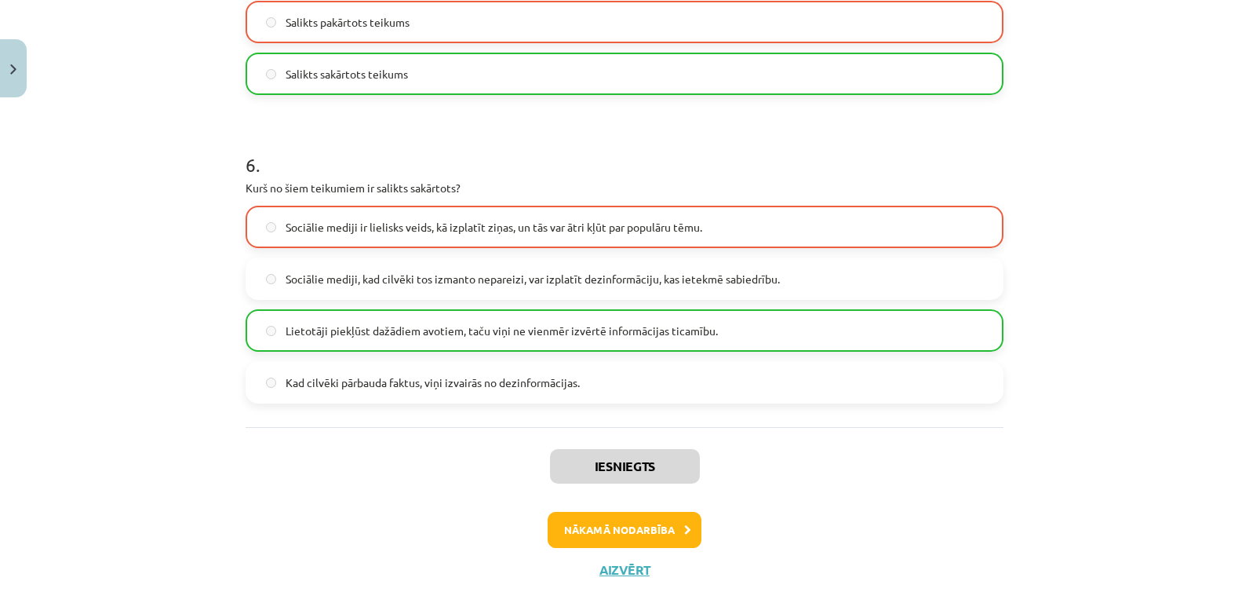
scroll to position [1282, 0]
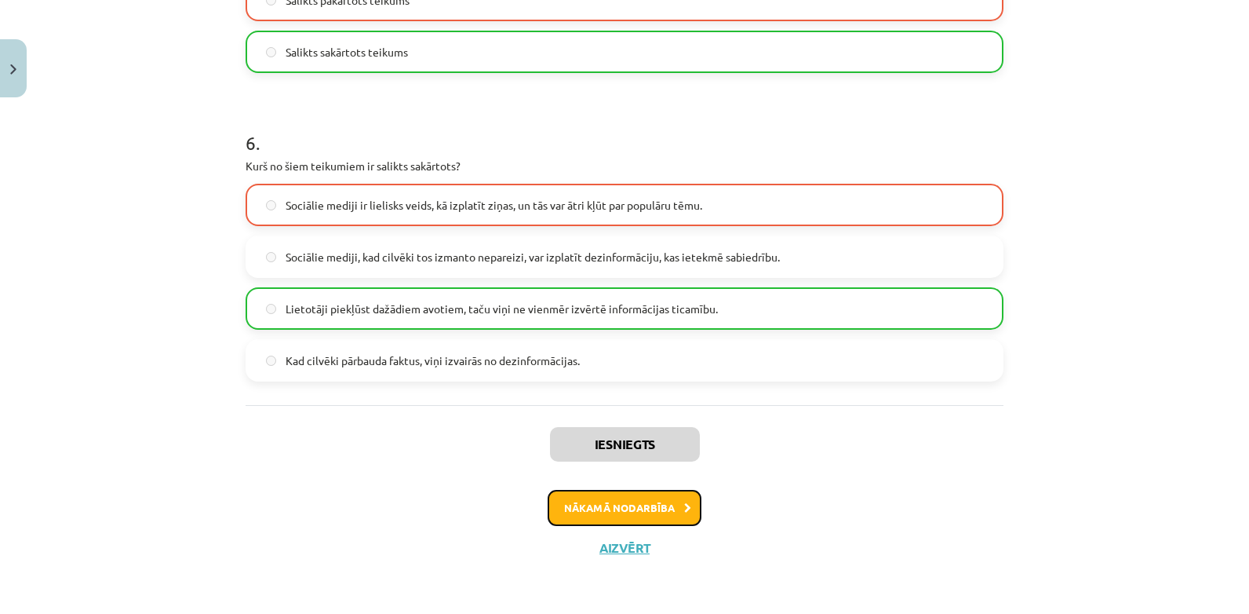
click at [629, 503] on button "Nākamā nodarbība" at bounding box center [625, 508] width 154 height 36
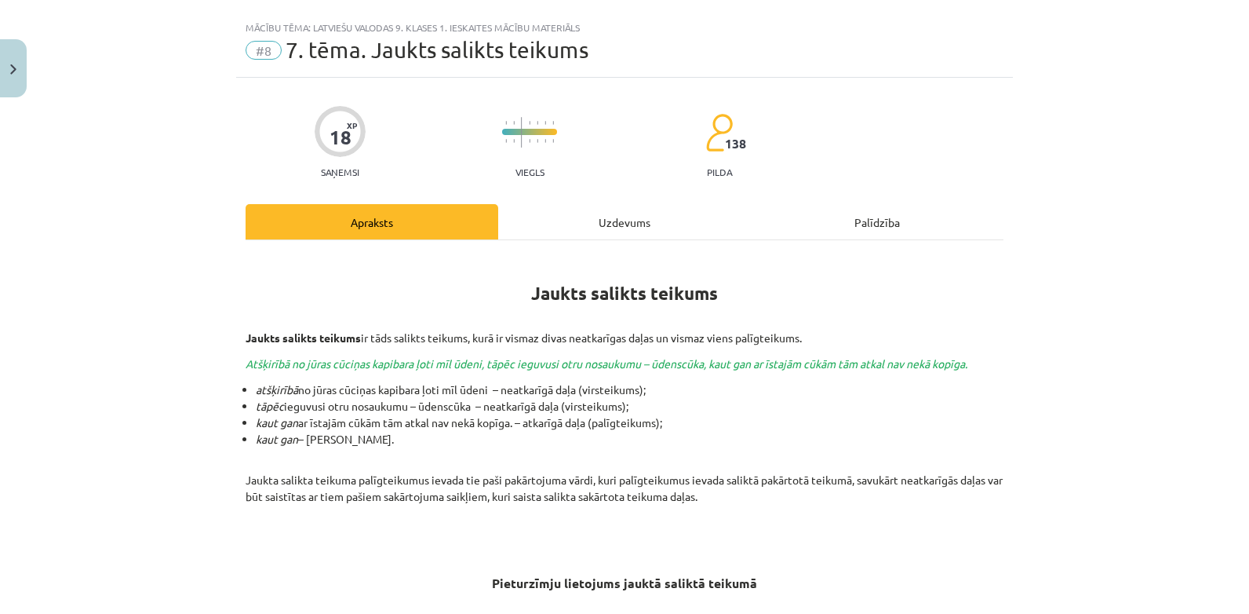
scroll to position [0, 0]
